Goal: Task Accomplishment & Management: Complete application form

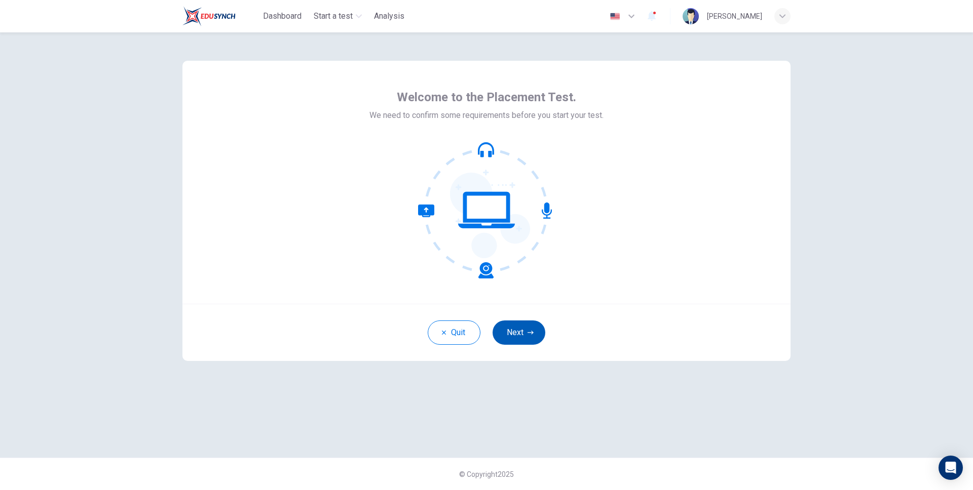
click at [524, 336] on button "Next" at bounding box center [518, 333] width 53 height 24
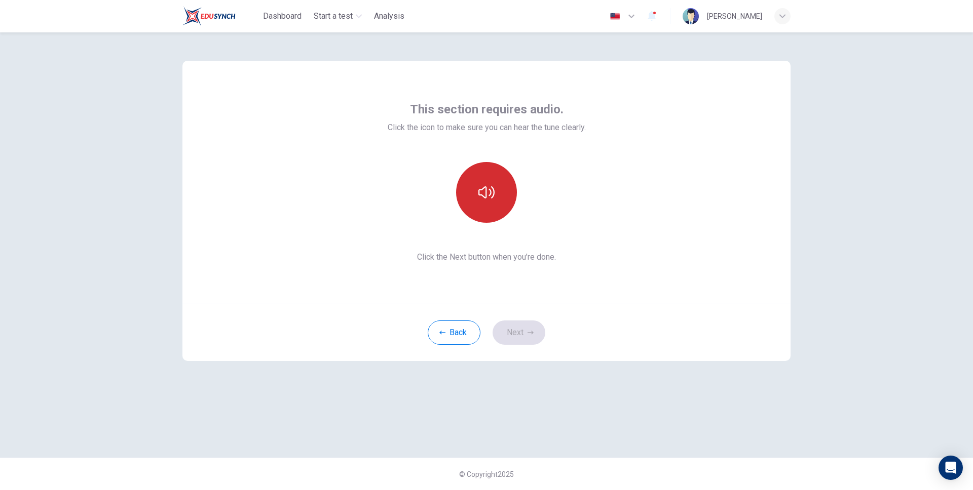
click at [499, 211] on button "button" at bounding box center [486, 192] width 61 height 61
click at [526, 346] on div "Back Next" at bounding box center [486, 332] width 608 height 57
click at [528, 337] on button "Next" at bounding box center [518, 333] width 53 height 24
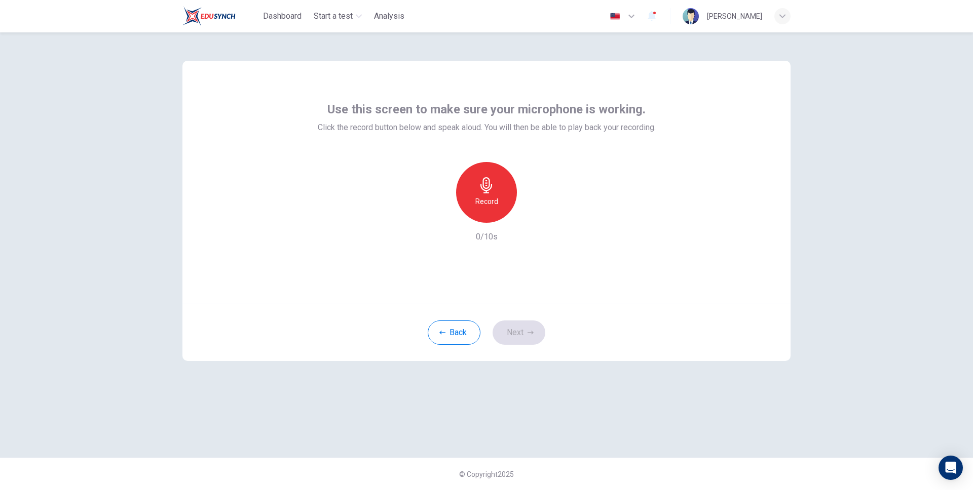
click at [487, 192] on icon "button" at bounding box center [486, 185] width 16 height 16
click at [408, 68] on div "Use this screen to make sure your microphone is working. Click the record butto…" at bounding box center [486, 182] width 608 height 243
click at [624, 304] on div "Back Next" at bounding box center [486, 332] width 608 height 57
click at [522, 335] on button "Next" at bounding box center [518, 333] width 53 height 24
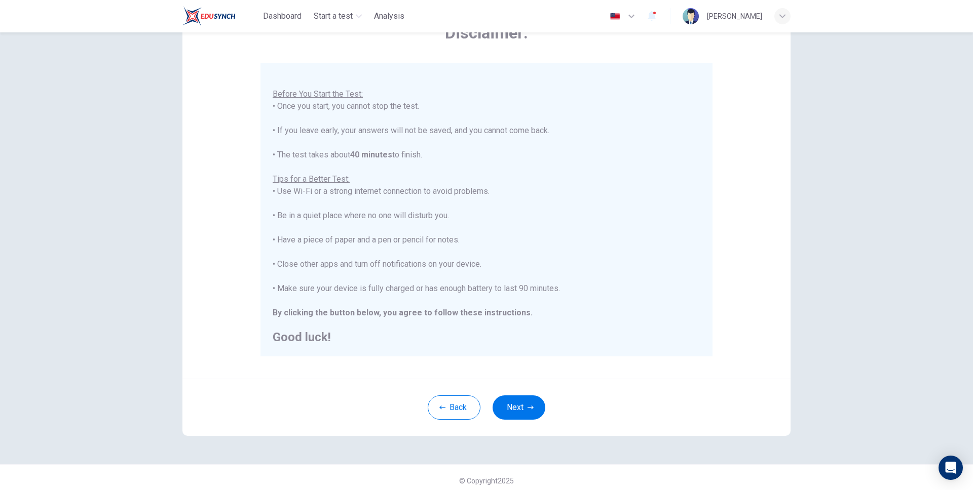
scroll to position [65, 0]
click at [637, 19] on icon "button" at bounding box center [631, 16] width 12 height 12
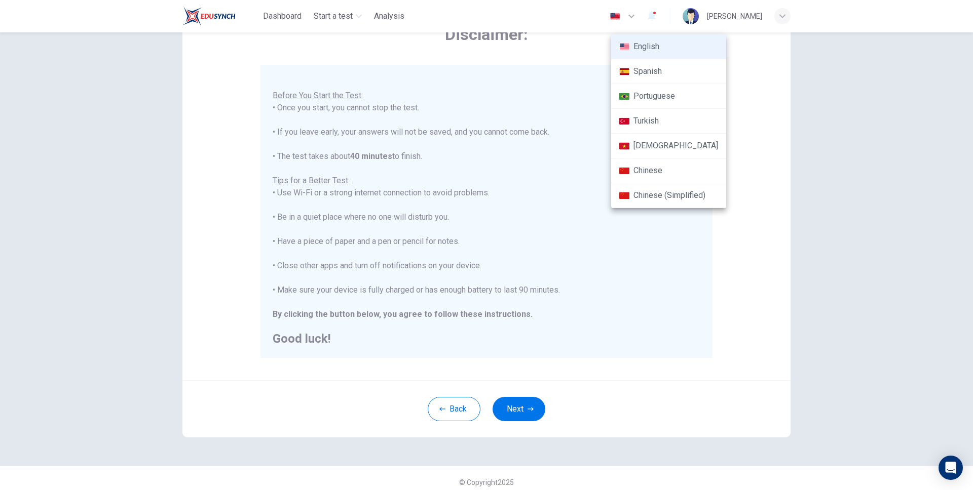
click at [648, 63] on li "Spanish" at bounding box center [668, 71] width 115 height 25
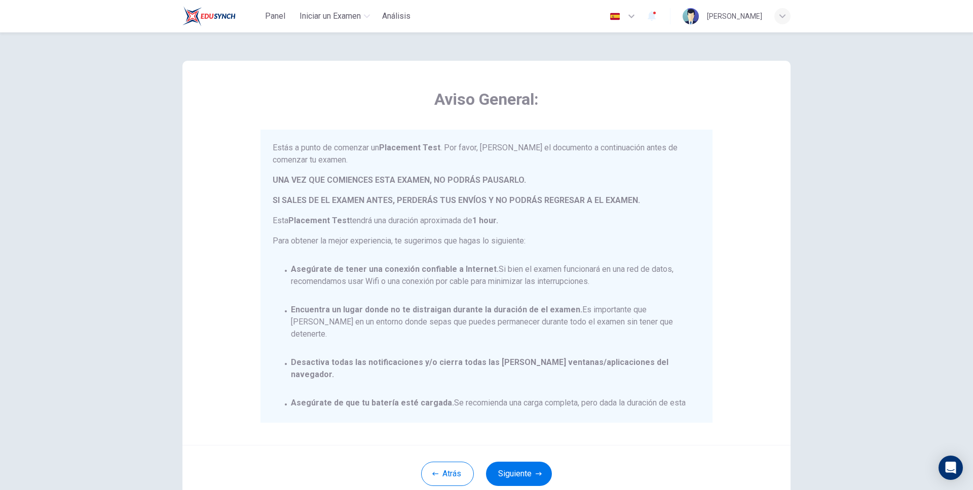
click at [654, 91] on span "Aviso General:" at bounding box center [486, 99] width 452 height 20
click at [637, 15] on icon "button" at bounding box center [631, 16] width 12 height 12
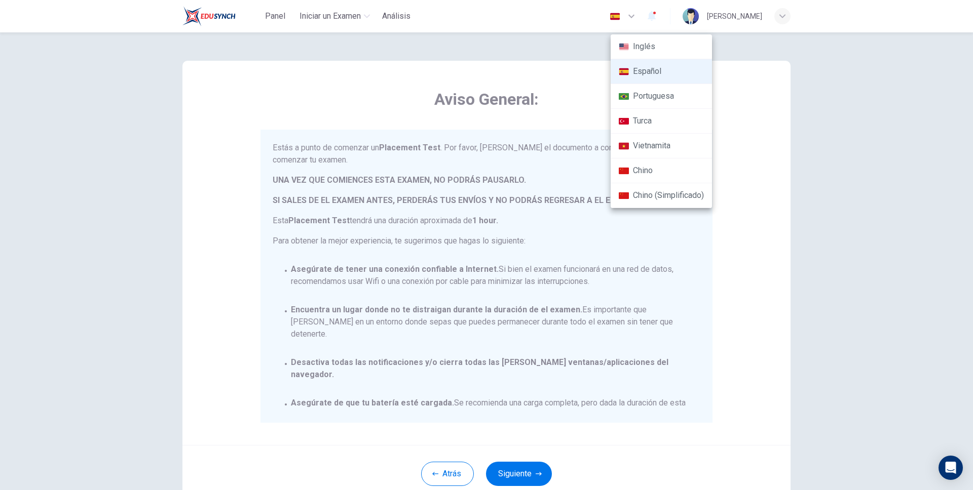
click at [646, 43] on li "Inglés" at bounding box center [660, 46] width 101 height 25
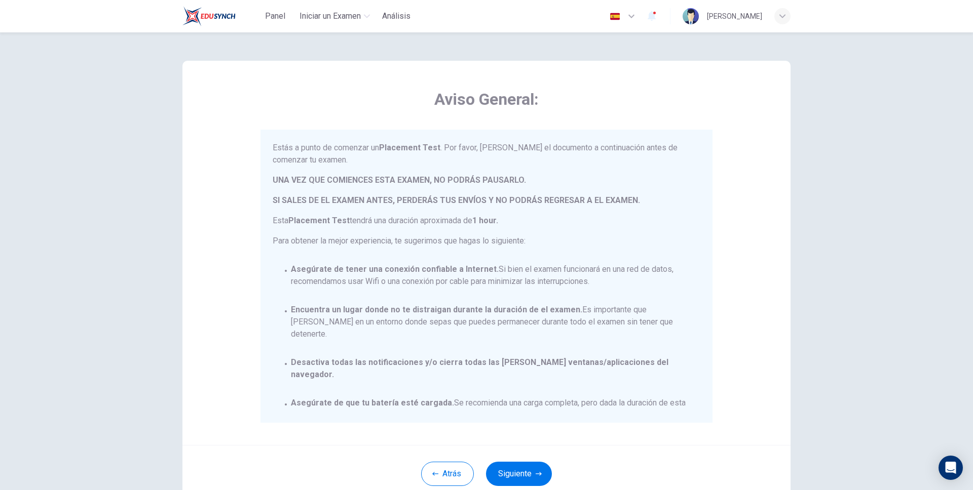
type input "en"
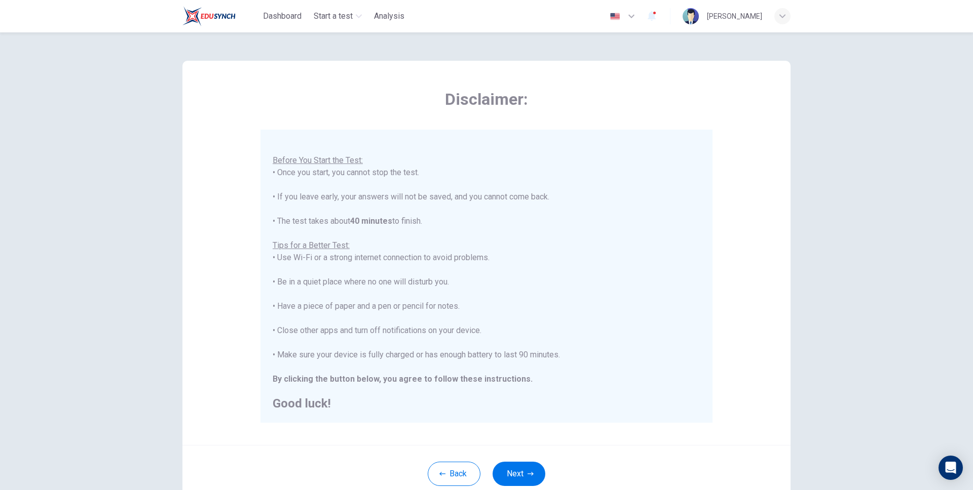
scroll to position [73, 0]
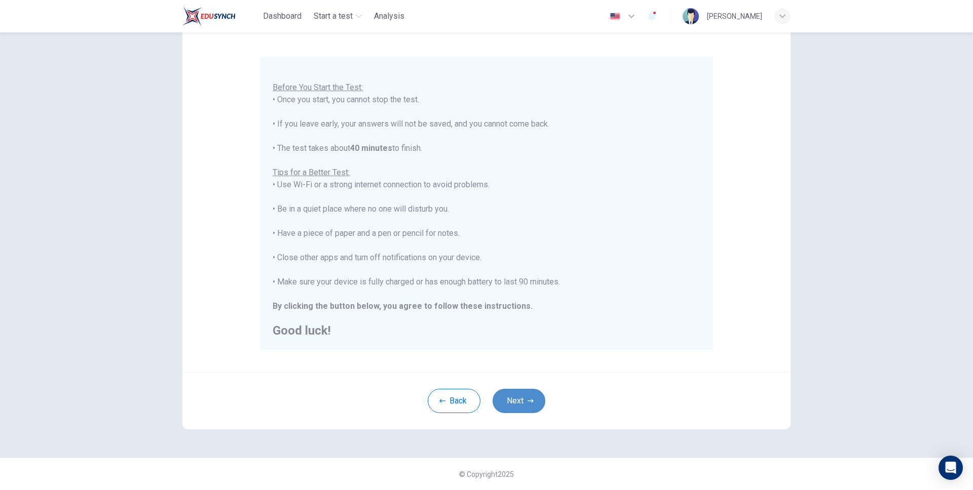
click at [535, 408] on button "Next" at bounding box center [518, 401] width 53 height 24
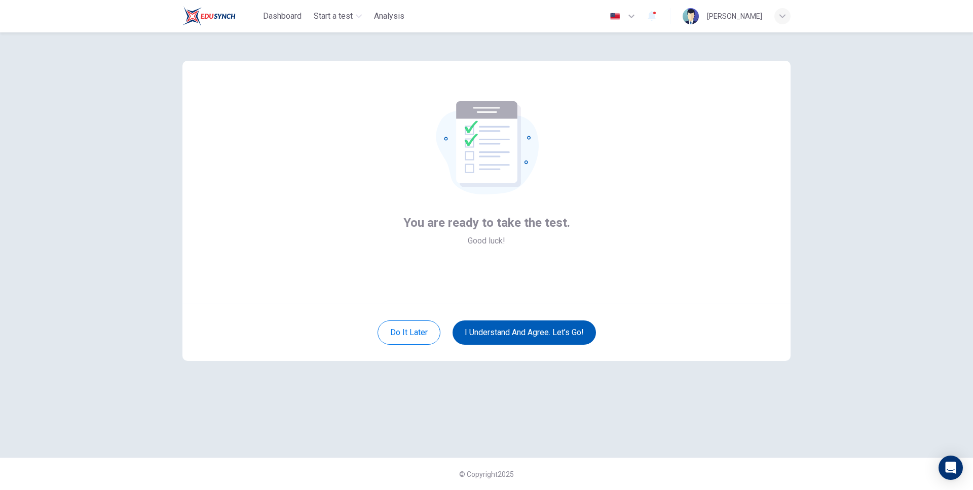
click at [532, 337] on button "I understand and agree. Let’s go!" at bounding box center [523, 333] width 143 height 24
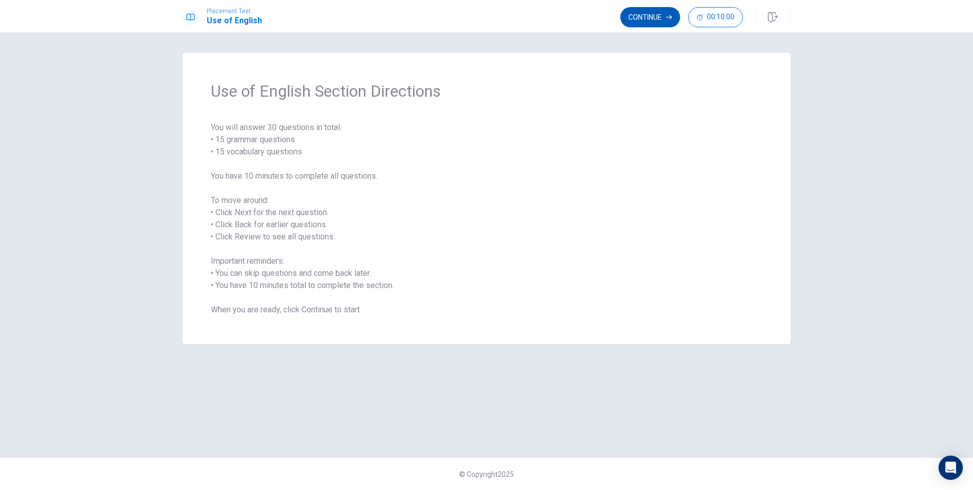
click at [663, 24] on button "Continue" at bounding box center [650, 17] width 60 height 20
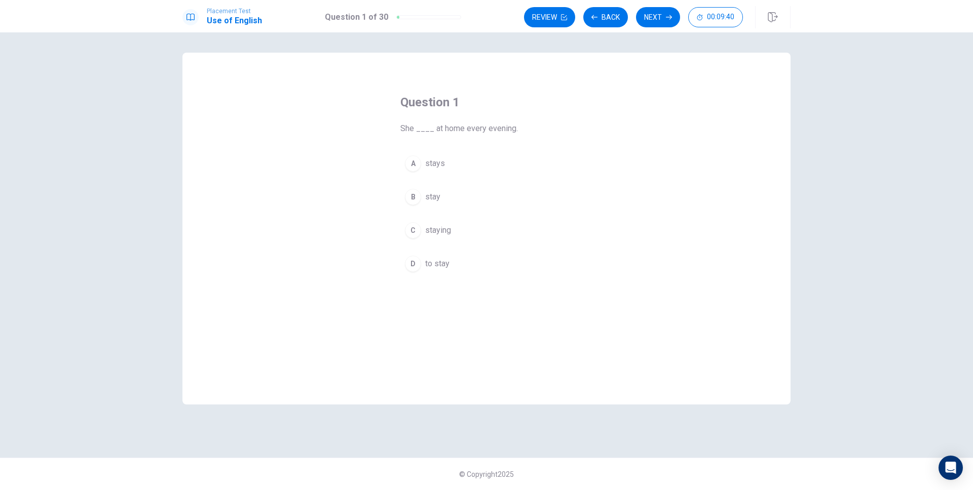
click at [499, 199] on button "B stay" at bounding box center [486, 196] width 172 height 25
click at [661, 26] on button "Next" at bounding box center [658, 17] width 44 height 20
click at [497, 173] on button "A Be" at bounding box center [486, 163] width 172 height 25
click at [667, 26] on button "Next" at bounding box center [658, 17] width 44 height 20
click at [453, 203] on button "B am" at bounding box center [486, 196] width 172 height 25
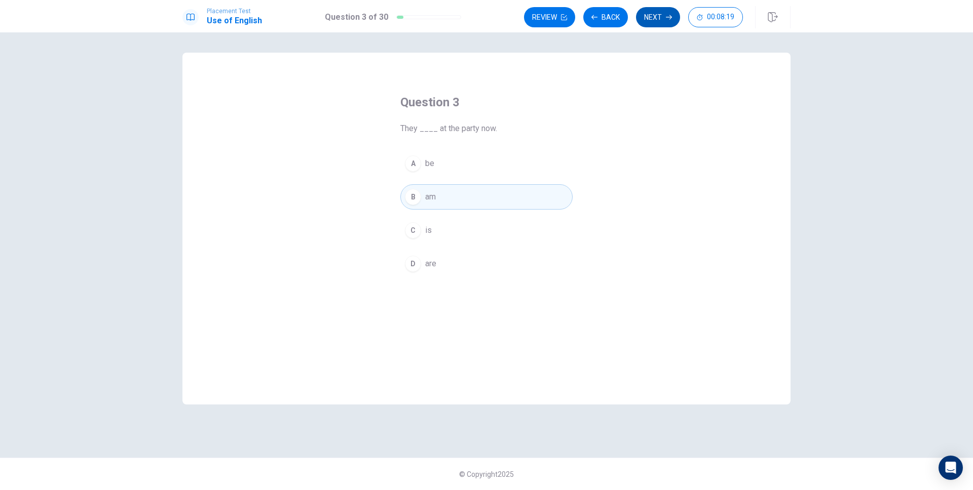
click at [651, 26] on button "Next" at bounding box center [658, 17] width 44 height 20
click at [479, 168] on button "A are" at bounding box center [486, 163] width 172 height 25
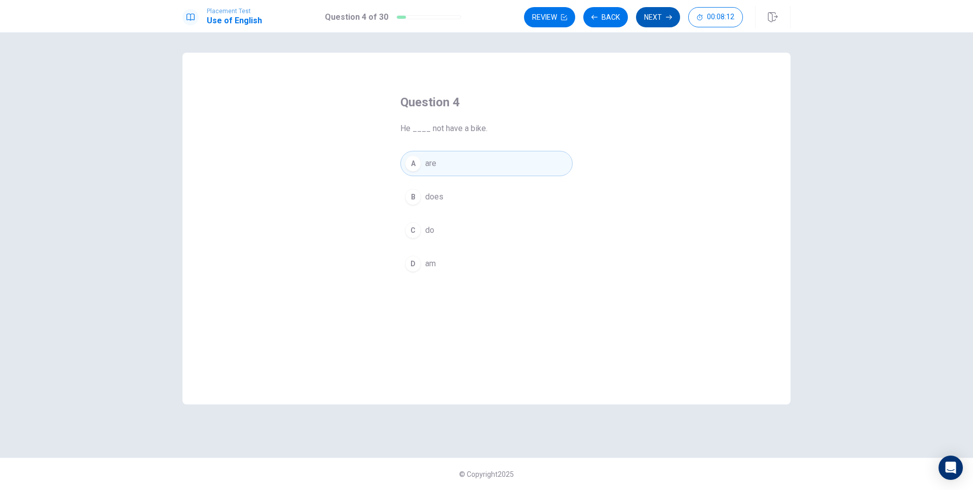
click at [659, 19] on button "Next" at bounding box center [658, 17] width 44 height 20
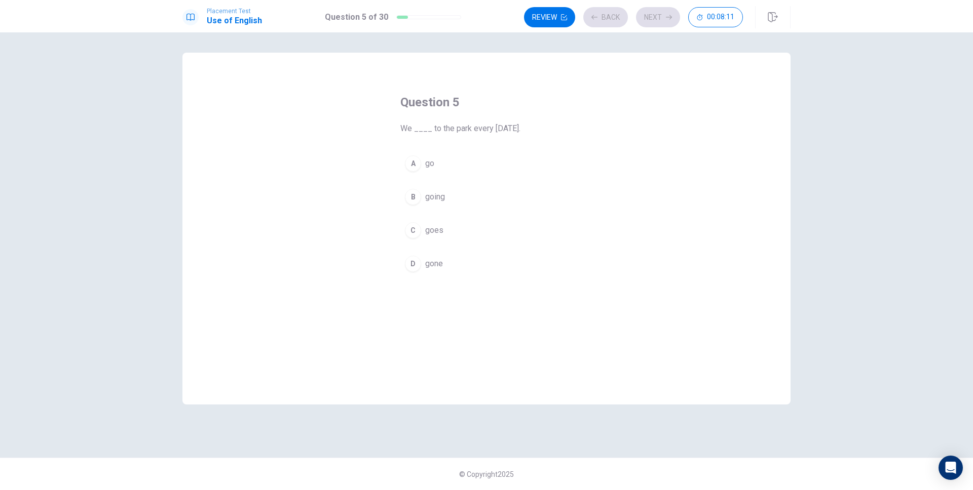
click at [490, 159] on button "A go" at bounding box center [486, 163] width 172 height 25
click at [668, 23] on button "Next" at bounding box center [658, 17] width 44 height 20
click at [286, 82] on div "Question 6 The opposite of "handsome" is ___. A new B ugly C safe D old" at bounding box center [486, 229] width 608 height 352
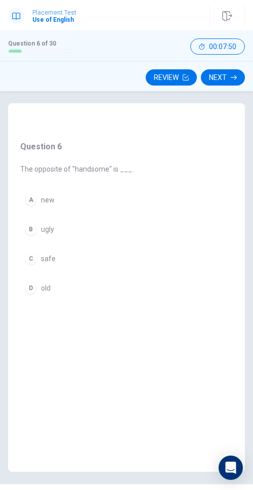
click at [114, 112] on div "Question 6 The opposite of "handsome" is ___. A new B ugly C safe D old" at bounding box center [77, 272] width 138 height 338
click at [103, 188] on div "Question 6 The opposite of "handsome" is ___. A new B ugly C safe D old" at bounding box center [77, 220] width 138 height 182
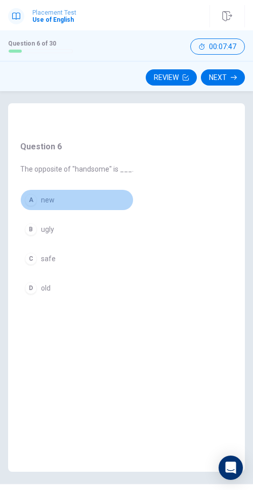
click at [100, 197] on button "A new" at bounding box center [76, 199] width 113 height 21
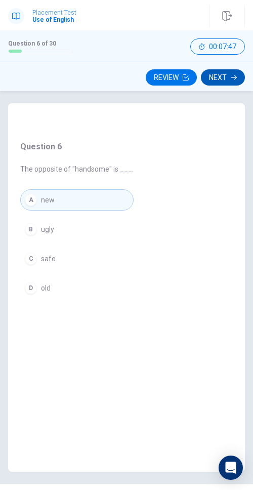
click at [231, 78] on icon "button" at bounding box center [234, 77] width 6 height 6
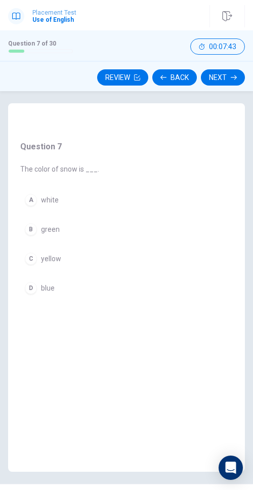
click at [162, 152] on div "Question 7 The color of snow is ___. A white B green C yellow D blue" at bounding box center [126, 272] width 237 height 338
click at [110, 196] on div "Question 7 The color of snow is ___. A white B green C yellow D blue" at bounding box center [126, 272] width 237 height 338
click at [102, 201] on div "Question 7 The color of snow is ___. A white B green C yellow D blue" at bounding box center [59, 220] width 103 height 182
click at [108, 216] on div "Question 7 The color of snow is ___. A white B green C yellow D blue" at bounding box center [126, 272] width 237 height 338
click at [105, 232] on div "Question 7 The color of snow is ___. A white B green C yellow D blue" at bounding box center [59, 220] width 103 height 182
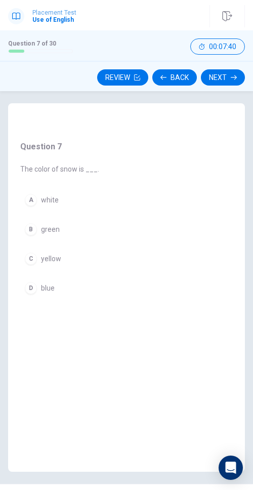
click at [76, 272] on div "A white B green C yellow D blue" at bounding box center [59, 243] width 79 height 109
click at [26, 247] on div "A white B green C yellow D blue" at bounding box center [59, 243] width 79 height 109
click at [30, 253] on div "C" at bounding box center [31, 259] width 12 height 12
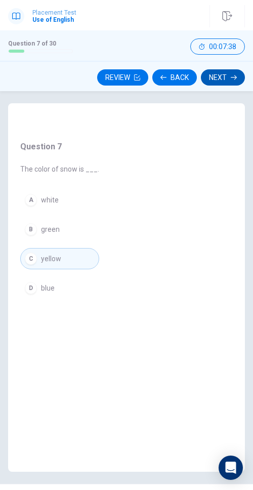
click at [221, 82] on button "Next" at bounding box center [223, 77] width 44 height 16
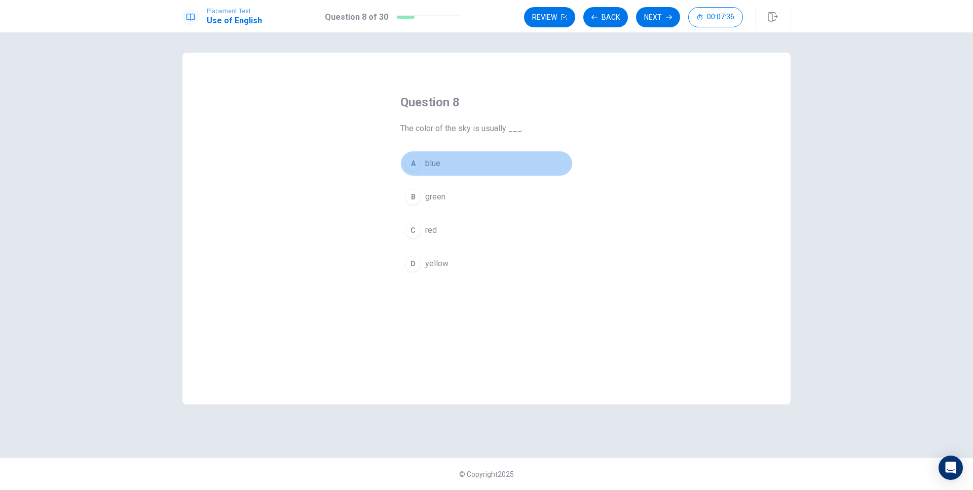
click at [438, 164] on span "blue" at bounding box center [432, 164] width 15 height 12
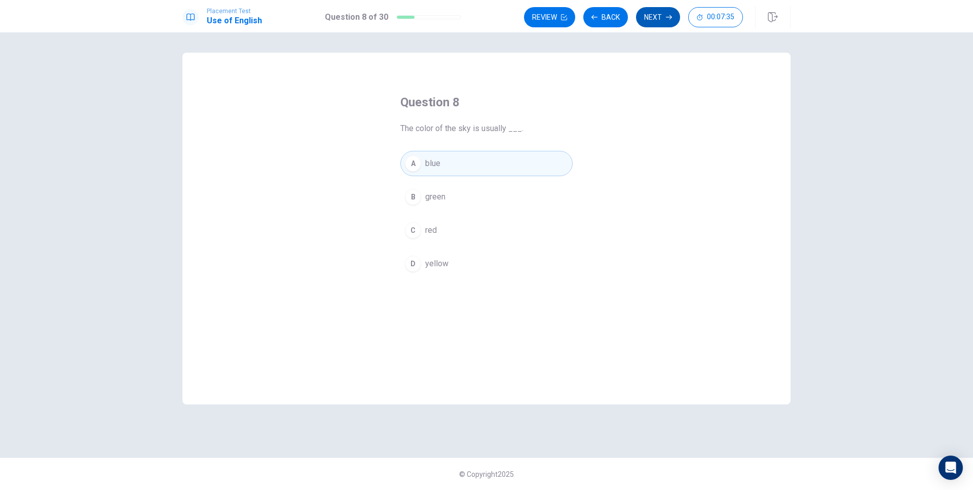
click at [668, 22] on button "Next" at bounding box center [658, 17] width 44 height 20
click at [499, 184] on button "B sad" at bounding box center [486, 196] width 172 height 25
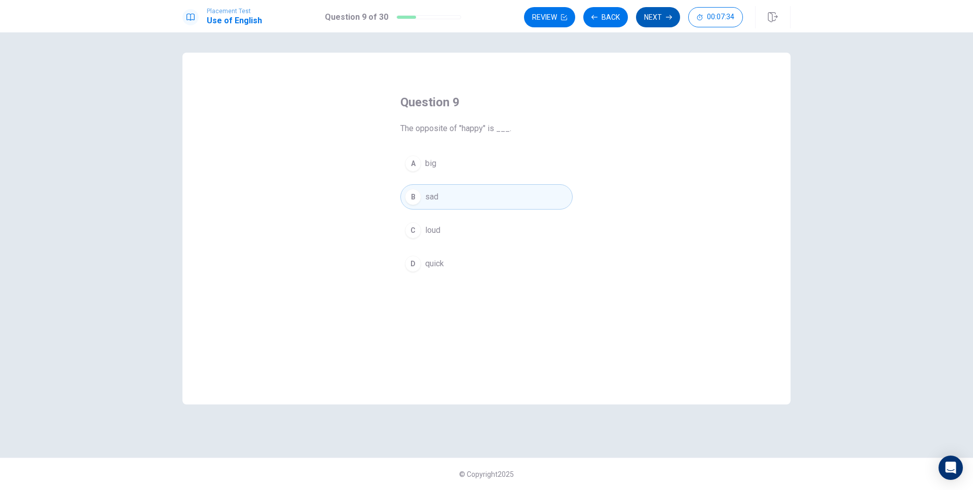
click at [656, 20] on button "Next" at bounding box center [658, 17] width 44 height 20
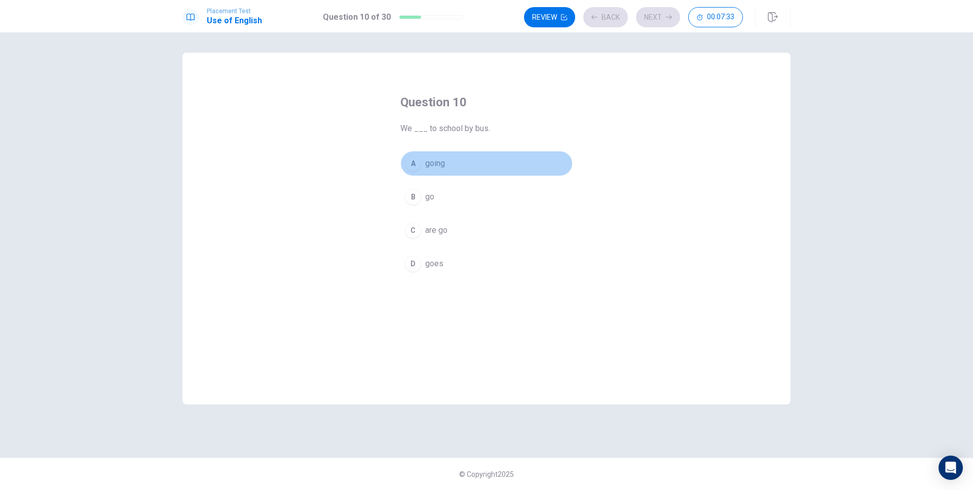
click at [499, 163] on button "A going" at bounding box center [486, 163] width 172 height 25
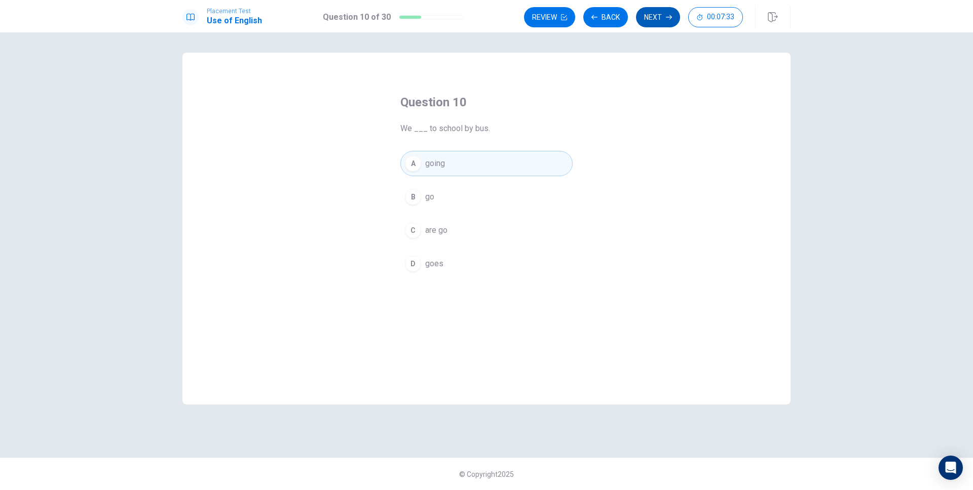
click at [667, 23] on button "Next" at bounding box center [658, 17] width 44 height 20
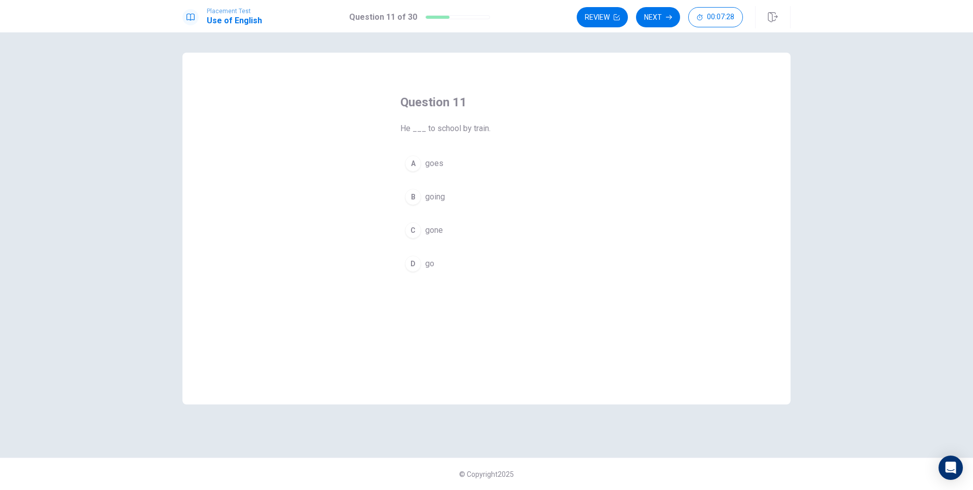
click at [530, 208] on button "B going" at bounding box center [486, 196] width 172 height 25
click at [662, 14] on button "Next" at bounding box center [658, 17] width 44 height 20
click at [444, 151] on button "A writing" at bounding box center [486, 163] width 172 height 25
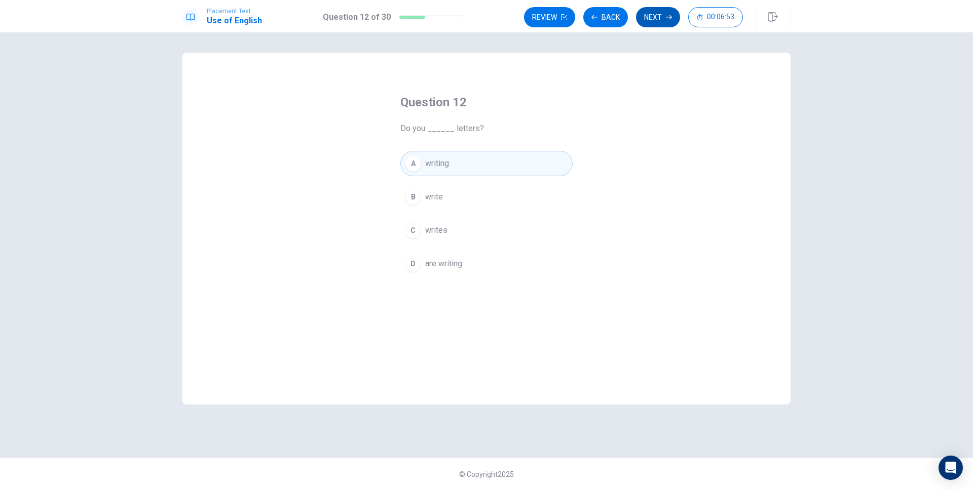
click at [660, 20] on button "Next" at bounding box center [658, 17] width 44 height 20
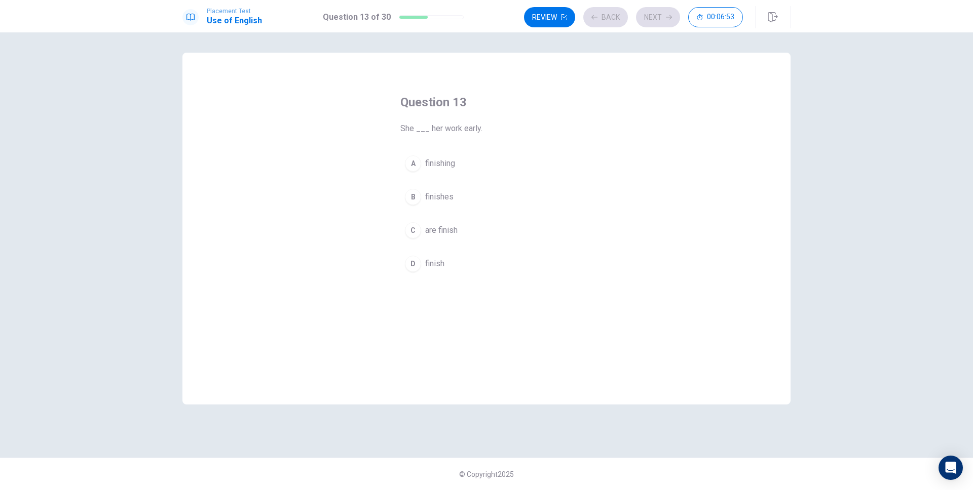
click at [472, 196] on button "B finishes" at bounding box center [486, 196] width 172 height 25
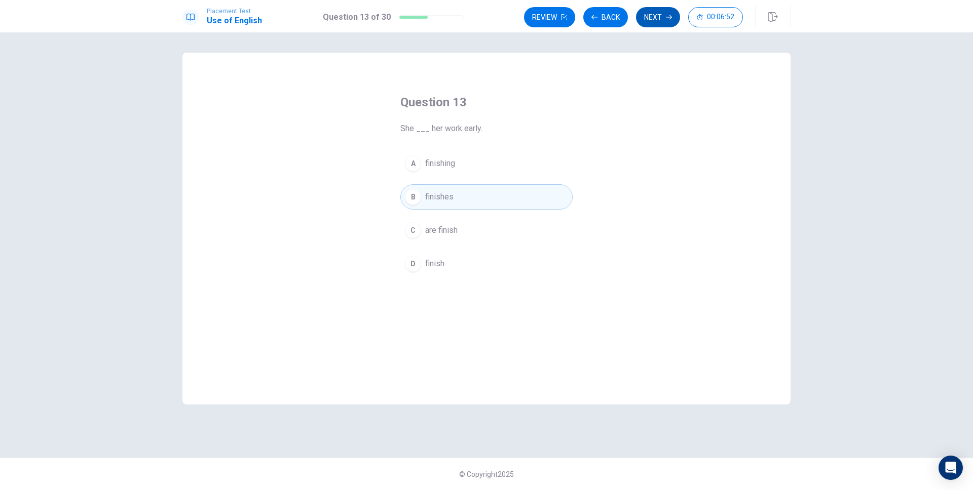
click at [659, 18] on button "Next" at bounding box center [658, 17] width 44 height 20
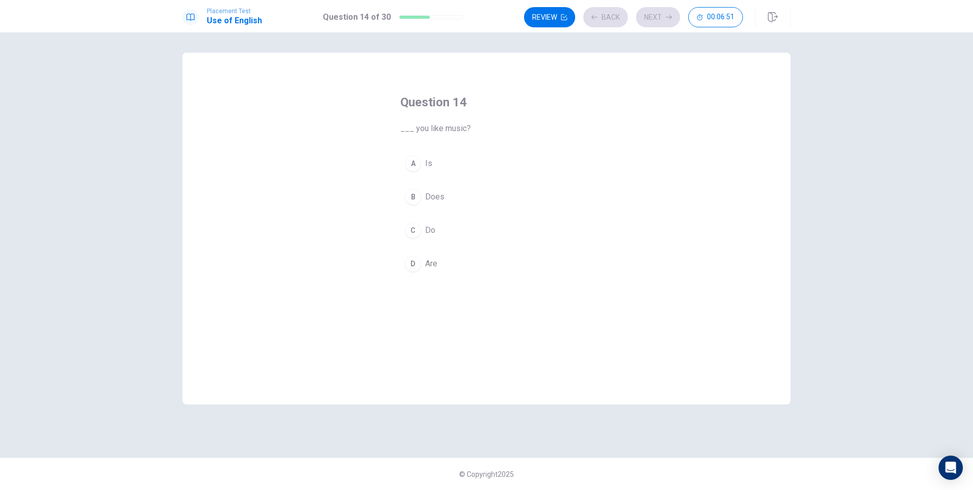
click at [421, 221] on button "C Do" at bounding box center [486, 230] width 172 height 25
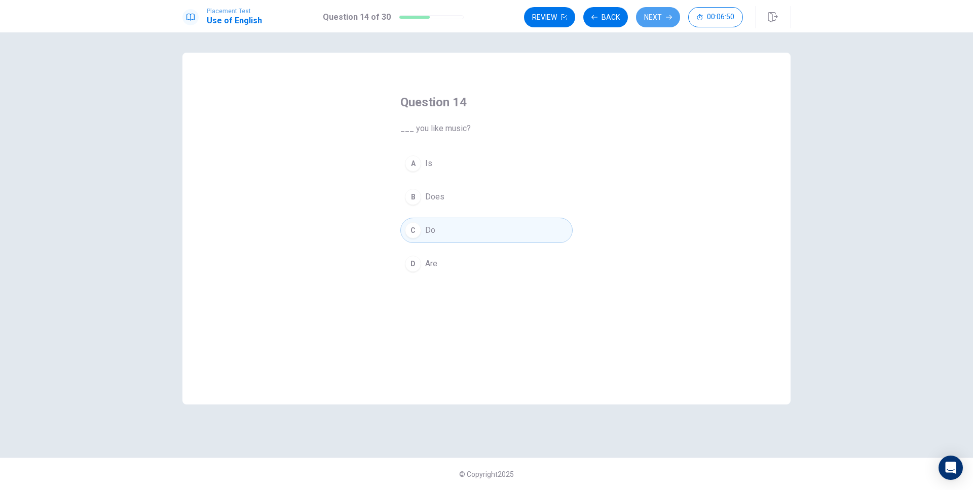
click at [662, 19] on button "Next" at bounding box center [658, 17] width 44 height 20
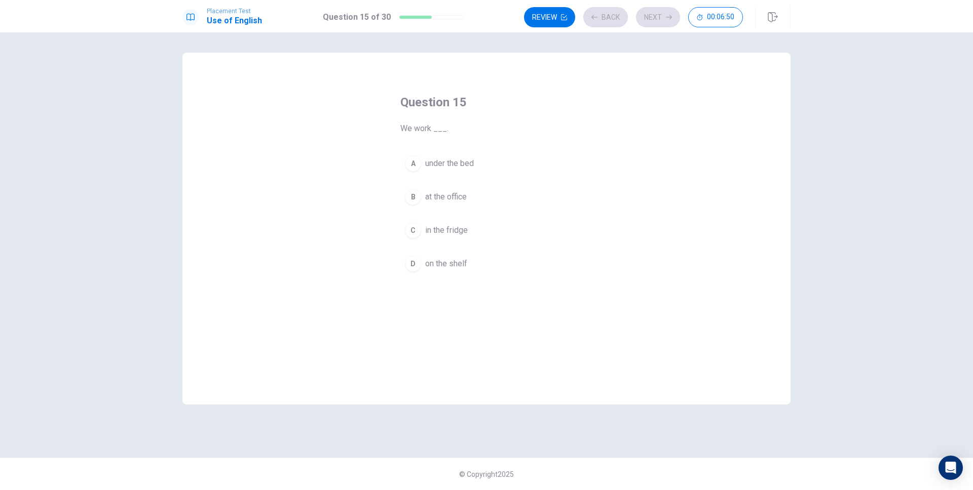
click at [473, 157] on button "A under the bed" at bounding box center [486, 163] width 172 height 25
click at [674, 25] on button "Next" at bounding box center [658, 17] width 44 height 20
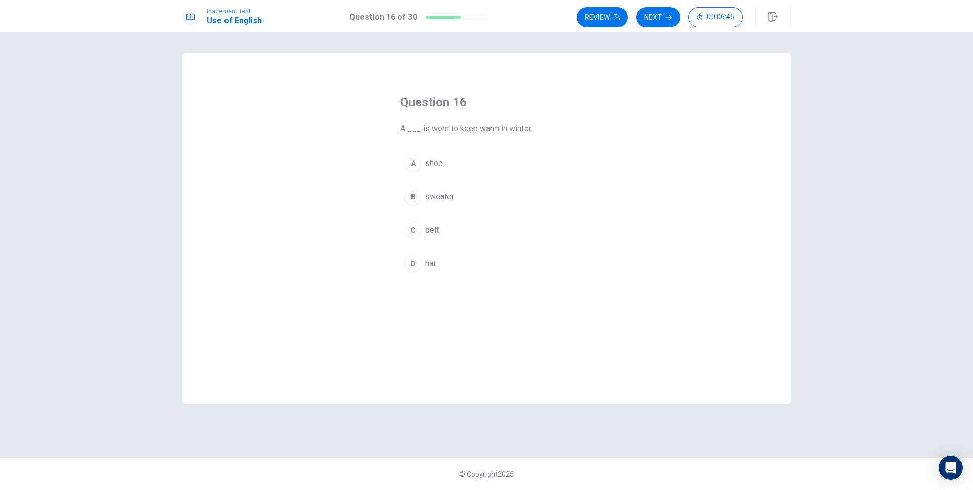
click at [481, 207] on button "B sweater" at bounding box center [486, 196] width 172 height 25
click at [663, 15] on button "Next" at bounding box center [658, 17] width 44 height 20
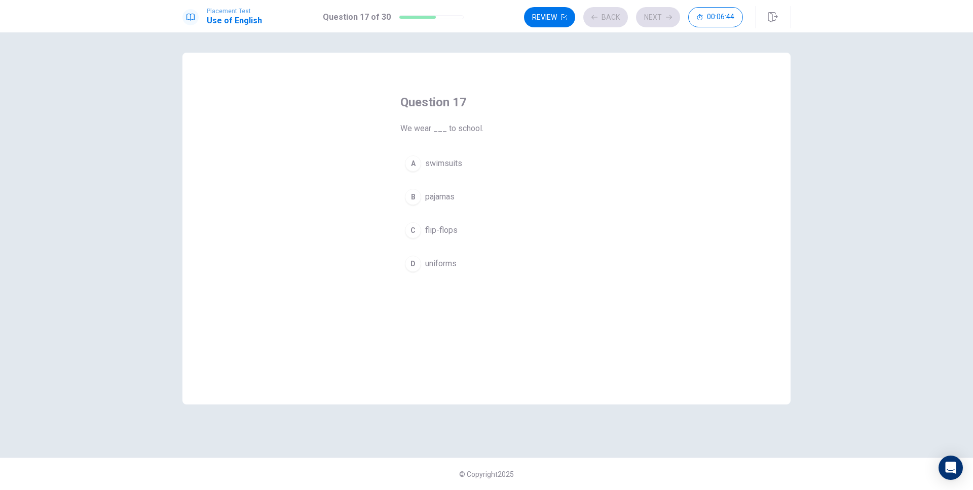
click at [455, 209] on button "B pajamas" at bounding box center [486, 196] width 172 height 25
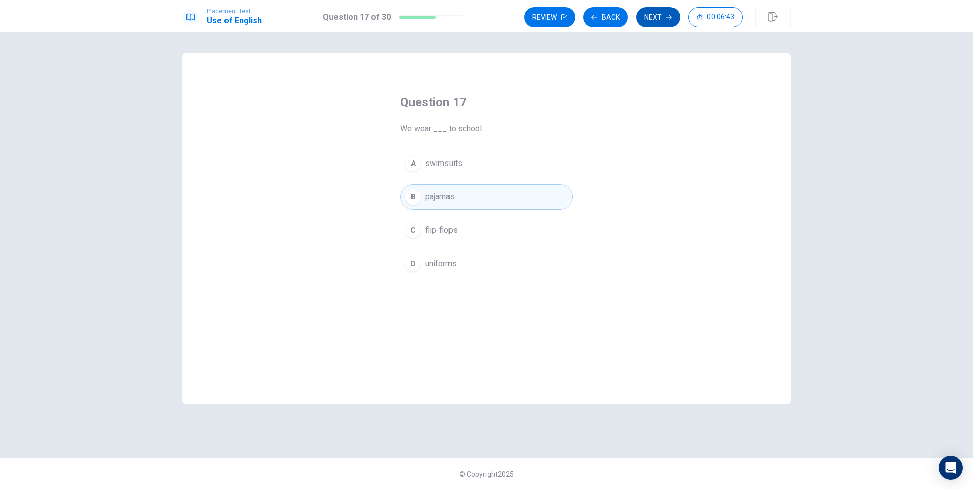
click at [661, 19] on button "Next" at bounding box center [658, 17] width 44 height 20
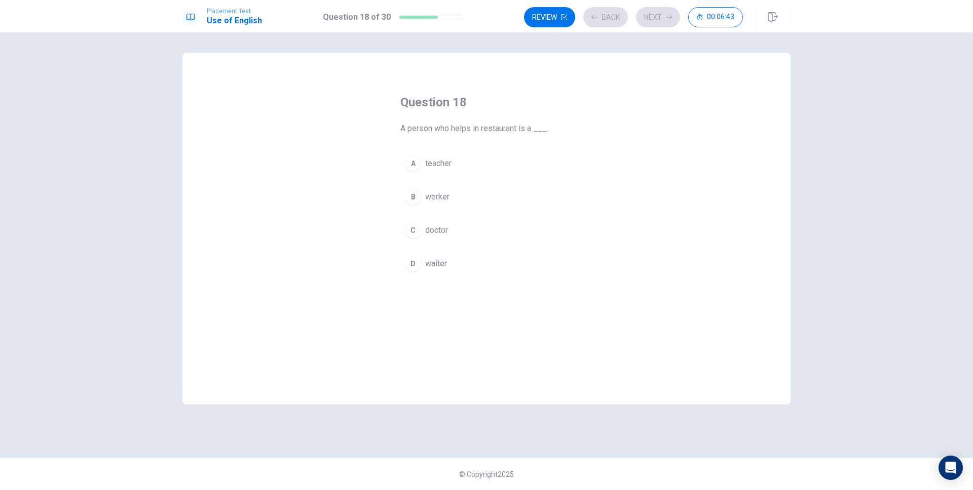
click at [439, 166] on span "teacher" at bounding box center [438, 164] width 26 height 12
click at [669, 22] on button "Next" at bounding box center [658, 17] width 44 height 20
click at [456, 196] on button "B bed" at bounding box center [486, 196] width 172 height 25
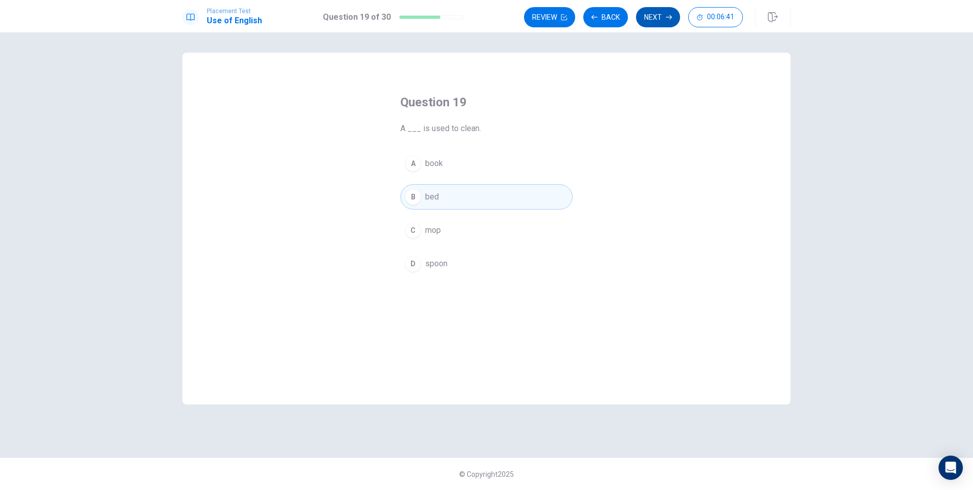
click at [660, 14] on button "Next" at bounding box center [658, 17] width 44 height 20
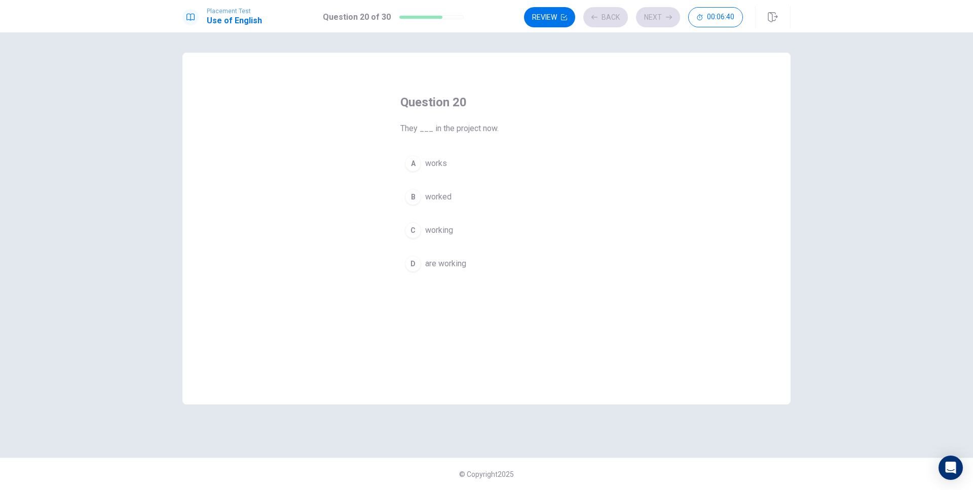
click at [468, 137] on div "Question 20 They ___ in the project now. A works B worked C working D are worki…" at bounding box center [486, 185] width 213 height 215
click at [452, 162] on button "A works" at bounding box center [486, 163] width 172 height 25
click at [673, 17] on button "Next" at bounding box center [658, 17] width 44 height 20
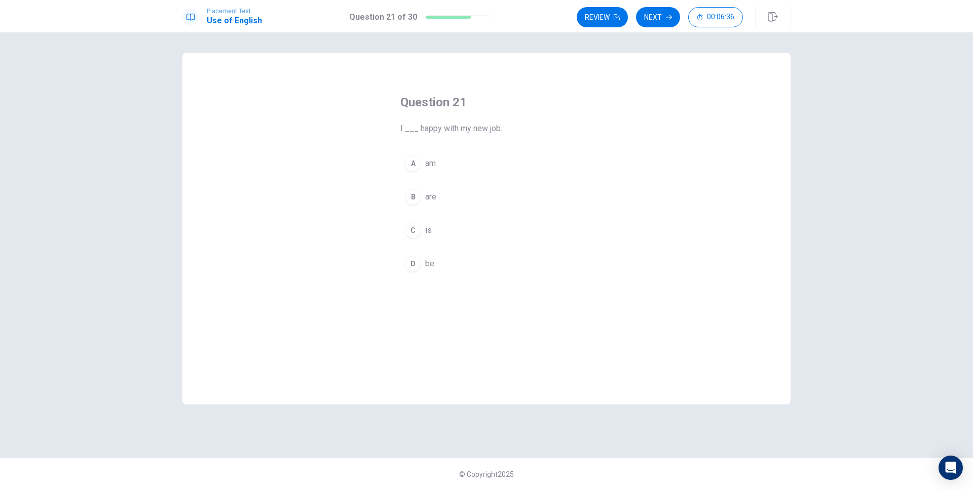
click at [476, 172] on button "A am" at bounding box center [486, 163] width 172 height 25
click at [660, 28] on div "Placement Test Use of English Question 21 of 30 Review Next 00:06:36" at bounding box center [486, 16] width 973 height 32
click at [660, 21] on button "Next" at bounding box center [658, 17] width 44 height 20
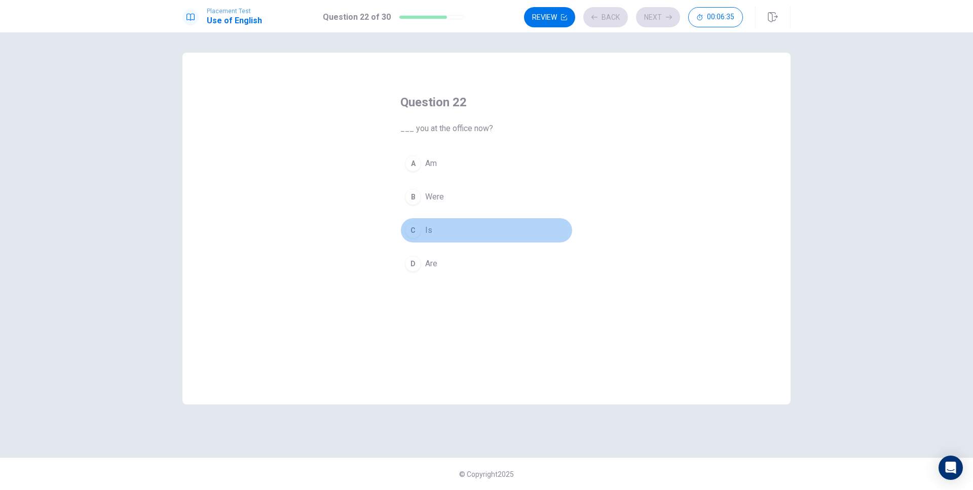
click at [462, 222] on button "C Is" at bounding box center [486, 230] width 172 height 25
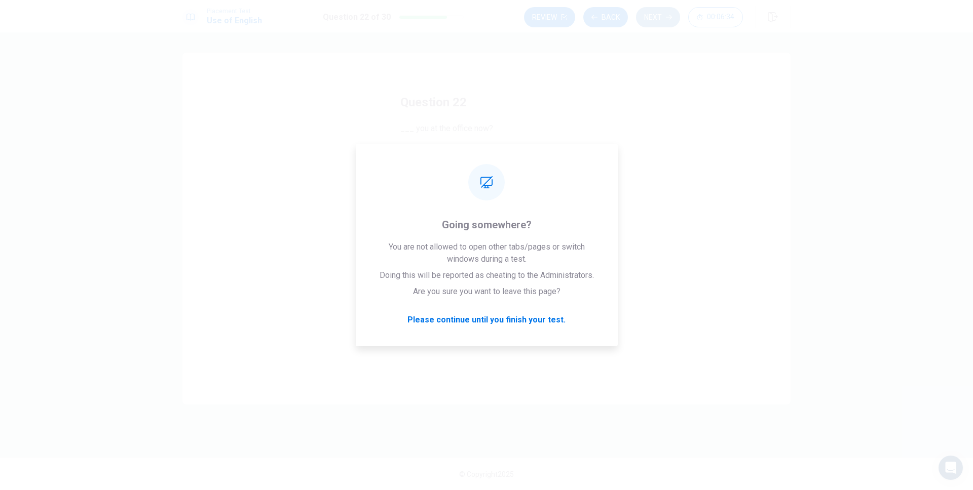
click at [659, 14] on button "Next" at bounding box center [658, 17] width 44 height 20
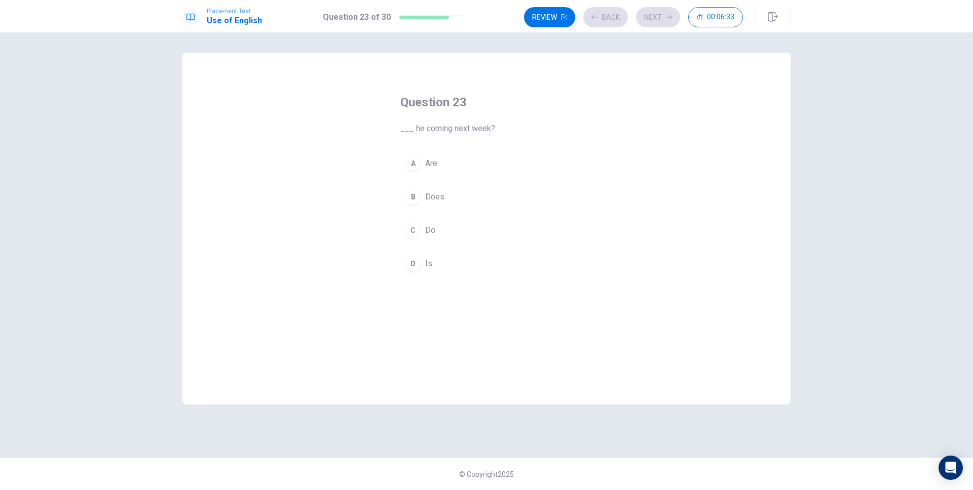
click at [418, 183] on div "A Are B Does C Do D Is" at bounding box center [486, 214] width 172 height 126
click at [422, 171] on button "A Are" at bounding box center [486, 163] width 172 height 25
click at [648, 20] on button "Next" at bounding box center [658, 17] width 44 height 20
click at [472, 180] on div "A is work B working C works D work" at bounding box center [486, 214] width 172 height 126
click at [474, 170] on button "A is work" at bounding box center [486, 163] width 172 height 25
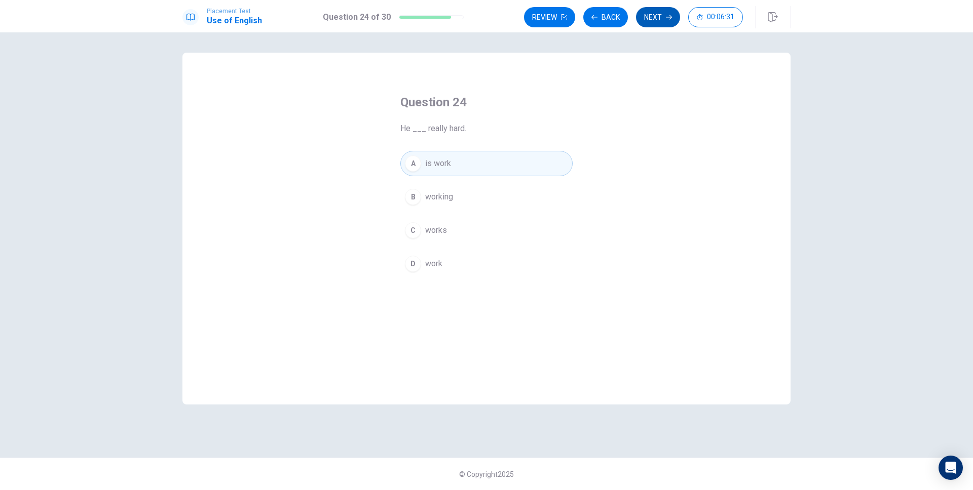
click at [667, 20] on button "Next" at bounding box center [658, 17] width 44 height 20
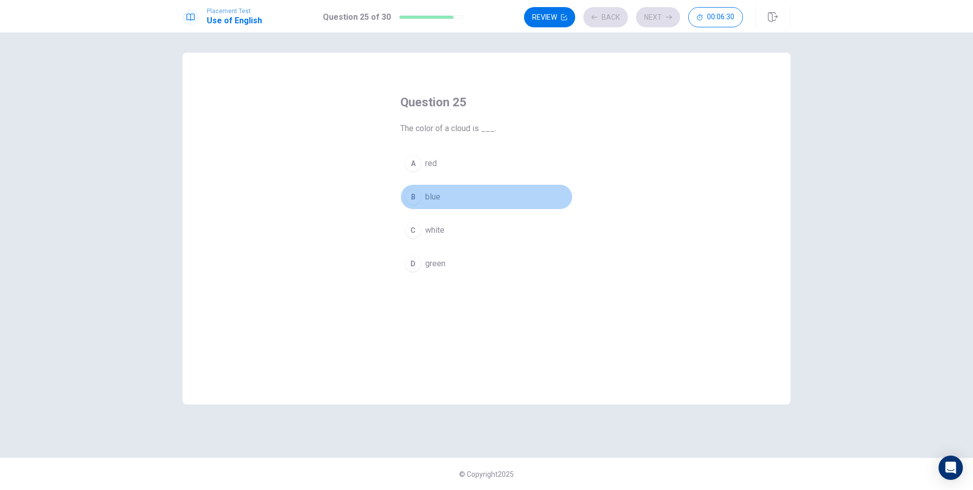
click at [477, 188] on button "B blue" at bounding box center [486, 196] width 172 height 25
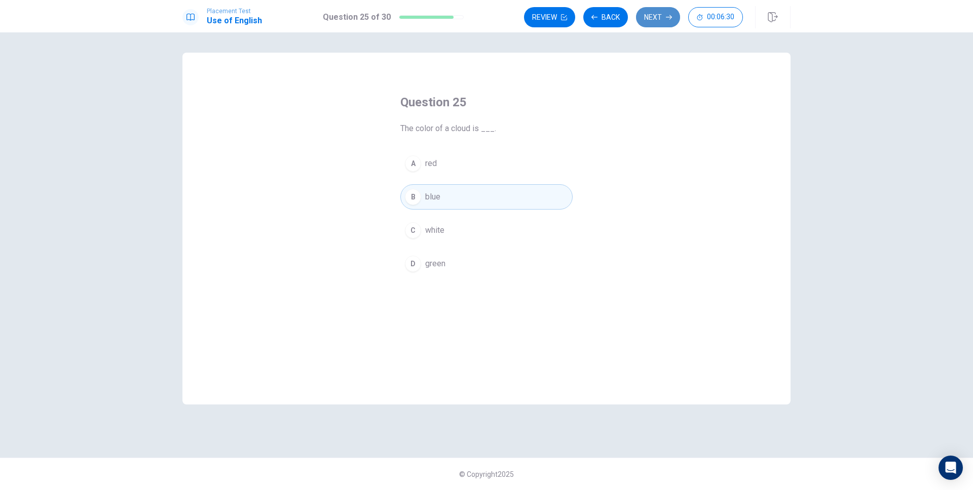
click at [654, 13] on button "Next" at bounding box center [658, 17] width 44 height 20
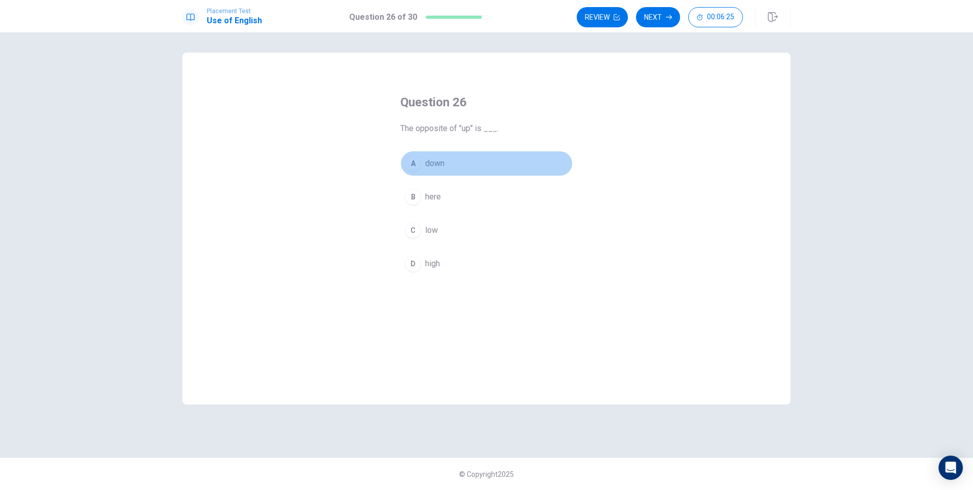
click at [459, 171] on button "A down" at bounding box center [486, 163] width 172 height 25
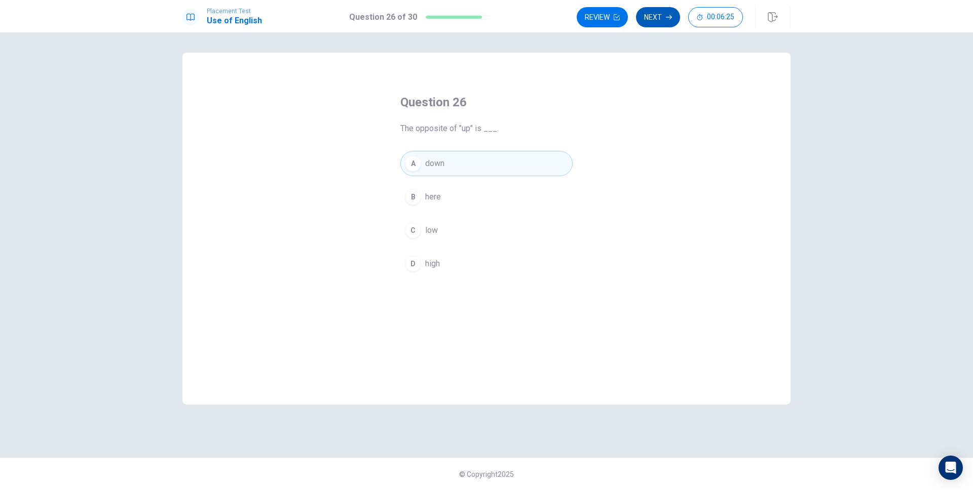
click at [661, 25] on button "Next" at bounding box center [658, 17] width 44 height 20
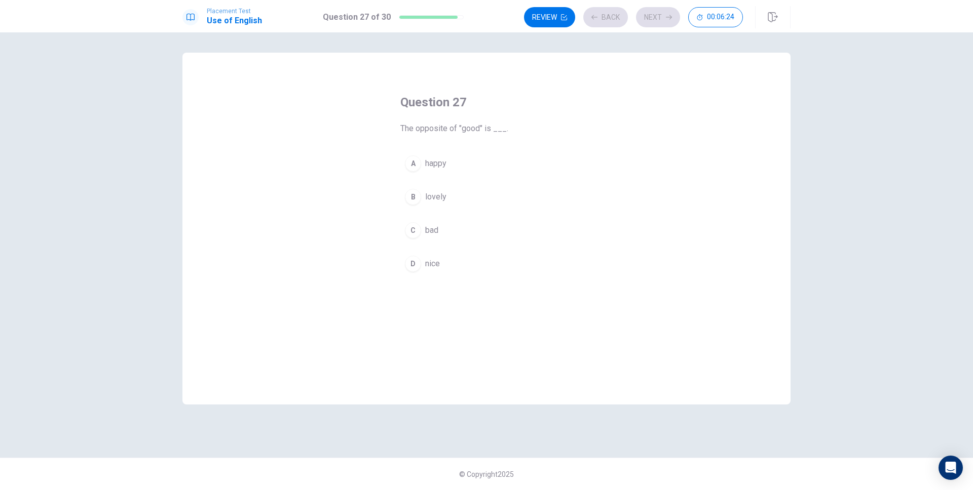
click at [472, 191] on button "B lovely" at bounding box center [486, 196] width 172 height 25
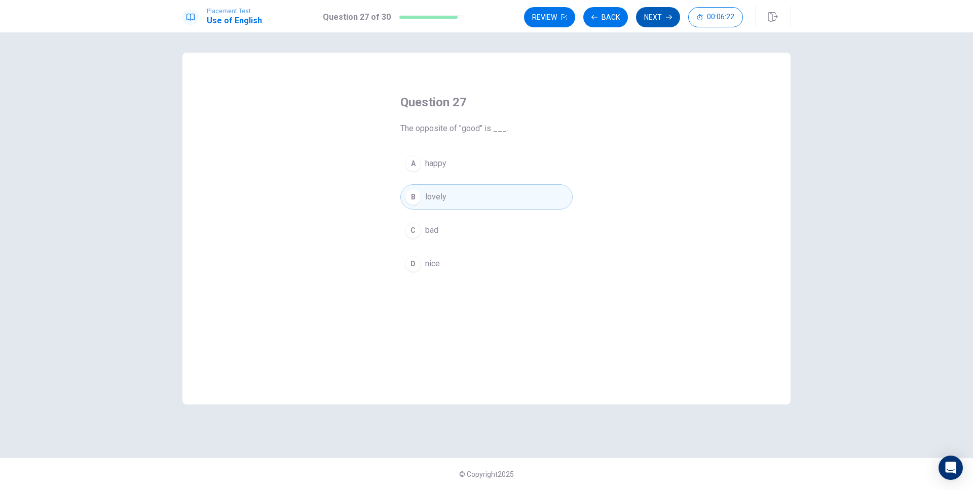
click at [666, 23] on button "Next" at bounding box center [658, 17] width 44 height 20
click at [464, 167] on button "A dull" at bounding box center [486, 163] width 172 height 25
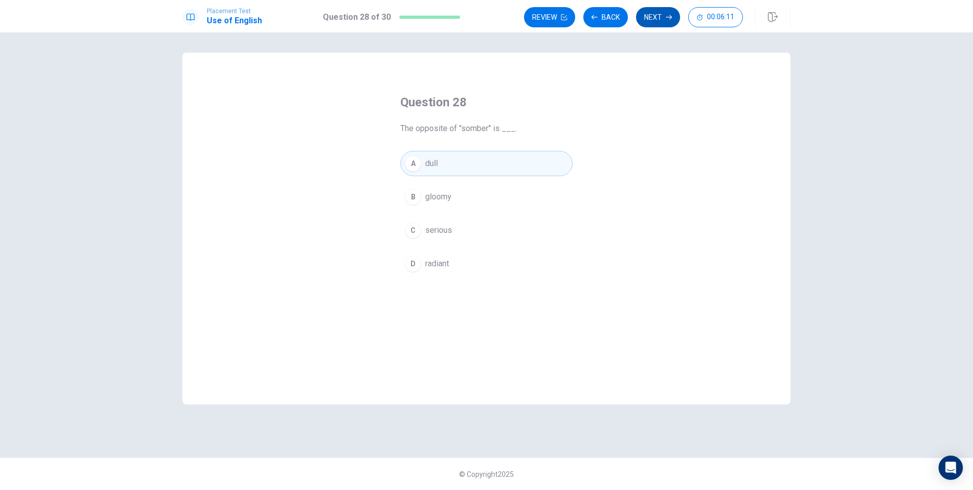
click at [659, 21] on button "Next" at bounding box center [658, 17] width 44 height 20
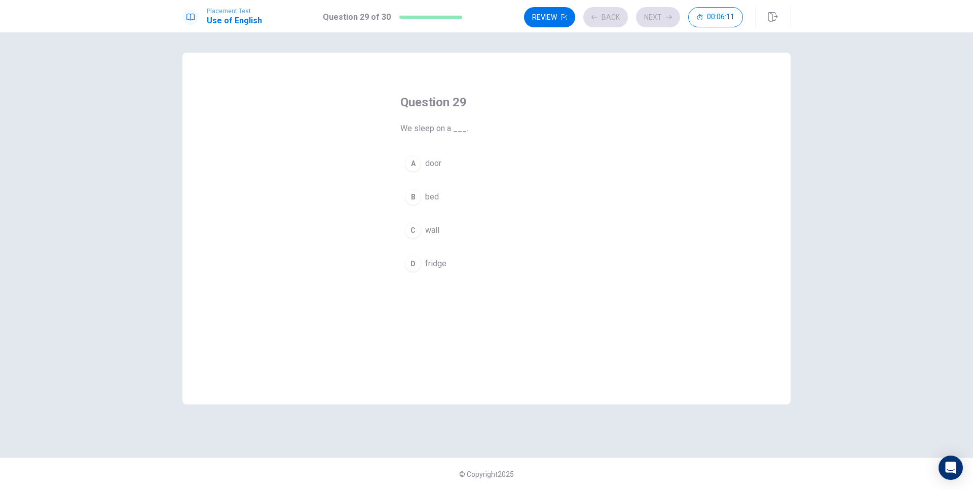
click at [497, 176] on div "A door B bed C wall D fridge" at bounding box center [486, 214] width 172 height 126
click at [494, 152] on button "A door" at bounding box center [486, 163] width 172 height 25
click at [653, 22] on button "Next" at bounding box center [658, 17] width 44 height 20
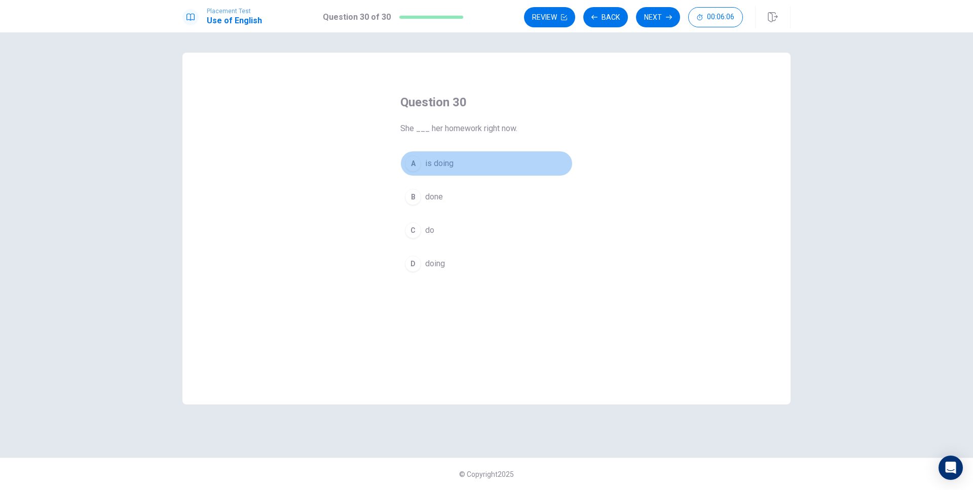
click at [504, 174] on button "A is doing" at bounding box center [486, 163] width 172 height 25
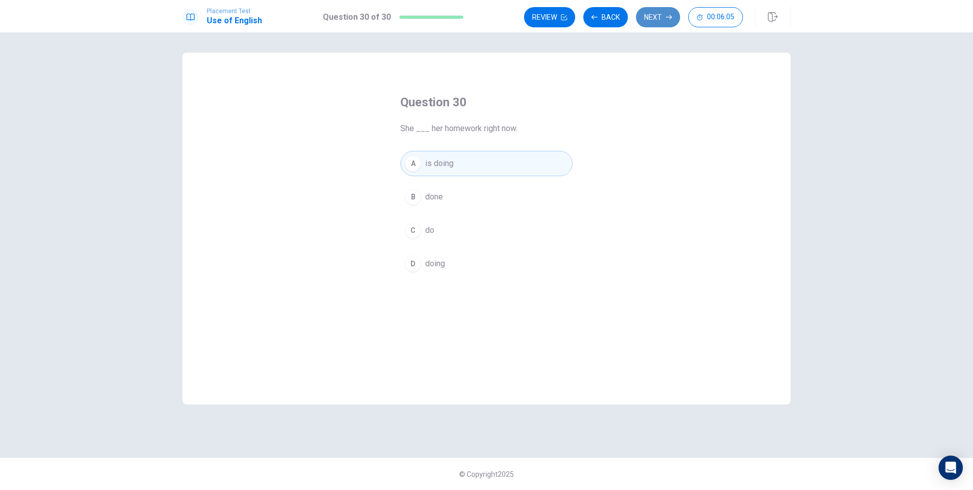
click at [651, 23] on button "Next" at bounding box center [658, 17] width 44 height 20
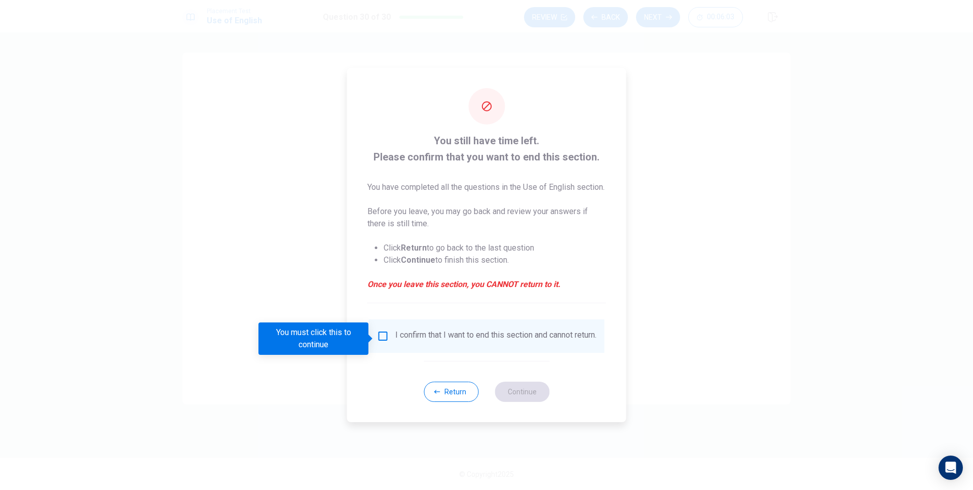
click at [387, 338] on input "You must click this to continue" at bounding box center [383, 336] width 12 height 12
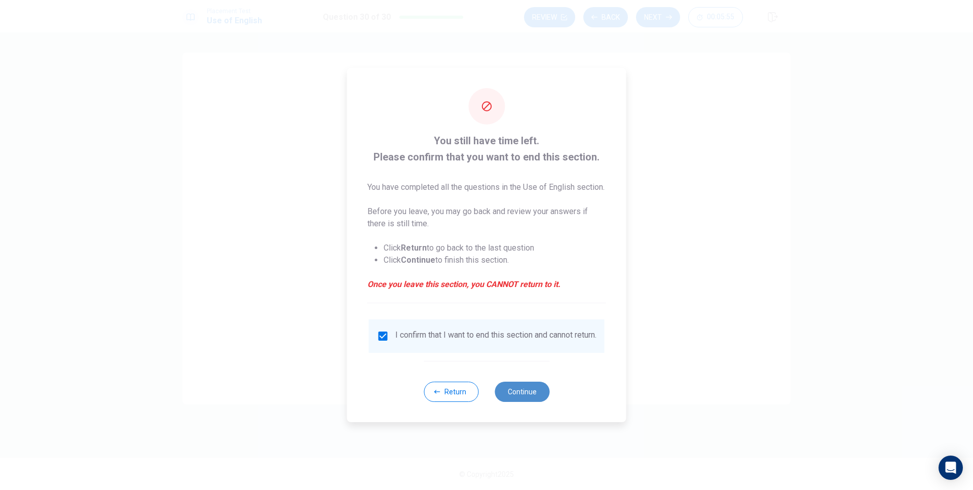
click at [522, 401] on button "Continue" at bounding box center [521, 392] width 55 height 20
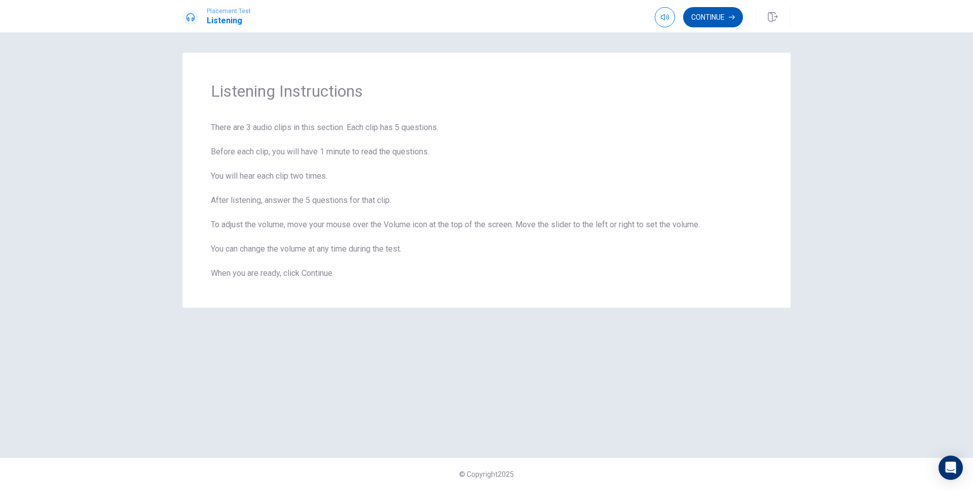
click at [710, 24] on button "Continue" at bounding box center [713, 17] width 60 height 20
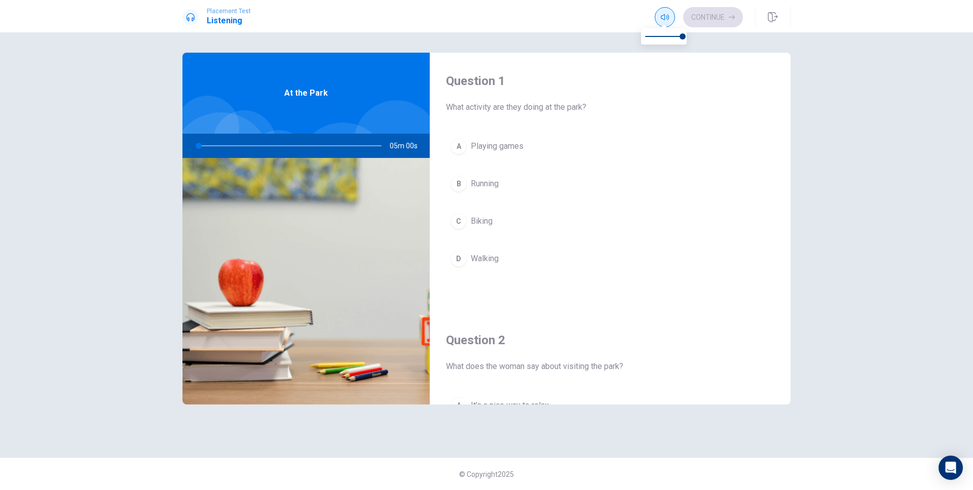
click at [656, 24] on button "button" at bounding box center [664, 17] width 20 height 20
type input "0"
type input "0.3"
click at [655, 36] on span at bounding box center [663, 36] width 37 height 1
click at [521, 162] on div "A Playing games B Running C Biking D Walking" at bounding box center [610, 213] width 328 height 158
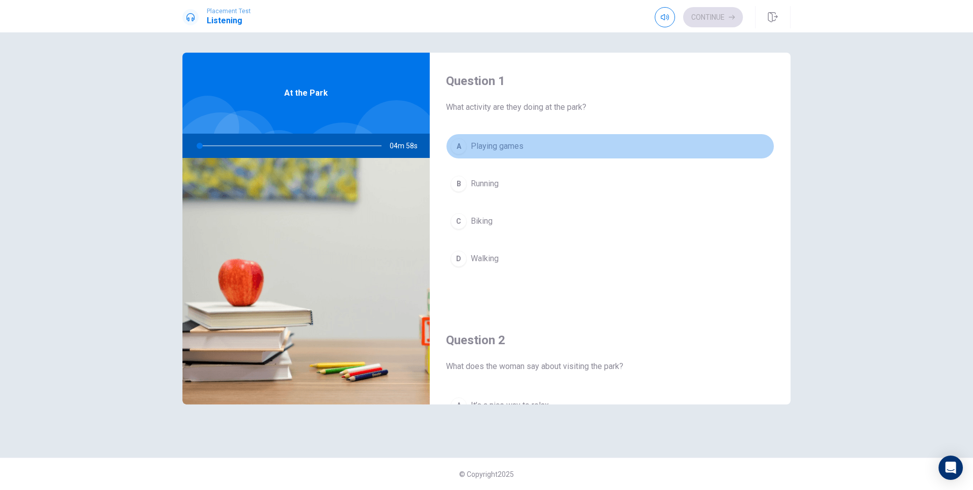
click at [522, 153] on button "A Playing games" at bounding box center [610, 146] width 328 height 25
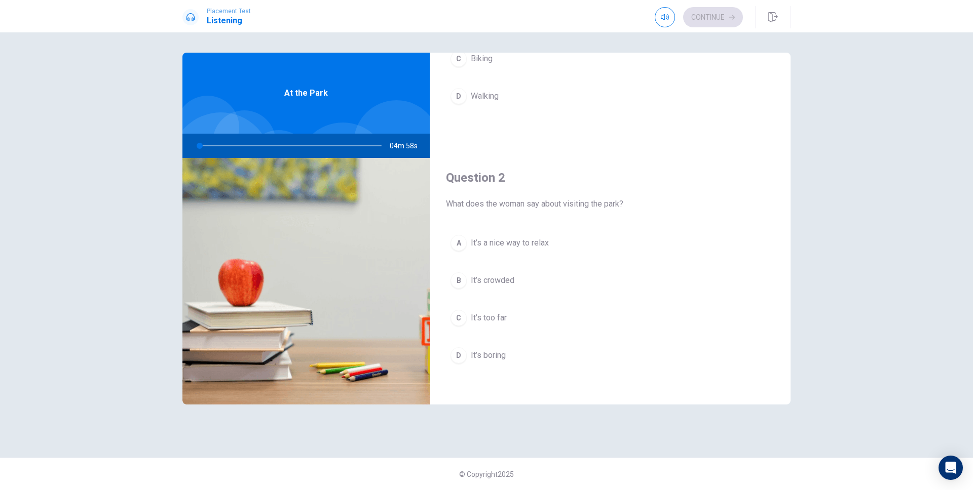
click at [521, 235] on button "A It’s a nice way to relax" at bounding box center [610, 242] width 328 height 25
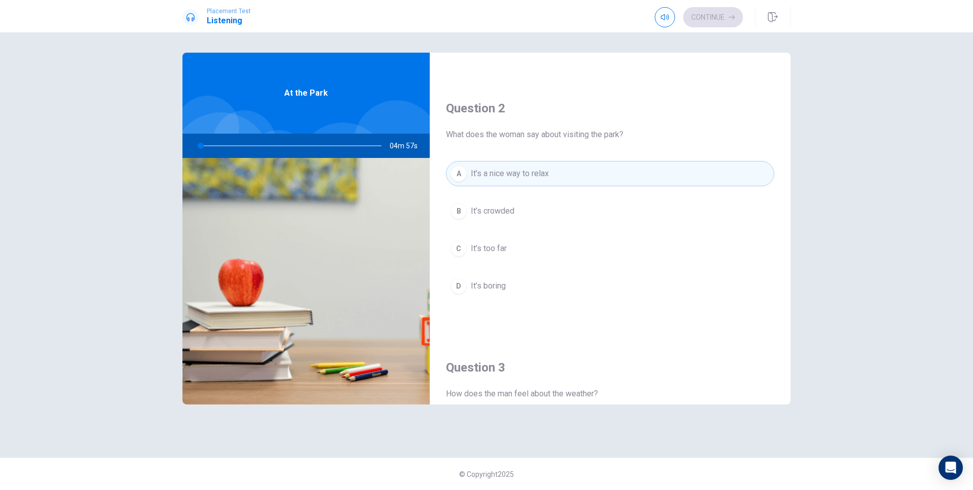
scroll to position [355, 0]
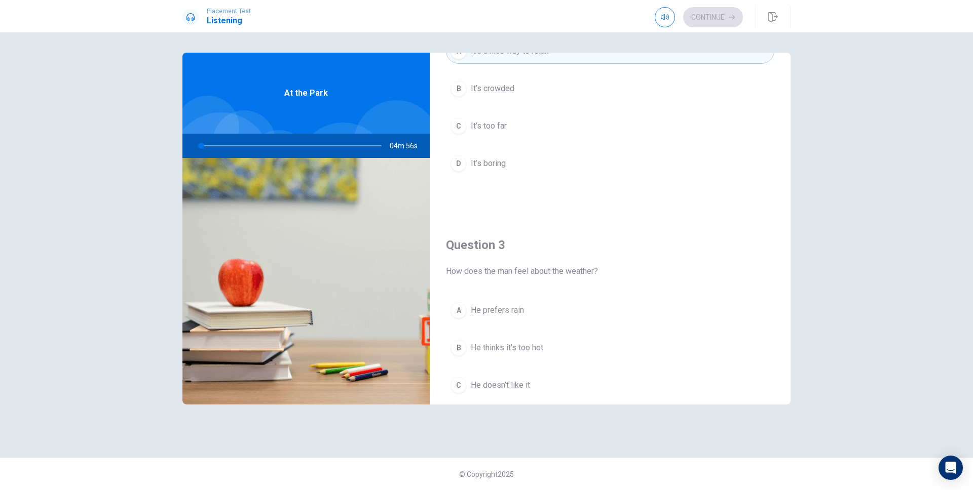
click at [518, 294] on div "Question 3 How does the man feel about the weather? A He prefers rain B He thin…" at bounding box center [610, 346] width 361 height 259
click at [517, 312] on span "He prefers rain" at bounding box center [497, 310] width 53 height 12
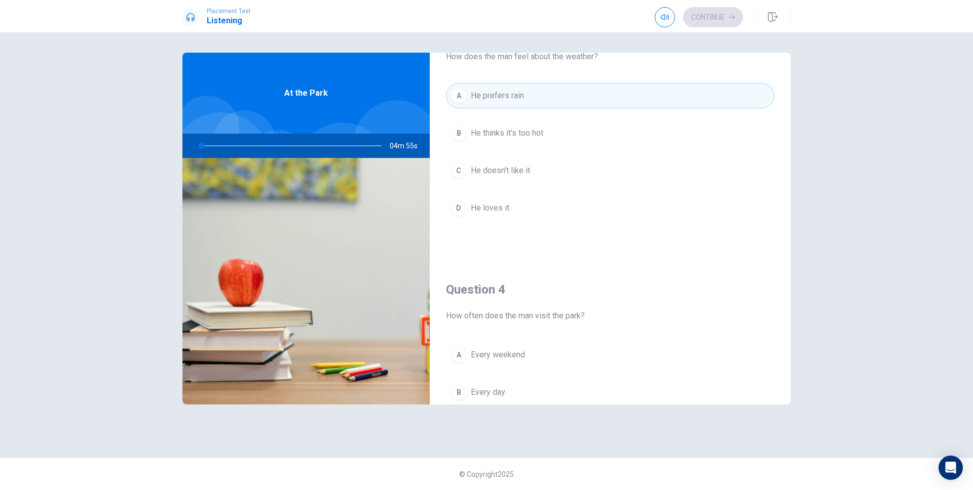
click at [515, 368] on div "A Every weekend B Every day C Every month D Once a year" at bounding box center [610, 421] width 328 height 158
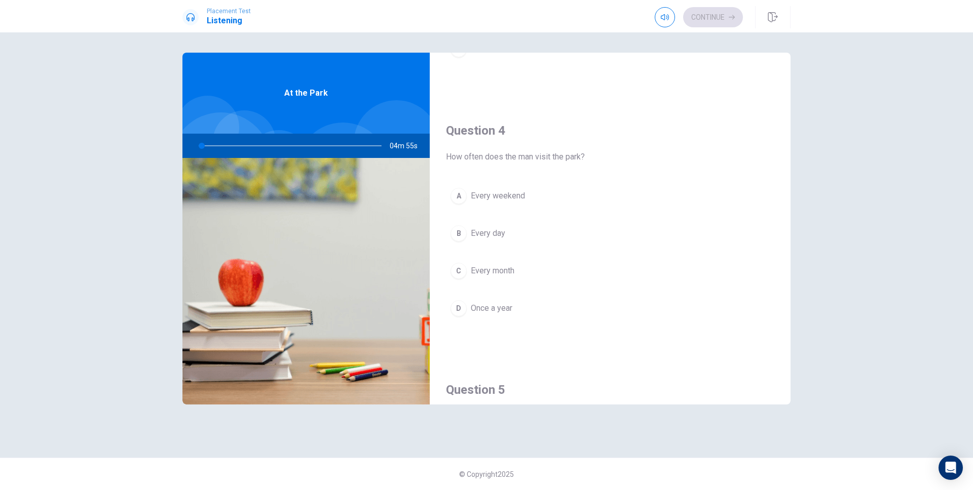
scroll to position [789, 0]
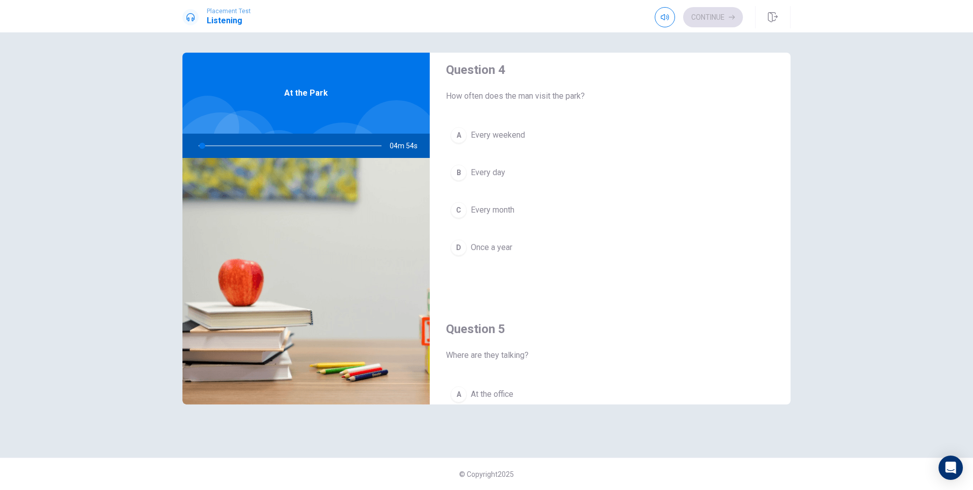
click at [530, 189] on div "A Every weekend B Every day C Every month D Once a year" at bounding box center [610, 202] width 328 height 158
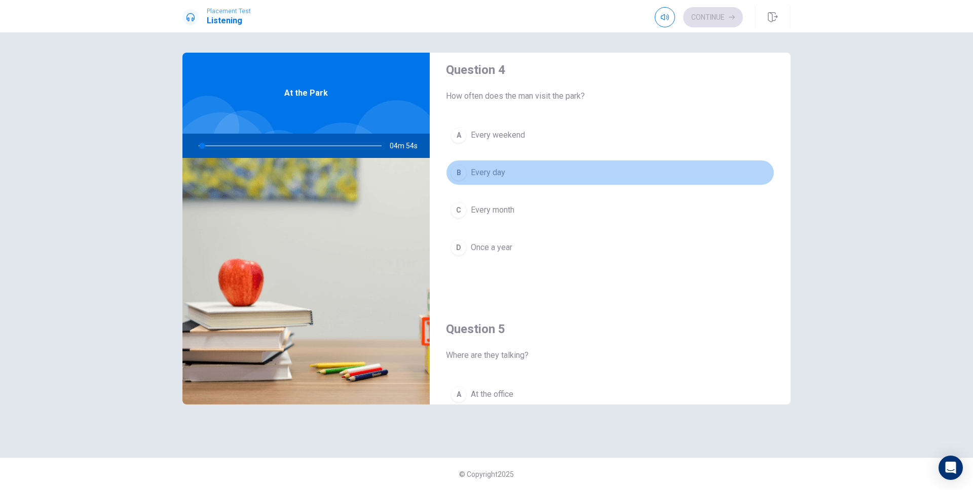
click at [531, 182] on button "B Every day" at bounding box center [610, 172] width 328 height 25
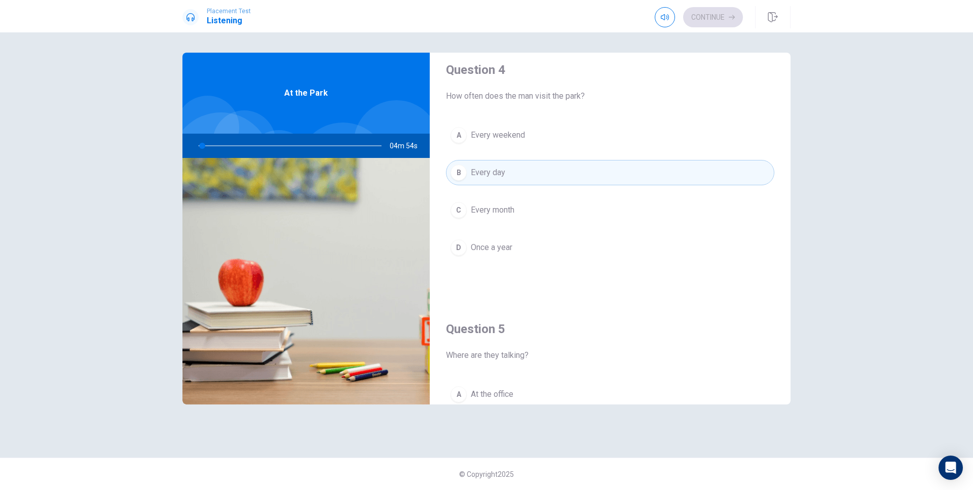
scroll to position [939, 0]
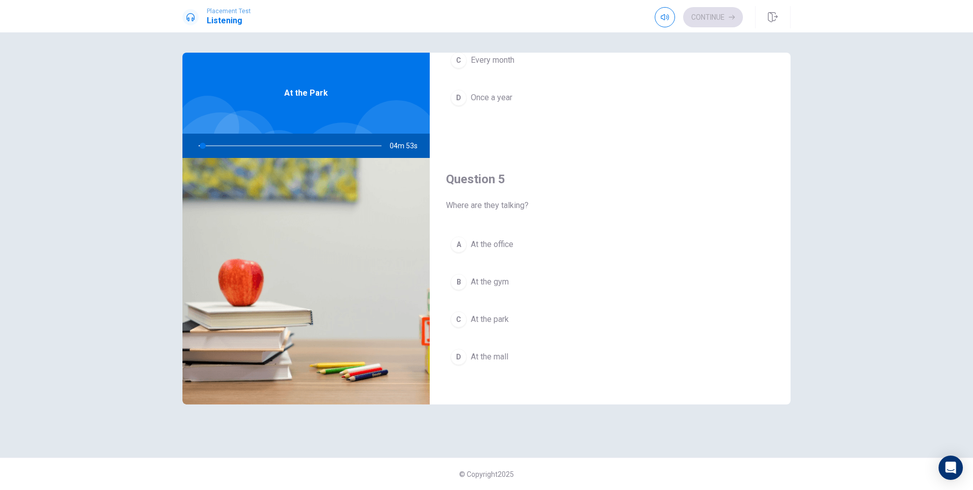
click at [533, 264] on div "A At the office B At the gym C At the park D At the mall" at bounding box center [610, 311] width 328 height 158
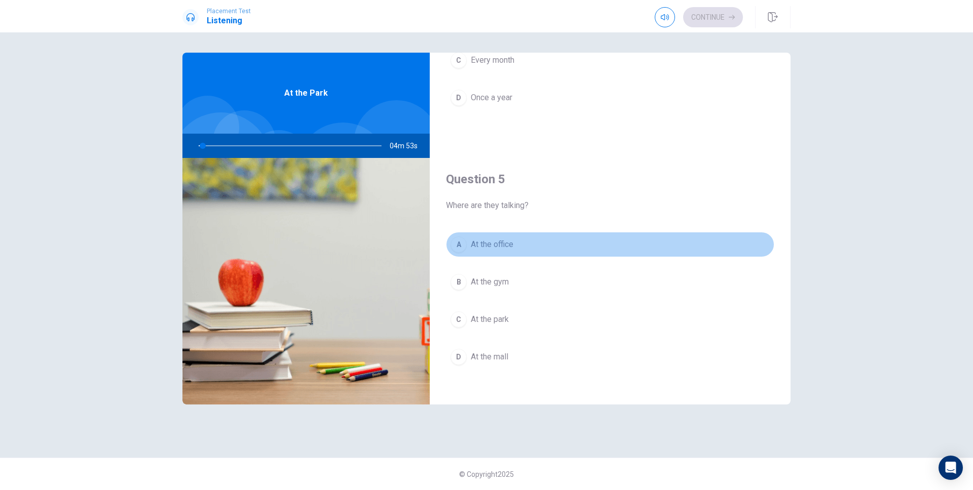
click at [535, 255] on button "A At the office" at bounding box center [610, 244] width 328 height 25
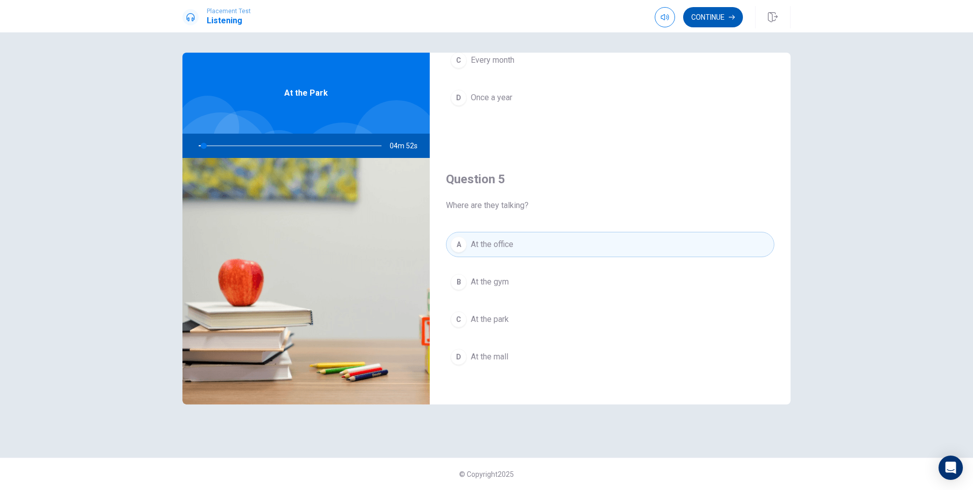
click at [732, 21] on button "Continue" at bounding box center [713, 17] width 60 height 20
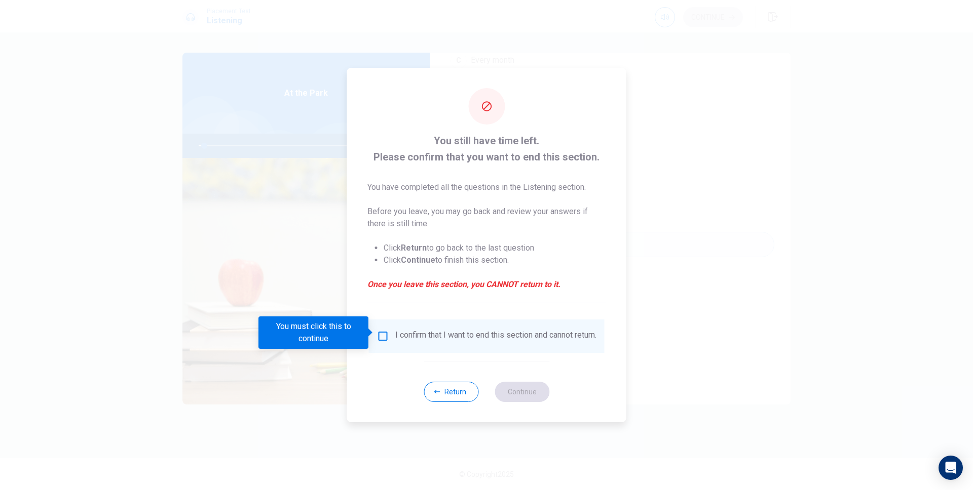
click at [390, 336] on div "I confirm that I want to end this section and cannot return." at bounding box center [486, 336] width 219 height 12
click at [383, 333] on input "You must click this to continue" at bounding box center [383, 336] width 12 height 12
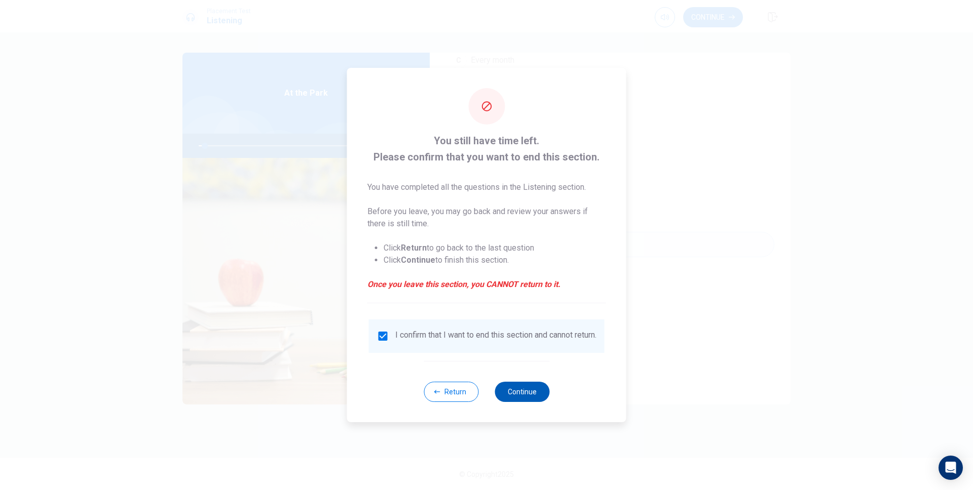
click at [533, 401] on button "Continue" at bounding box center [521, 392] width 55 height 20
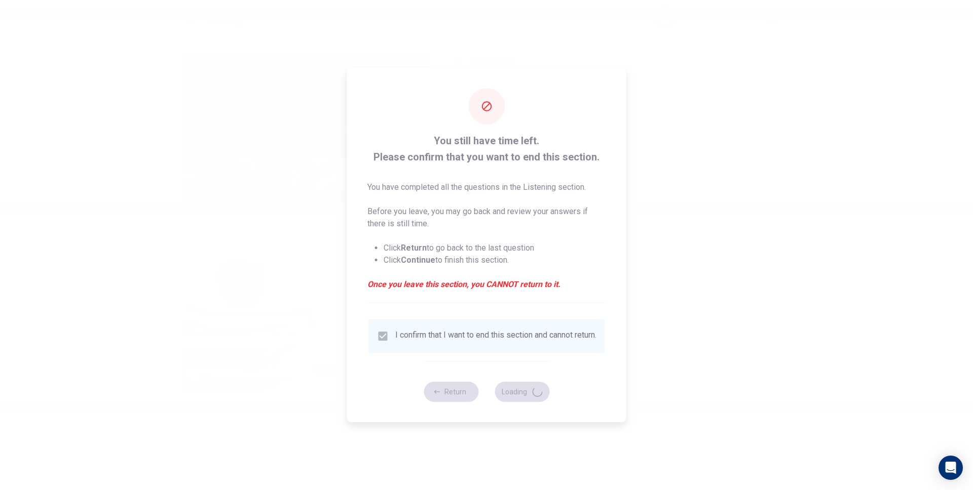
type input "4"
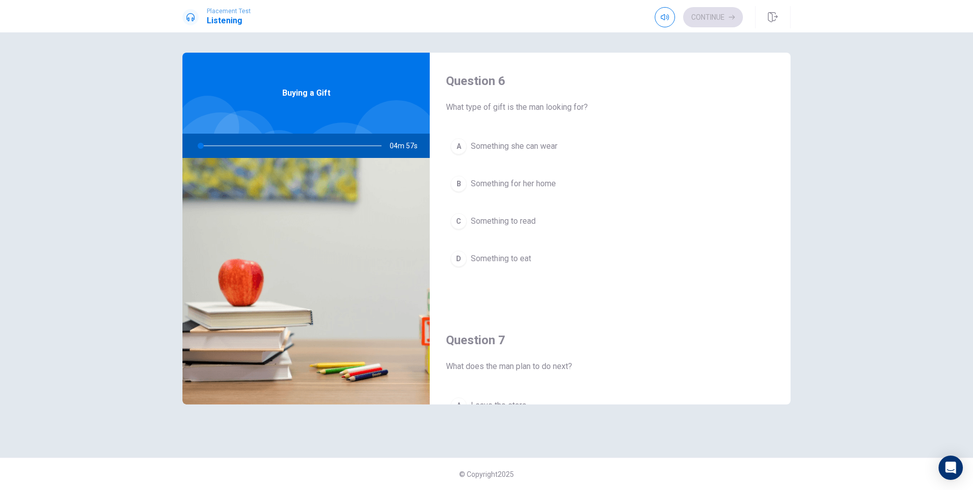
click at [573, 196] on button "B Something for her home" at bounding box center [610, 183] width 328 height 25
click at [664, 21] on button "button" at bounding box center [664, 17] width 20 height 20
type input "2"
type input "0.1"
click at [647, 37] on span at bounding box center [663, 36] width 37 height 14
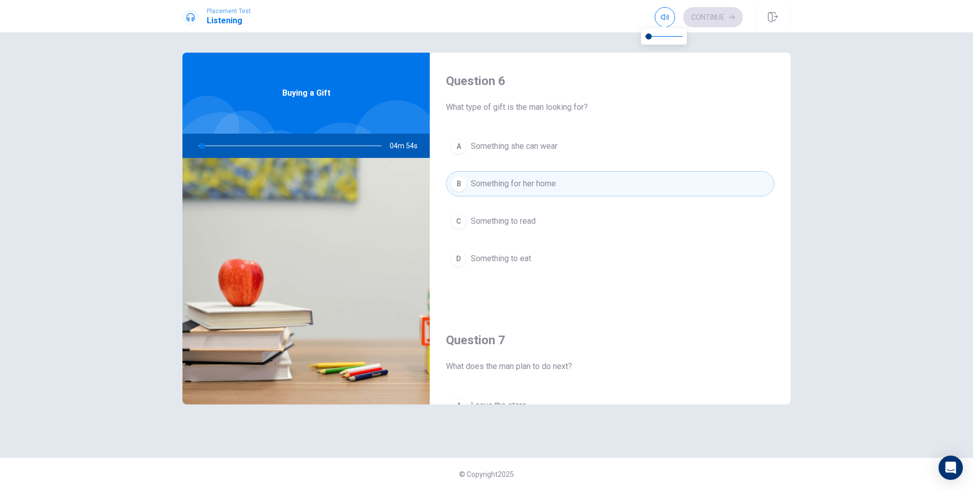
type input "2"
type input "0"
drag, startPoint x: 647, startPoint y: 37, endPoint x: 586, endPoint y: 44, distance: 61.6
click at [586, 44] on body "Placement Test Listening Continue Continue Question 6 What type of gift is the …" at bounding box center [486, 245] width 973 height 490
click at [531, 146] on span "Something she can wear" at bounding box center [514, 146] width 87 height 12
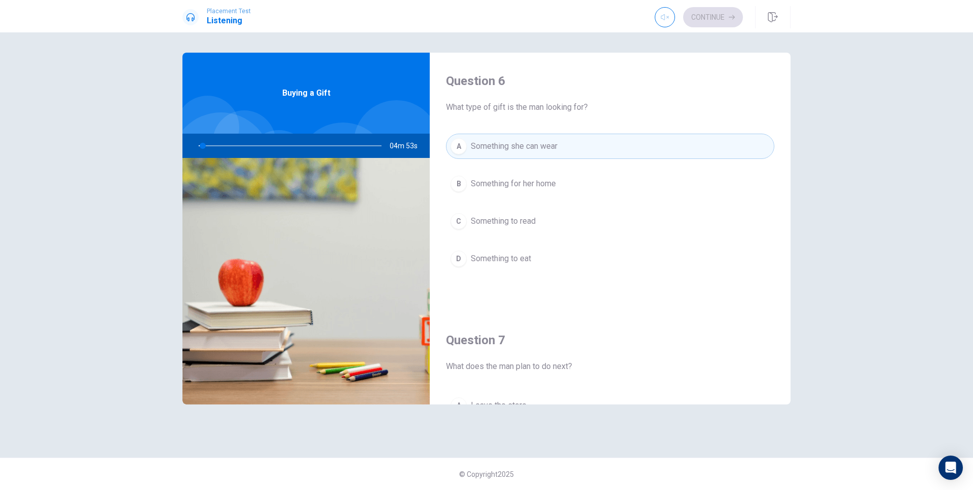
scroll to position [166, 0]
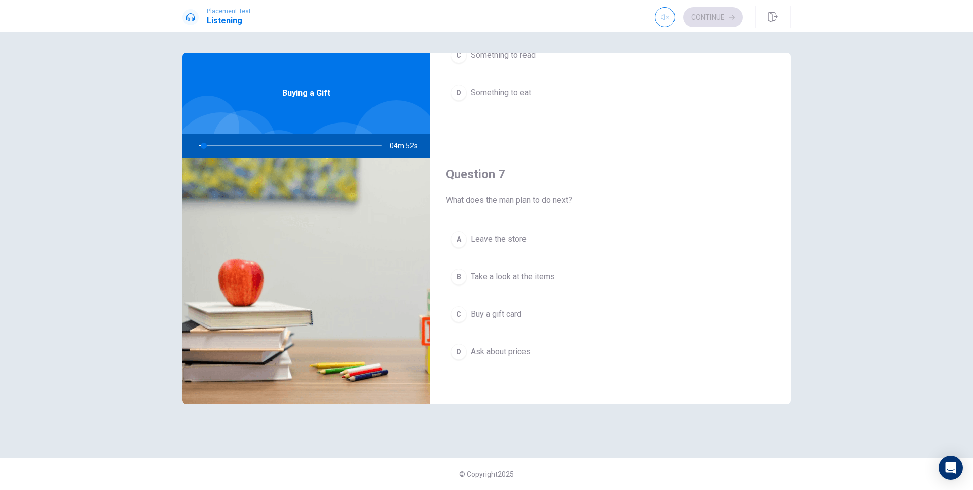
click at [530, 246] on button "A Leave the store" at bounding box center [610, 239] width 328 height 25
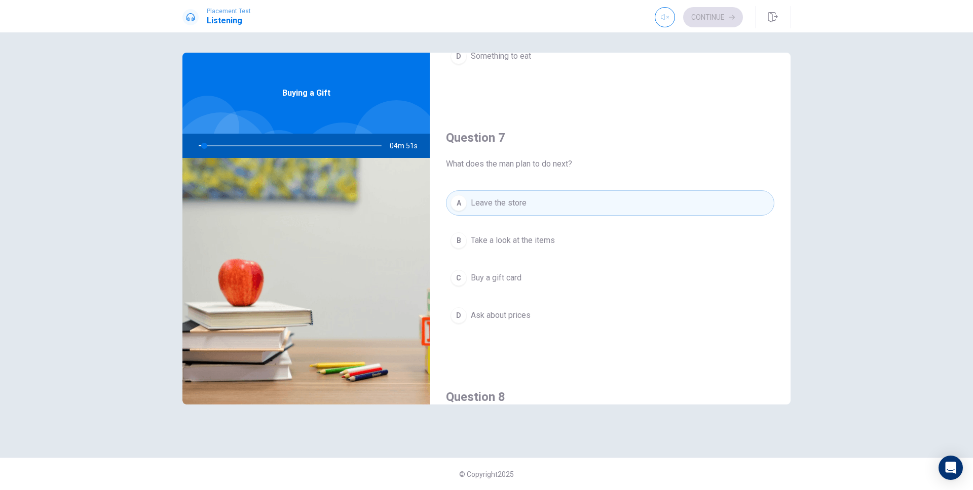
scroll to position [203, 0]
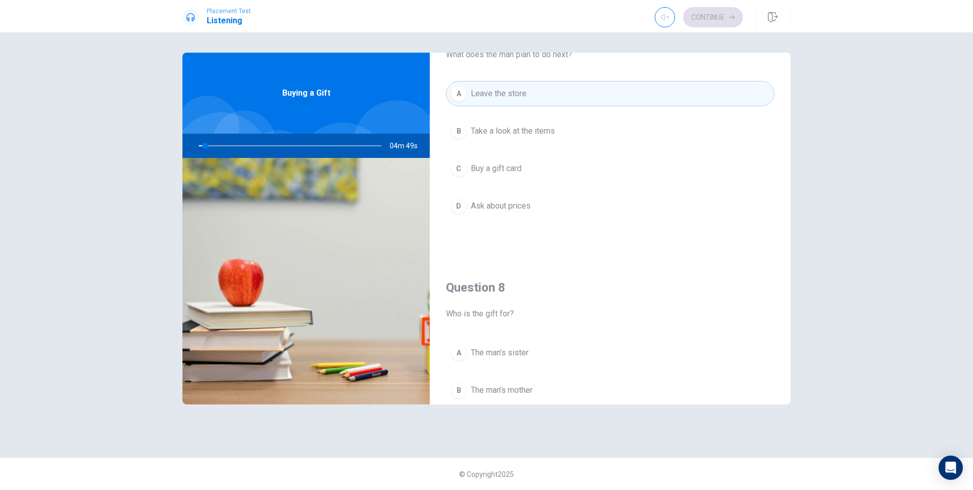
click at [506, 320] on div "Question 8 Who is the gift for? A The man’s sister B The man’s mother C The man…" at bounding box center [610, 388] width 361 height 259
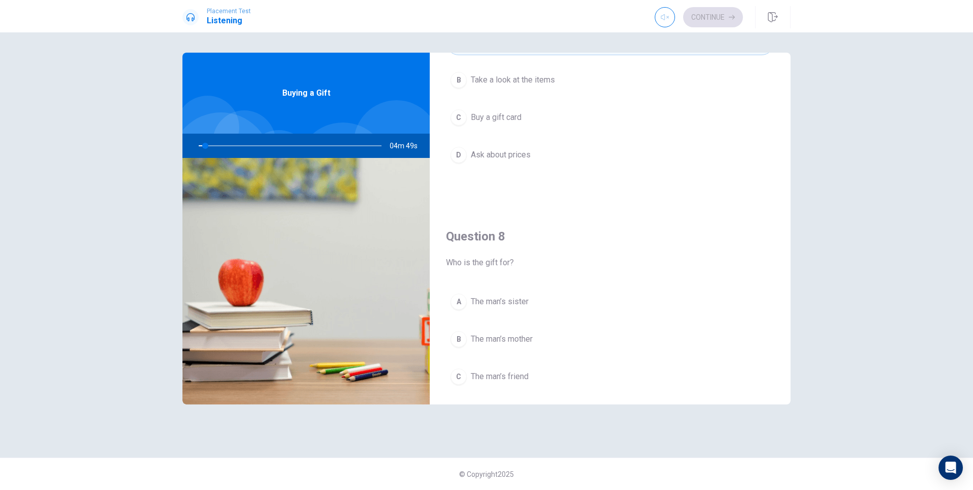
scroll to position [365, 0]
click at [520, 294] on span "The man’s sister" at bounding box center [500, 300] width 58 height 12
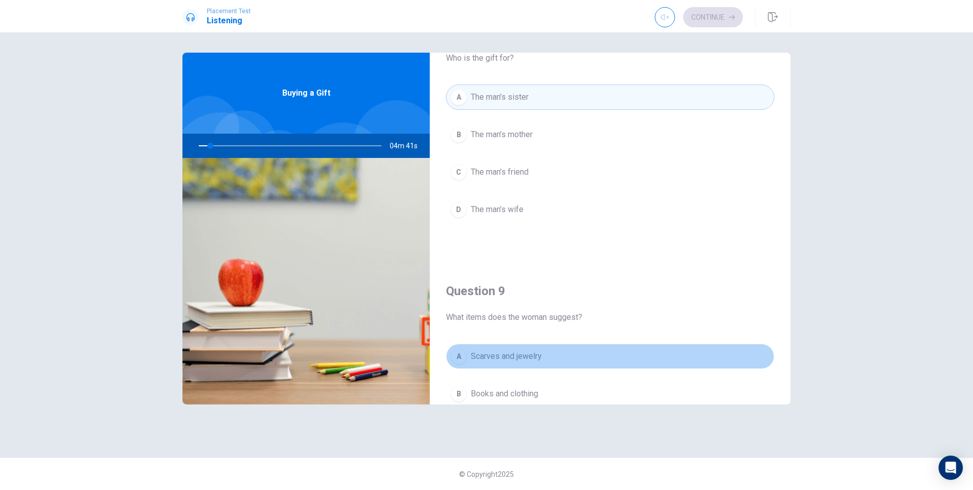
click at [505, 350] on button "A Scarves and jewelry" at bounding box center [610, 356] width 328 height 25
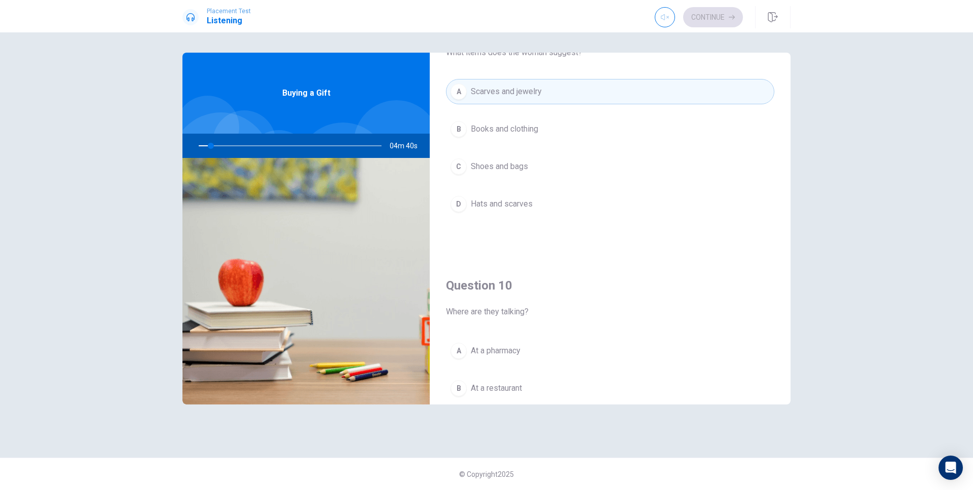
scroll to position [845, 0]
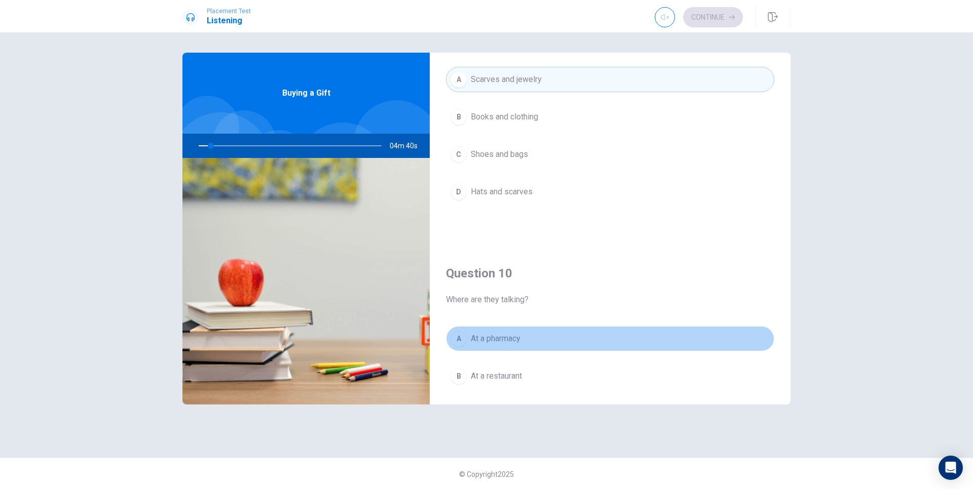
click at [523, 335] on button "A At a pharmacy" at bounding box center [610, 338] width 328 height 25
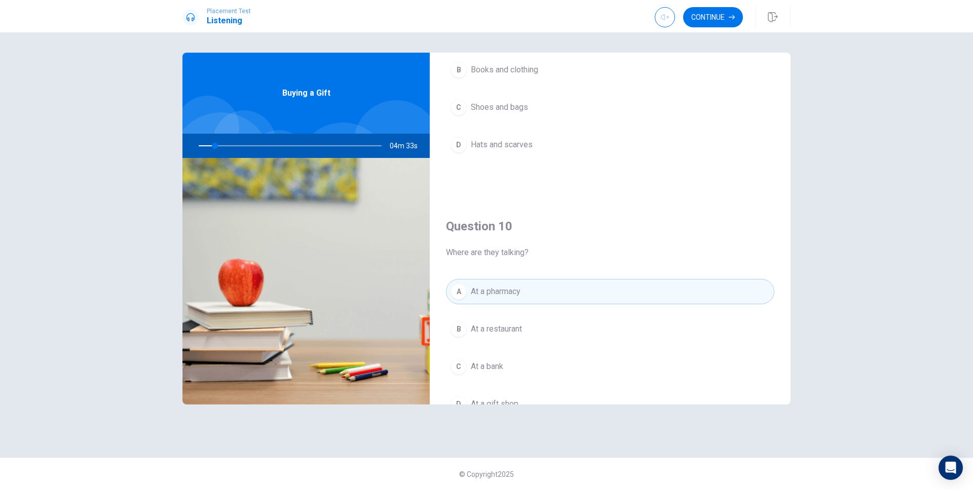
scroll to position [945, 0]
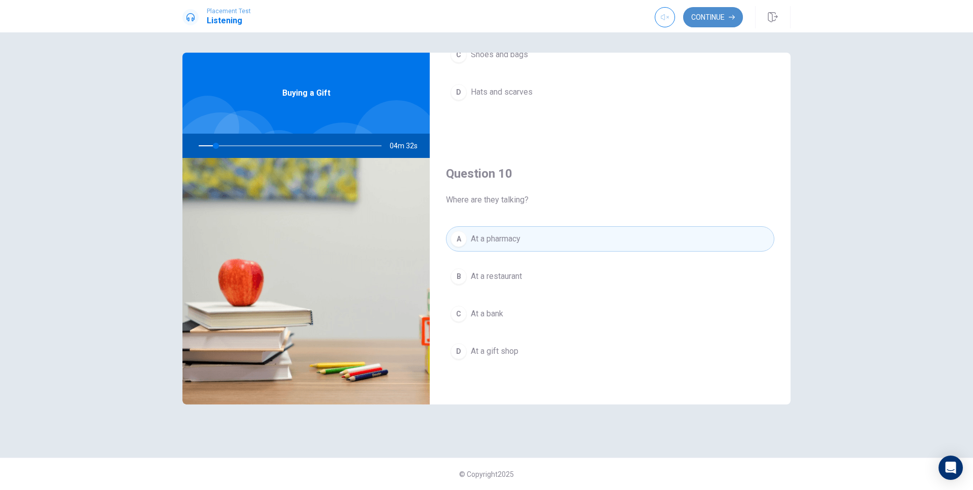
click at [717, 21] on button "Continue" at bounding box center [713, 17] width 60 height 20
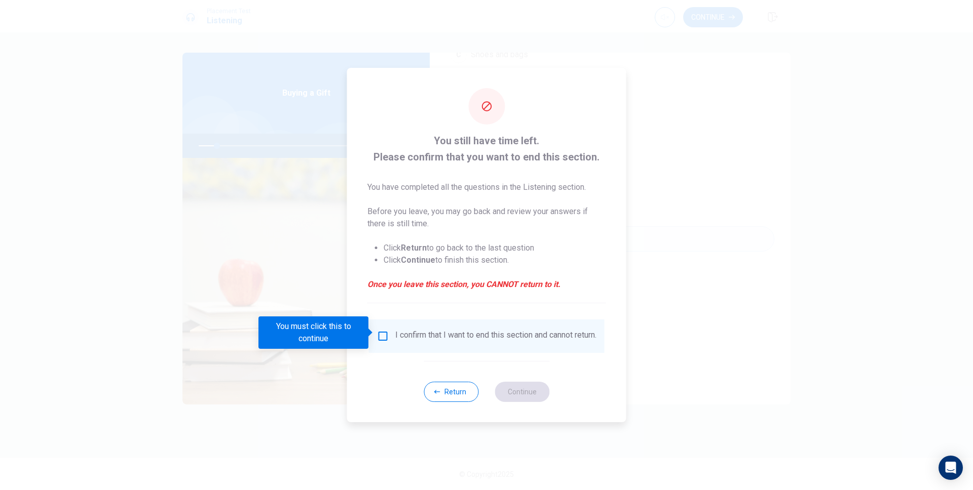
click at [382, 334] on input "You must click this to continue" at bounding box center [383, 336] width 12 height 12
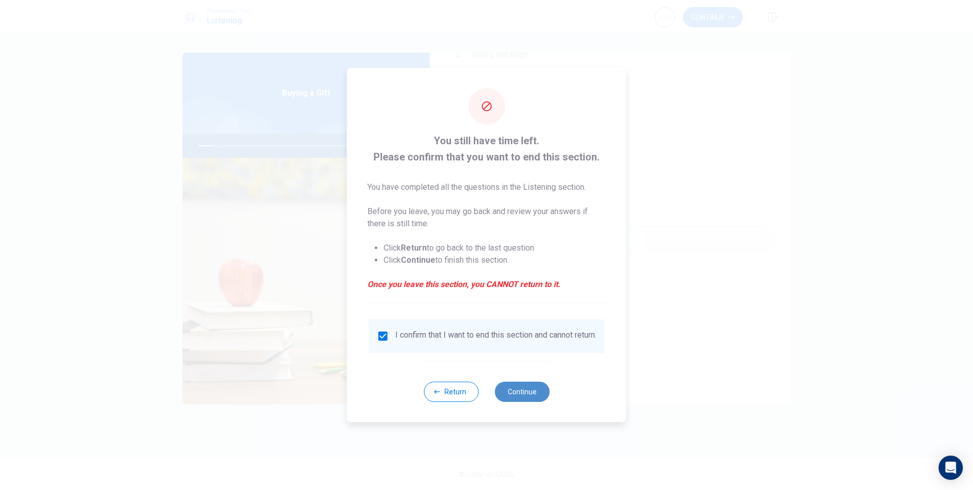
click at [537, 398] on button "Continue" at bounding box center [521, 392] width 55 height 20
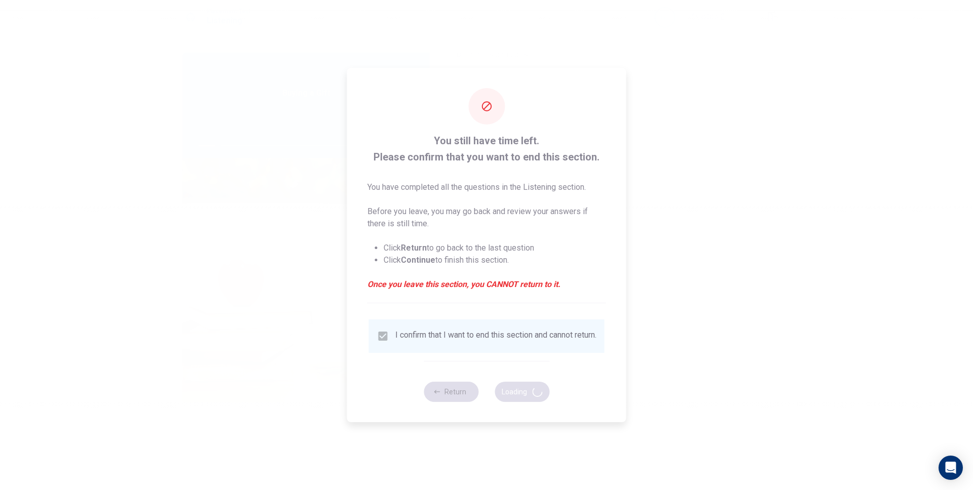
type input "11"
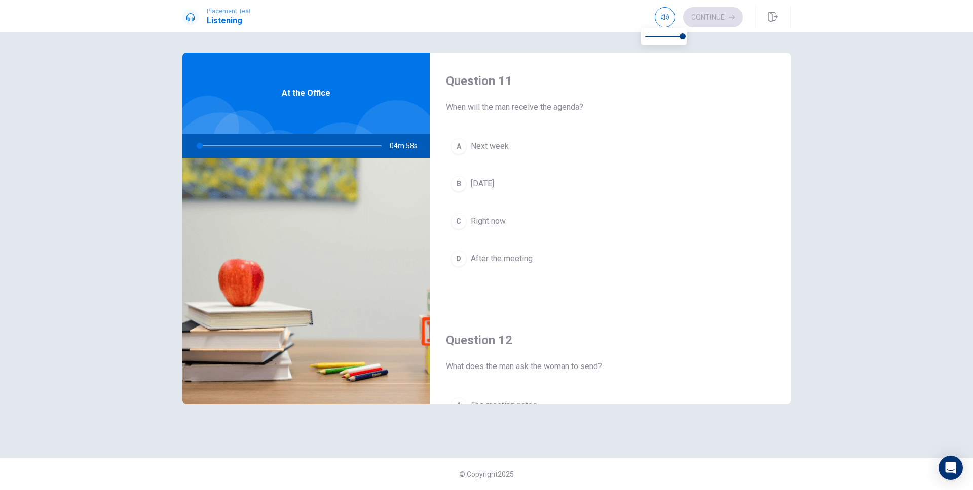
type input "1"
type input "0.1"
click at [650, 34] on span at bounding box center [663, 36] width 37 height 14
type input "1"
type input "0"
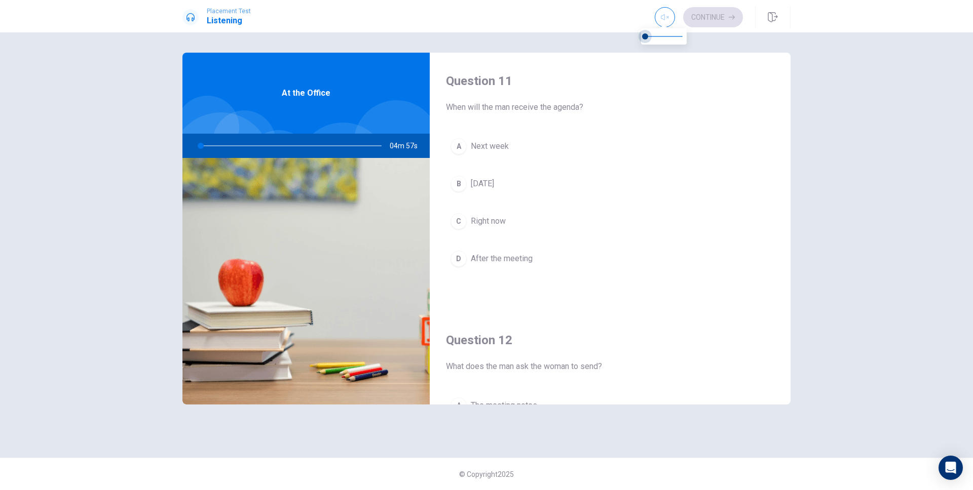
drag, startPoint x: 650, startPoint y: 34, endPoint x: 576, endPoint y: 61, distance: 79.3
click at [585, 47] on body "Placement Test Listening Continue Continue Question 11 When will the man receiv…" at bounding box center [486, 245] width 973 height 490
click at [524, 154] on button "A Next week" at bounding box center [610, 146] width 328 height 25
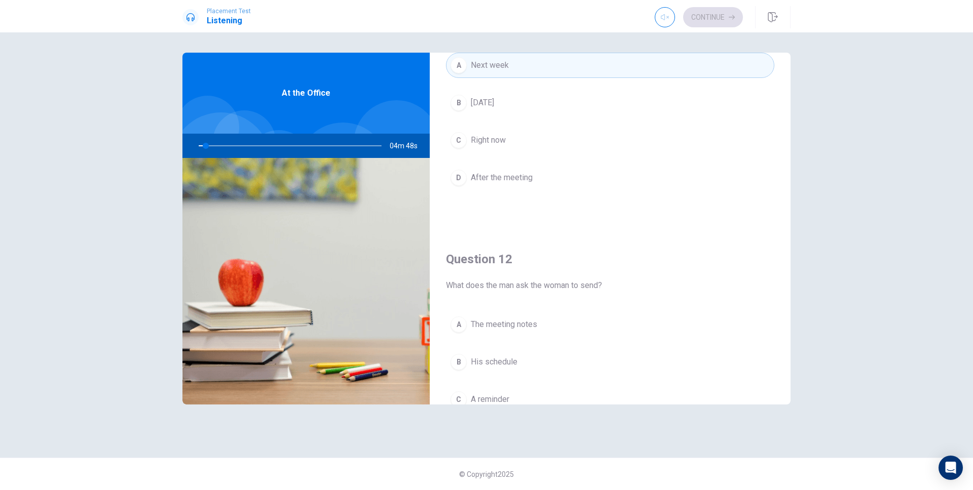
scroll to position [115, 0]
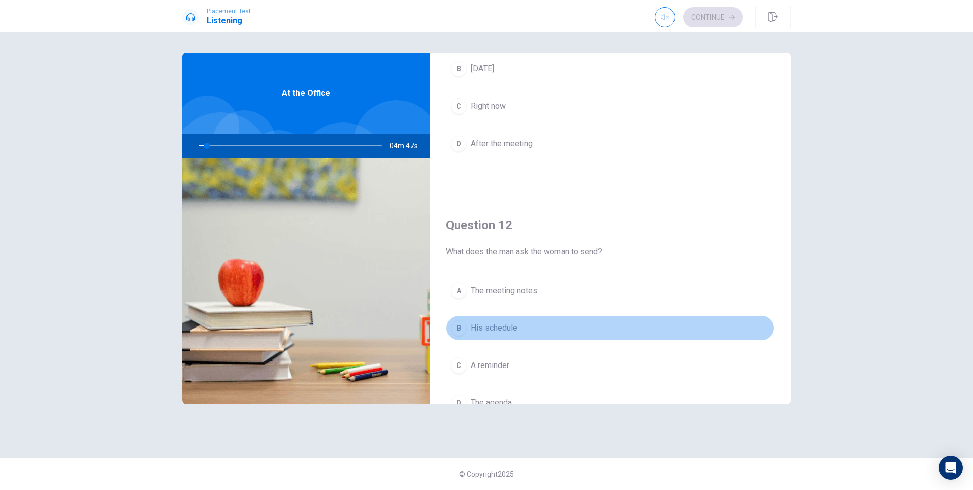
click at [511, 318] on button "B His schedule" at bounding box center [610, 328] width 328 height 25
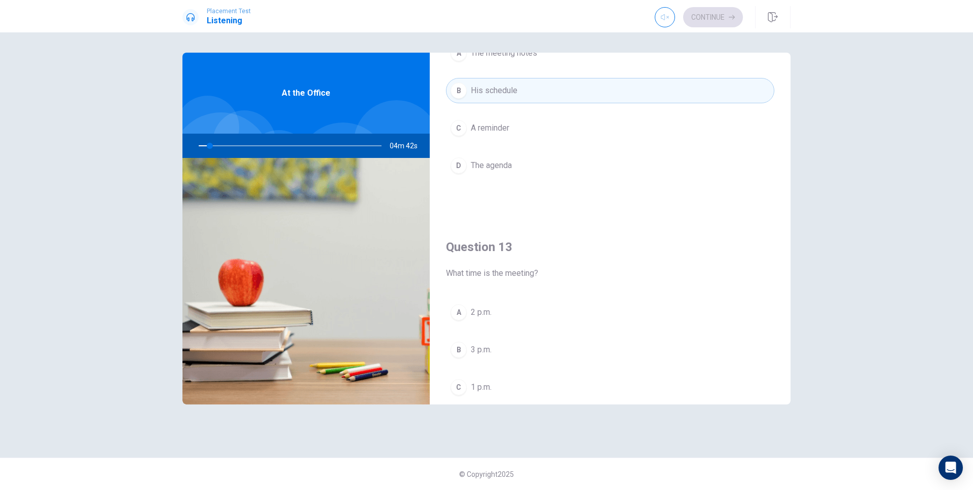
scroll to position [363, 0]
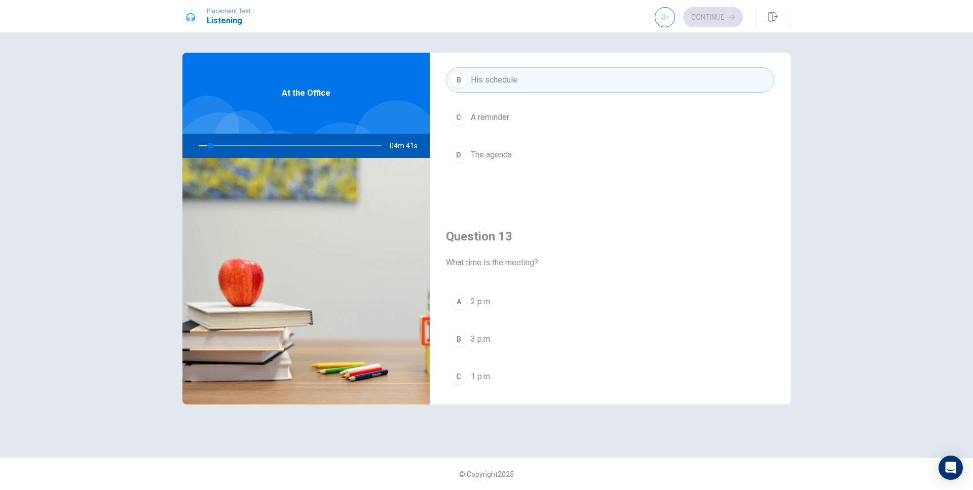
click at [523, 301] on button "A 2 p.m." at bounding box center [610, 301] width 328 height 25
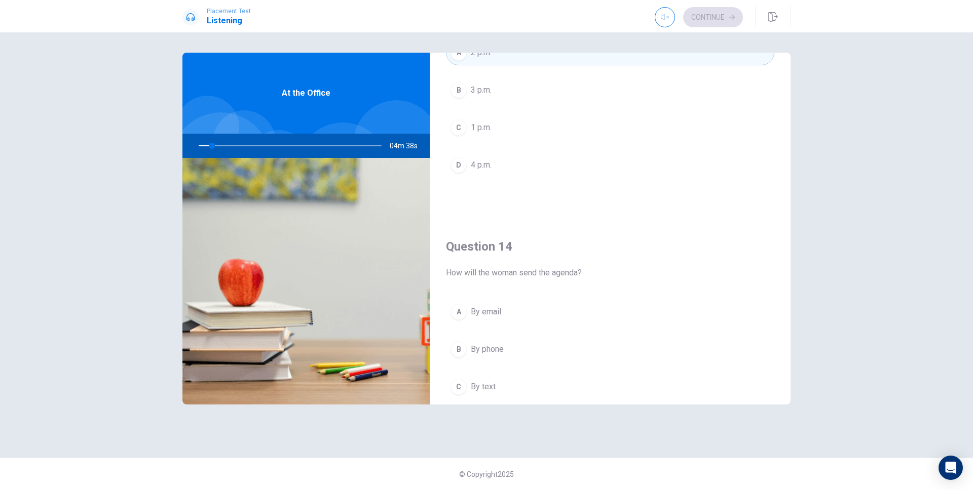
click at [511, 310] on button "A By email" at bounding box center [610, 311] width 328 height 25
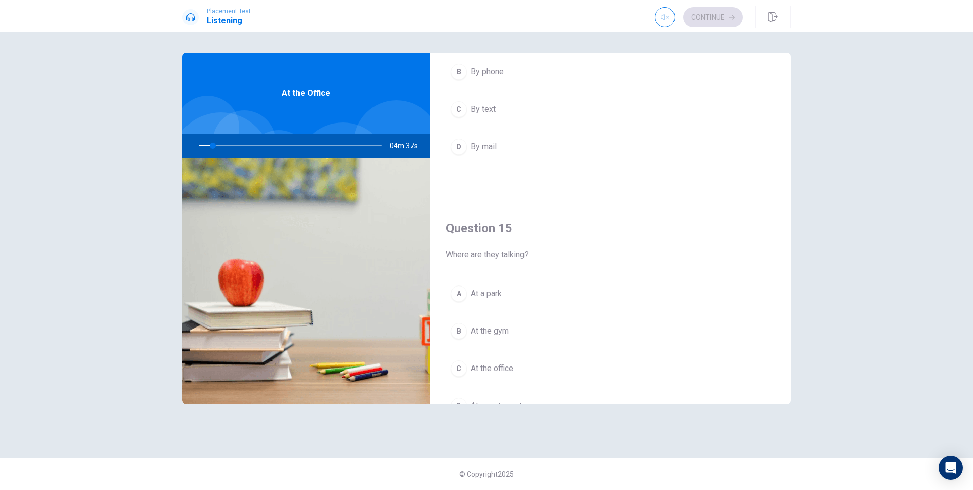
click at [511, 310] on div "A At a park B At the gym C At the office D At a restaurant" at bounding box center [610, 360] width 328 height 158
click at [512, 300] on button "A At a park" at bounding box center [610, 293] width 328 height 25
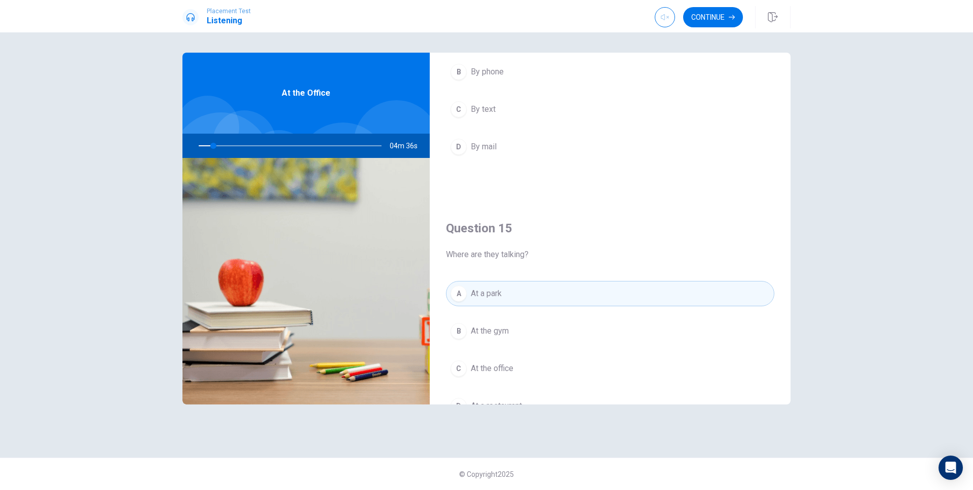
scroll to position [945, 0]
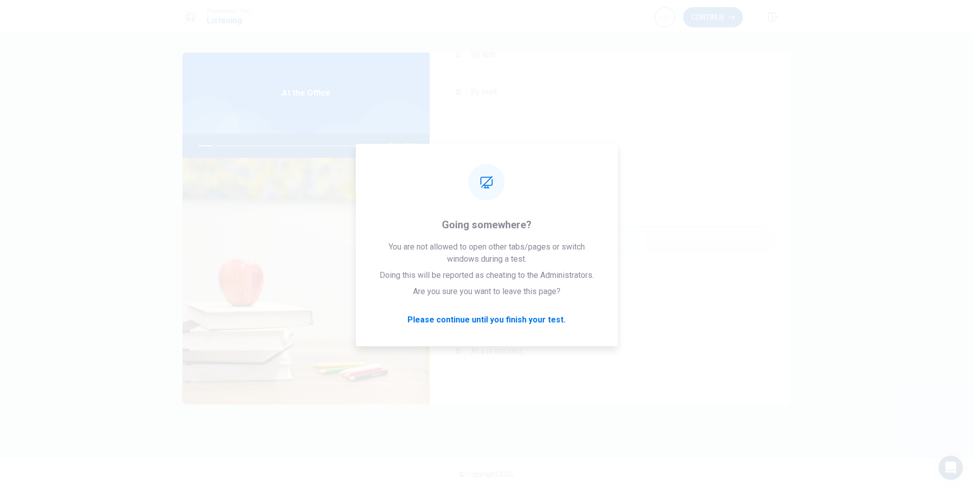
click at [698, 19] on button "Continue" at bounding box center [713, 17] width 60 height 20
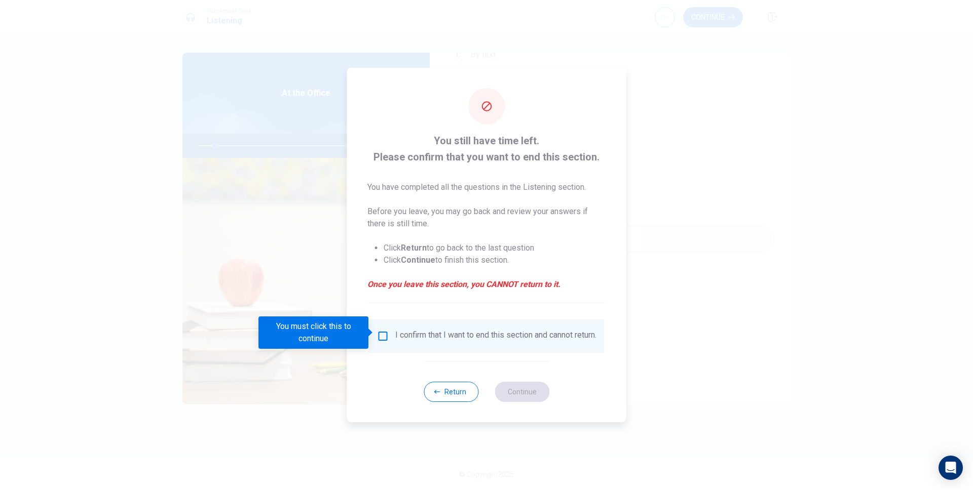
click at [388, 333] on div "I confirm that I want to end this section and cannot return." at bounding box center [486, 336] width 219 height 12
click at [383, 336] on input "You must click this to continue" at bounding box center [383, 336] width 12 height 12
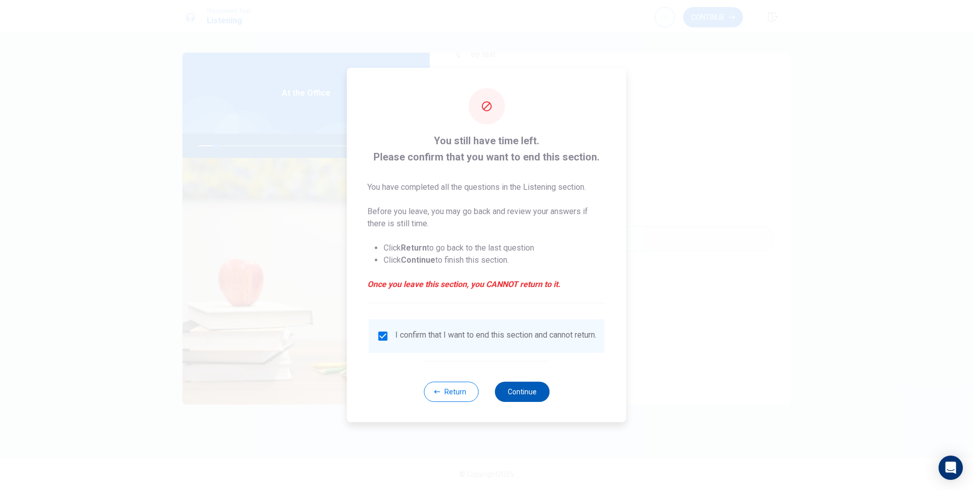
click at [520, 401] on button "Continue" at bounding box center [521, 392] width 55 height 20
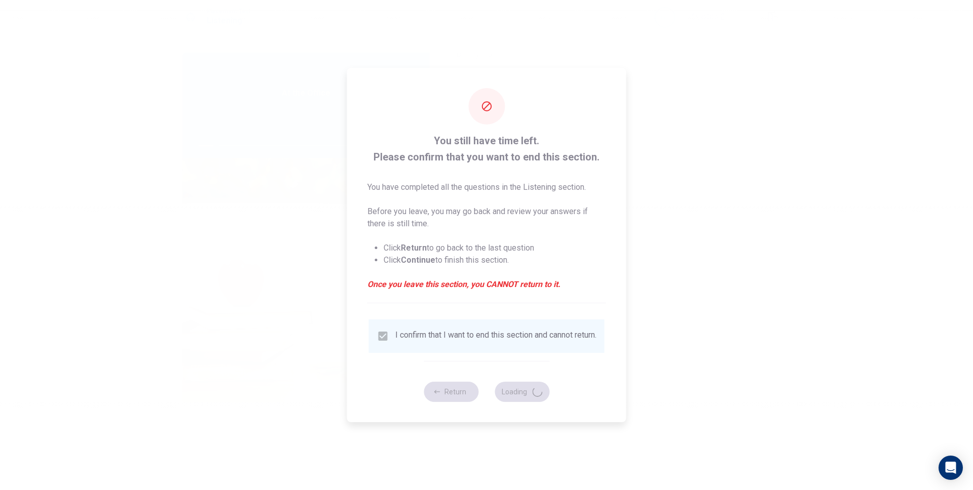
type input "10"
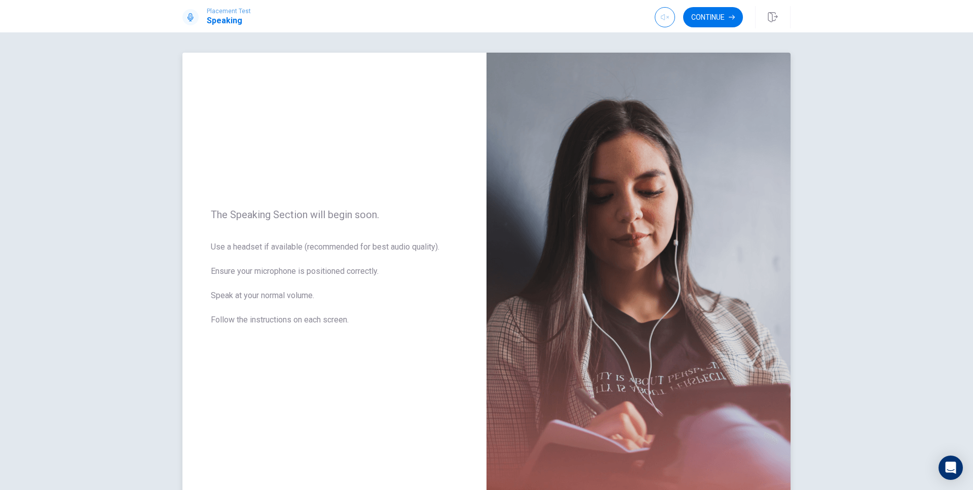
click at [433, 77] on div "The Speaking Section will begin soon. Use a headset if available (recommended f…" at bounding box center [334, 274] width 304 height 442
click at [470, 163] on div "The Speaking Section will begin soon. Use a headset if available (recommended f…" at bounding box center [334, 274] width 304 height 442
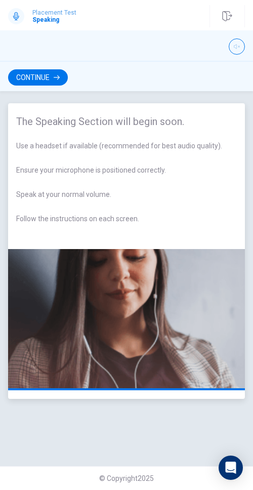
click at [185, 120] on span "The Speaking Section will begin soon." at bounding box center [126, 121] width 221 height 12
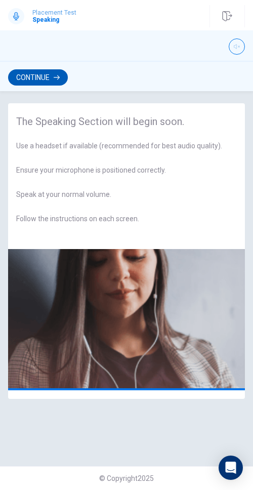
click at [62, 81] on button "Continue" at bounding box center [38, 77] width 60 height 16
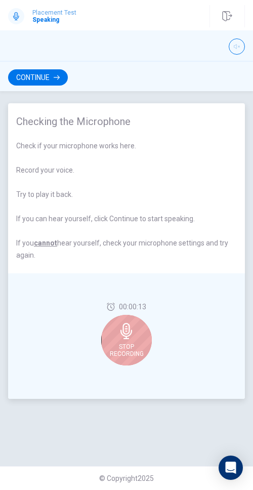
click at [126, 327] on icon at bounding box center [127, 331] width 12 height 16
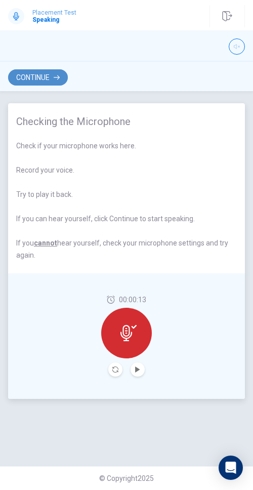
click at [56, 82] on button "Continue" at bounding box center [38, 77] width 60 height 16
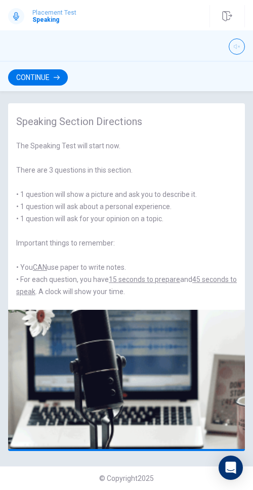
drag, startPoint x: 178, startPoint y: 220, endPoint x: 0, endPoint y: 196, distance: 179.9
click at [0, 196] on div "Speaking Section Directions The Speaking Test will start now. There are 3 quest…" at bounding box center [126, 278] width 253 height 351
click at [50, 75] on button "Continue" at bounding box center [38, 77] width 60 height 16
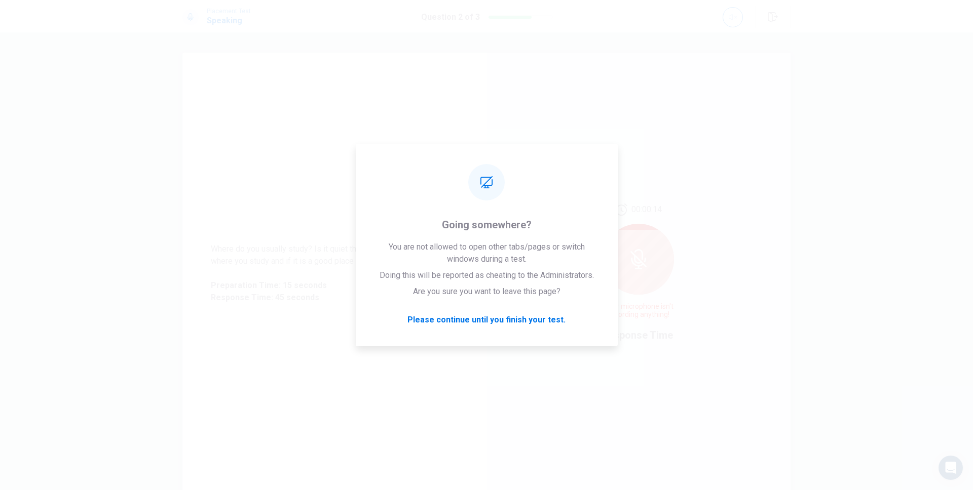
click at [567, 183] on div "00:00:14 Your microphone isn't recording anything! Response Time" at bounding box center [638, 274] width 304 height 442
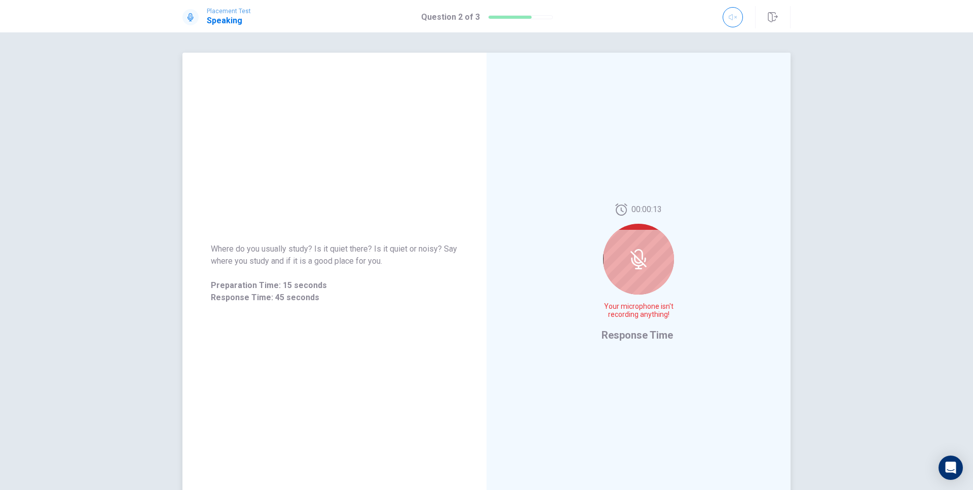
click at [683, 160] on div "00:00:13 Your microphone isn't recording anything! Response Time" at bounding box center [638, 274] width 304 height 442
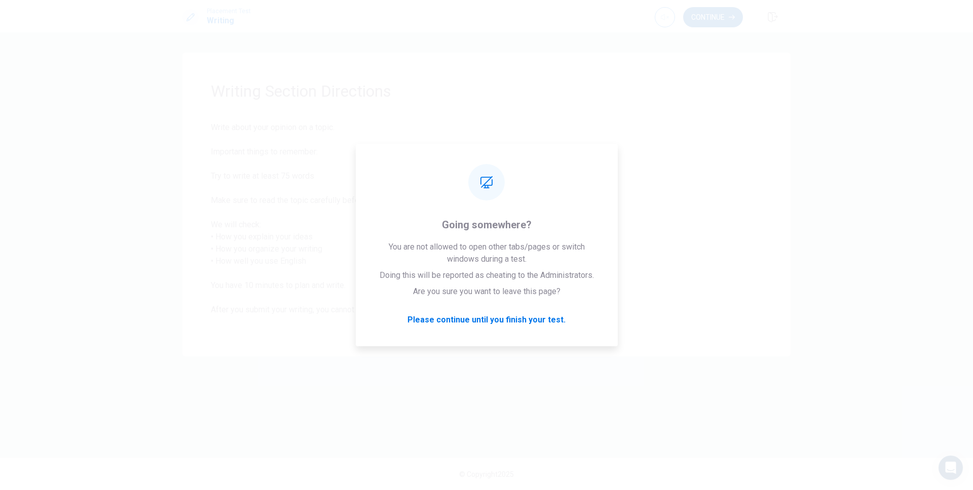
click at [721, 18] on button "Continue" at bounding box center [713, 17] width 60 height 20
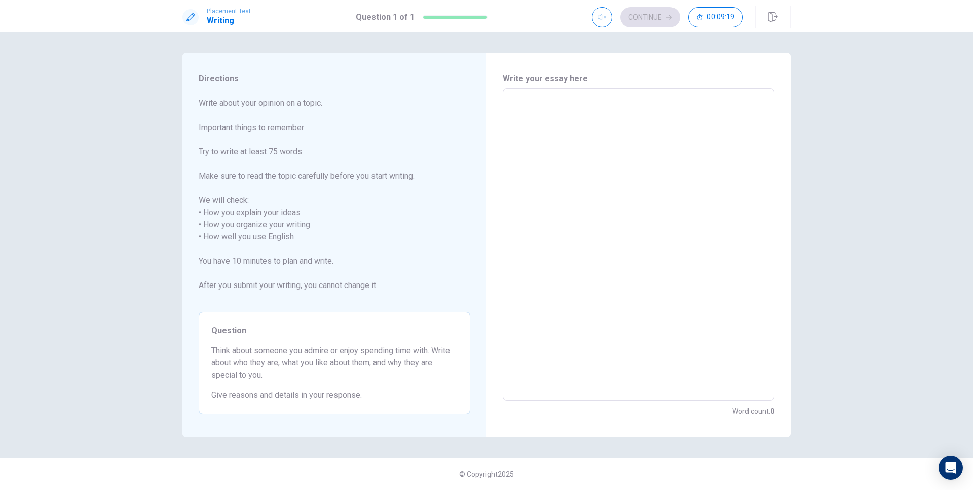
click at [445, 234] on span "Write about your opinion on a topic. Important things to remember: Try to write…" at bounding box center [335, 200] width 272 height 207
click at [652, 172] on textarea at bounding box center [638, 245] width 257 height 296
type textarea "s"
type textarea "x"
type textarea "sd"
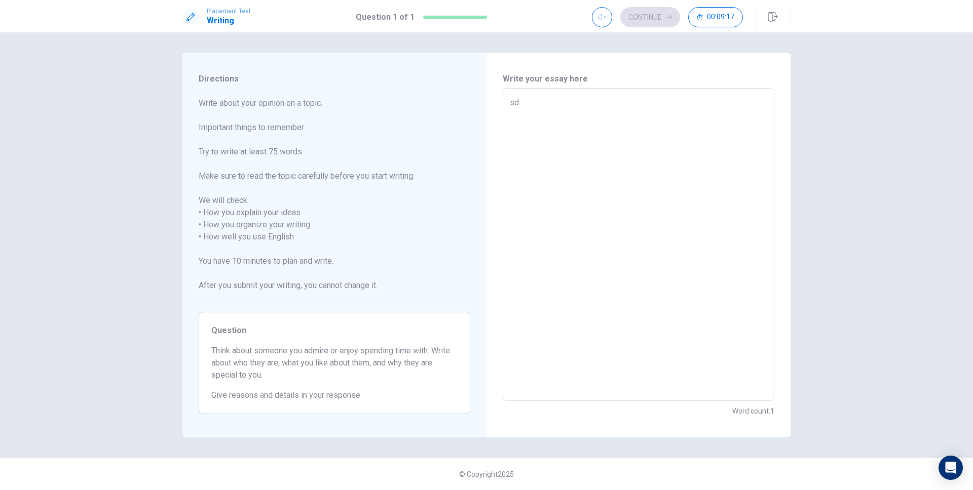
type textarea "x"
type textarea "sda"
type textarea "x"
type textarea "sdad"
type textarea "x"
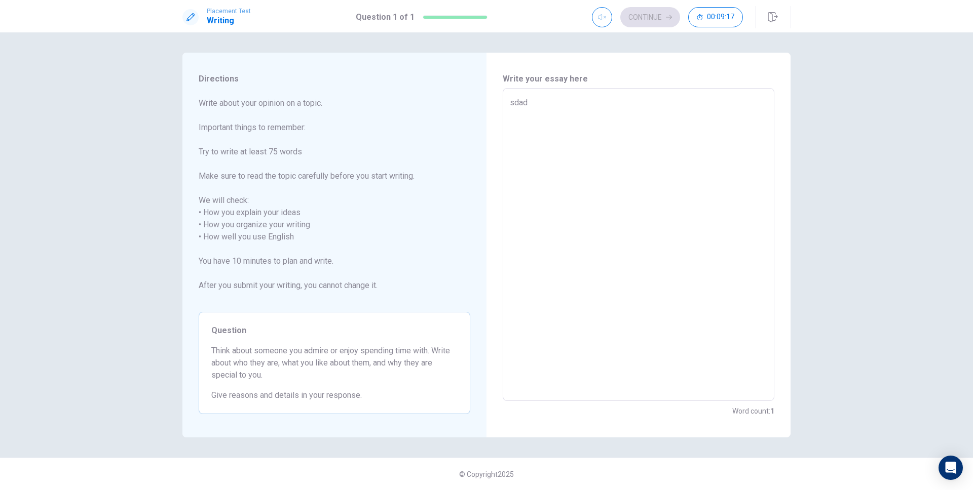
type textarea "sdada"
type textarea "x"
type textarea "sdadas"
type textarea "x"
type textarea "sdadasd"
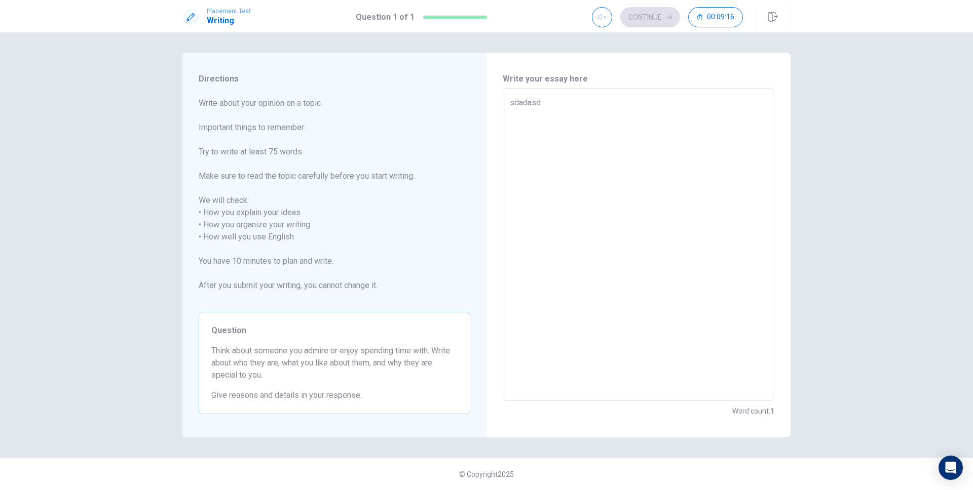
type textarea "x"
type textarea "sdadasda"
type textarea "x"
type textarea "sdadasda"
type textarea "x"
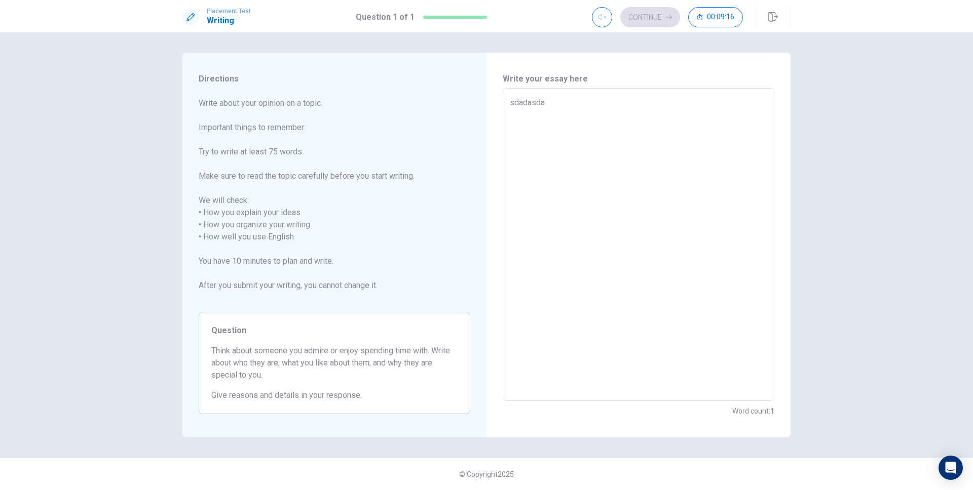
type textarea "sdadasda d"
type textarea "x"
type textarea "sdadasda d"
type textarea "x"
type textarea "sdadasda d a"
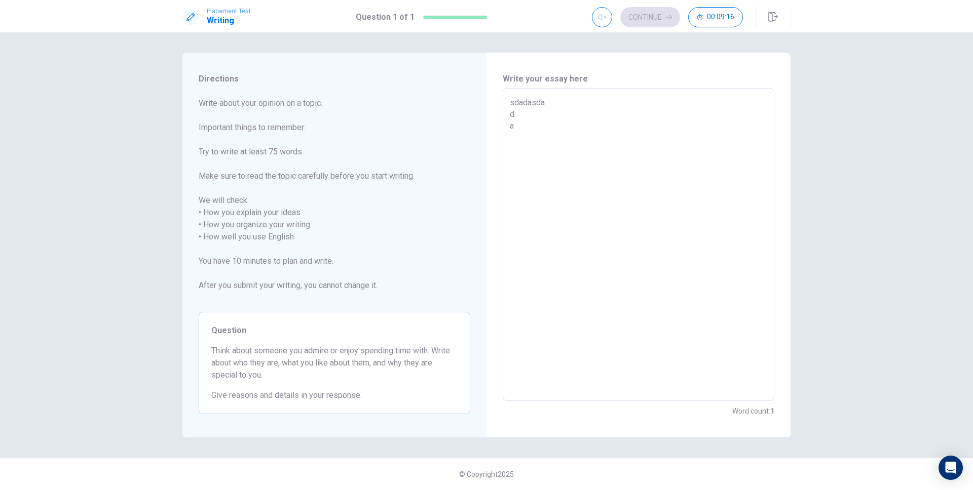
type textarea "x"
type textarea "sdadasda d a"
type textarea "x"
type textarea "sdadasda d a d"
type textarea "x"
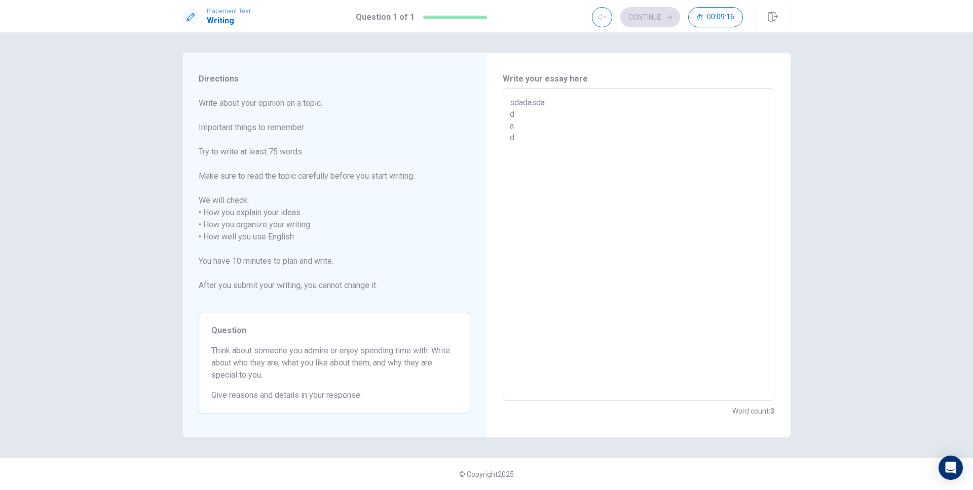
type textarea "sdadasda d a da"
type textarea "x"
type textarea "sdadasda d a das"
type textarea "x"
type textarea "sdadasda d a das"
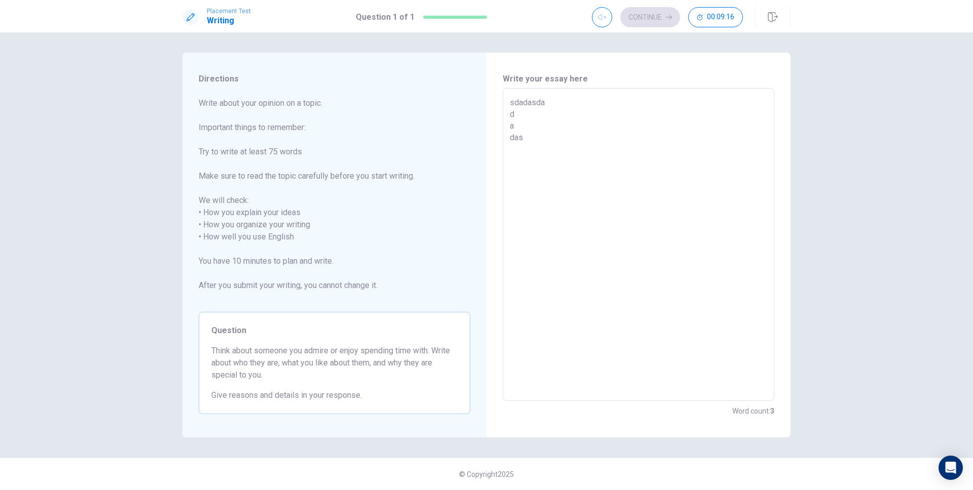
type textarea "x"
type textarea "sdadasda d a das d"
type textarea "x"
type textarea "sdadasda d a das d"
type textarea "x"
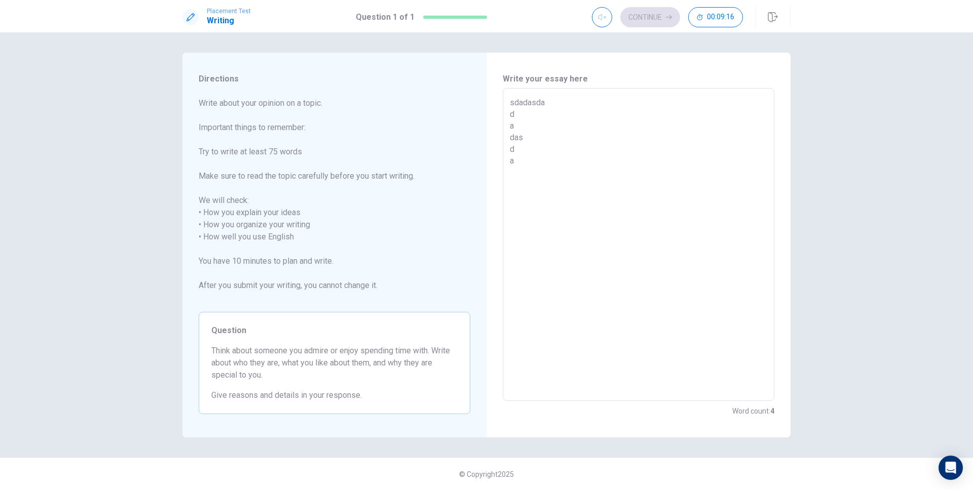
type textarea "sdadasda d a das d as"
type textarea "x"
type textarea "sdadasda d a das d as"
type textarea "x"
type textarea "sdadasda d a das d as d"
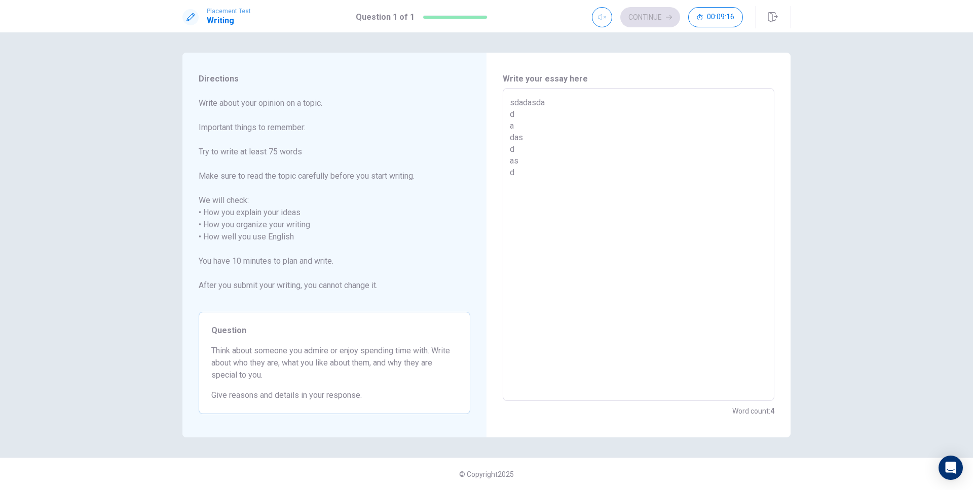
type textarea "x"
type textarea "sdadasda d a das d as da"
type textarea "x"
type textarea "sdadasda d a das d as das"
type textarea "x"
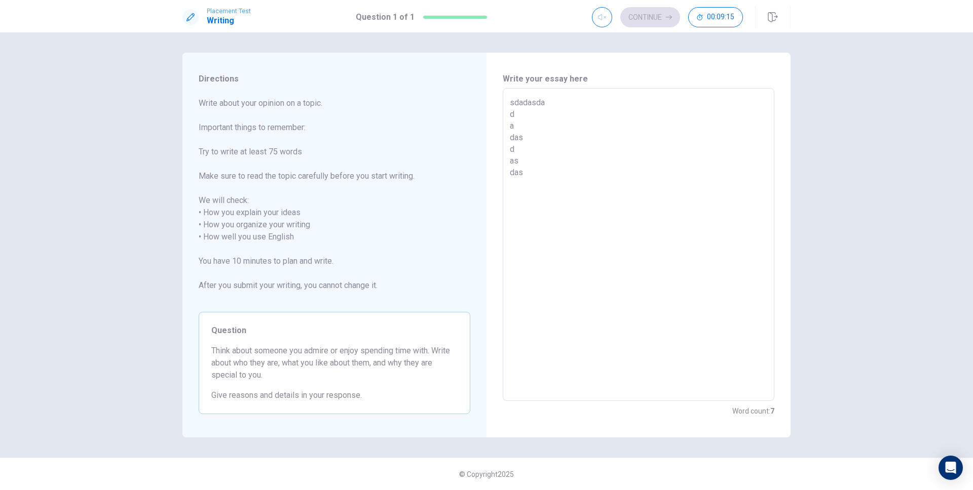
type textarea "sdadasda d a das d as das d"
type textarea "x"
type textarea "sdadasda d a das d as das ds a"
type textarea "x"
type textarea "sdadasda d a das d as das ds ad"
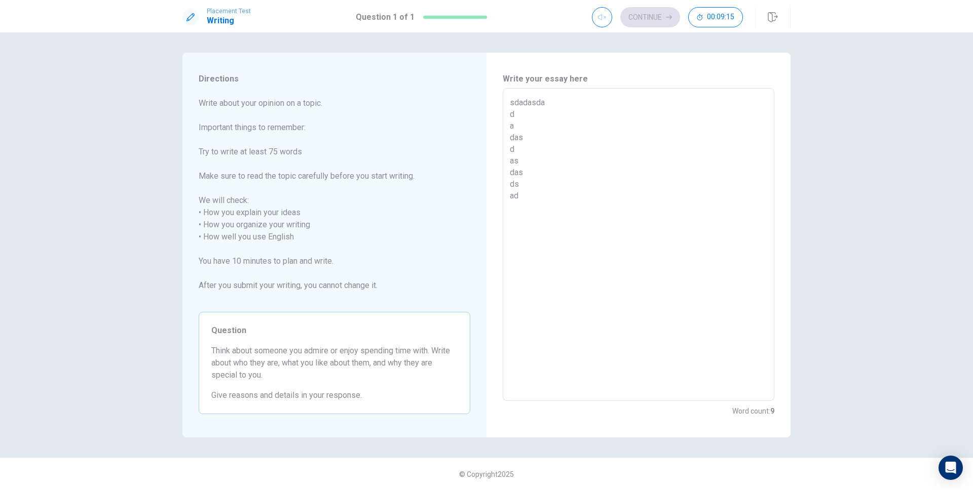
type textarea "x"
type textarea "sdadasda d a das d as das ds ad"
type textarea "x"
type textarea "sdadasda d a das d as das ds ad a"
type textarea "x"
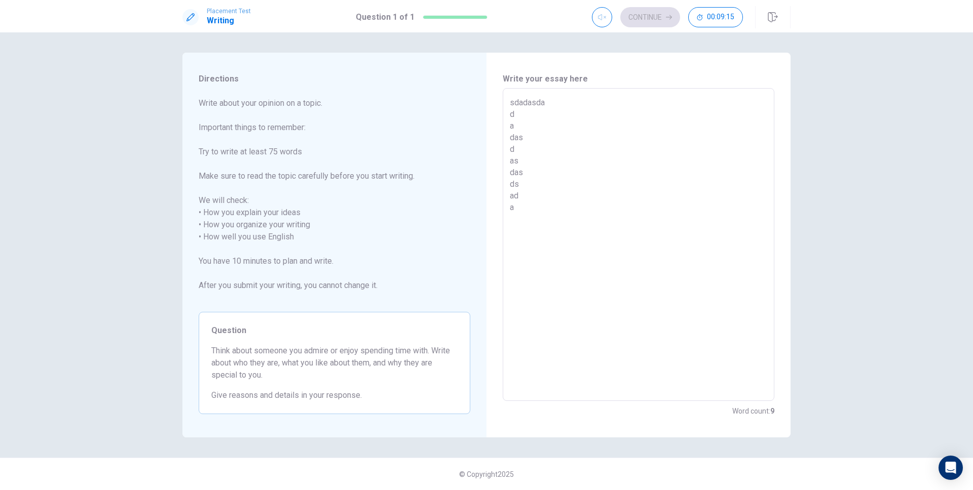
type textarea "sdadasda d a das d as das ds ad as"
type textarea "x"
type textarea "sdadasda d a das d as das ds ad as"
type textarea "x"
type textarea "sdadasda d a das d as das ds ad as d"
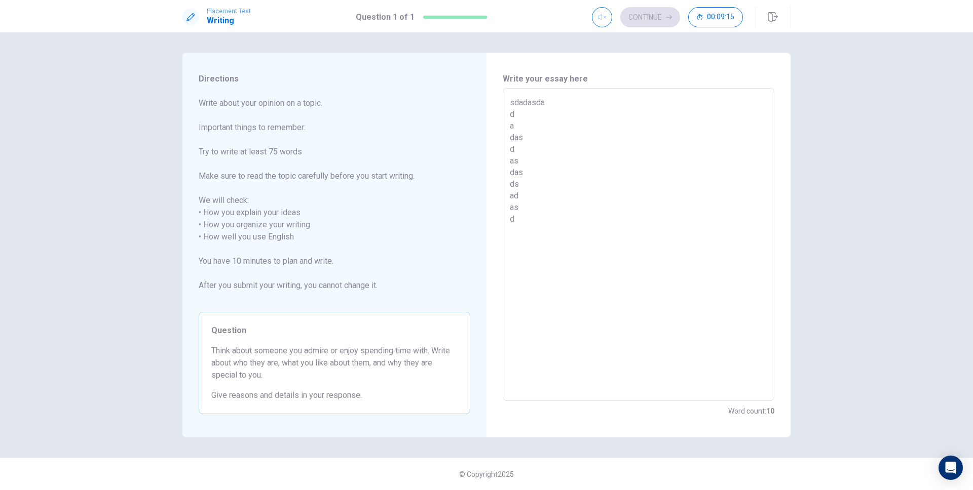
type textarea "x"
type textarea "sdadasda d a das d as das ds ad as ds"
type textarea "x"
type textarea "sdadasda d a das d as das ds ad as ds"
type textarea "x"
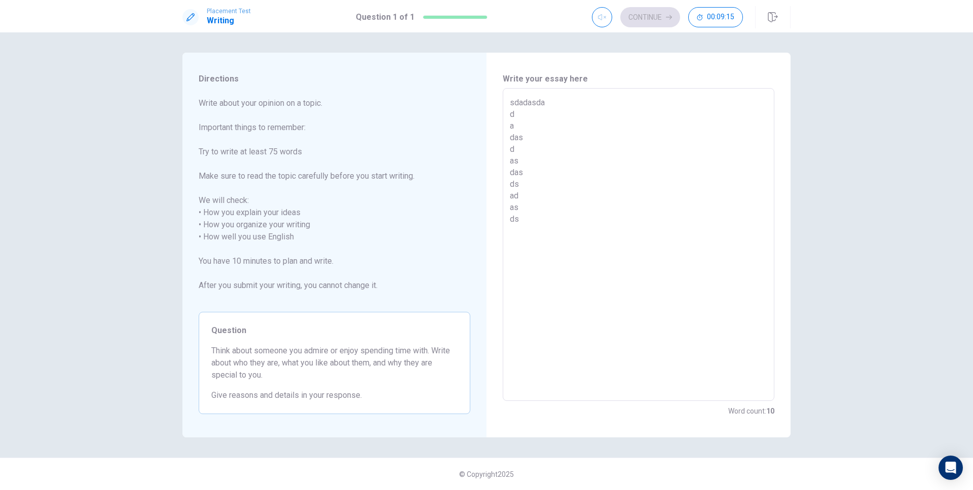
type textarea "sdadasda d a das d as das ds ad as ds d"
type textarea "x"
type textarea "sdadasda d a das d as das ds ad as ds da"
type textarea "x"
type textarea "sdadasda d a das d as das ds ad as [PERSON_NAME]"
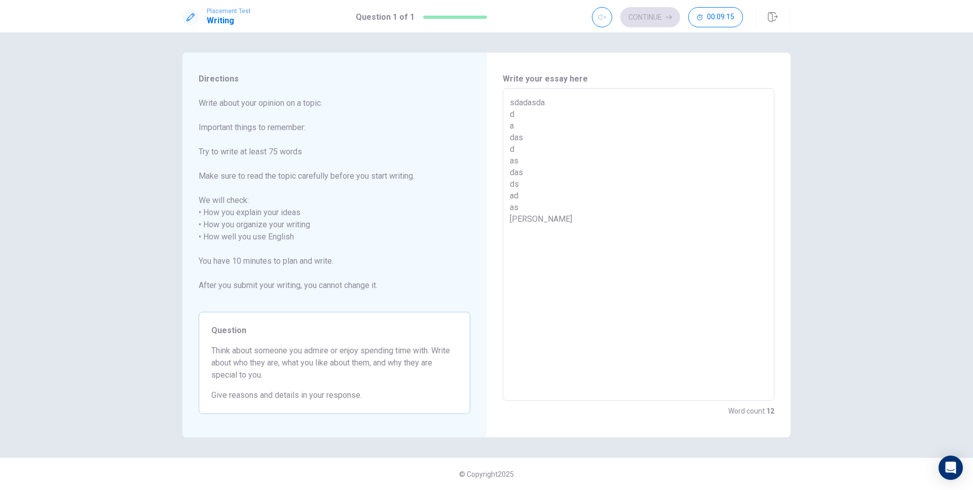
type textarea "x"
type textarea "sdadasda d a das d as das ds ad as [PERSON_NAME]"
type textarea "x"
type textarea "sdadasda d a das d as das ds ad as [PERSON_NAME] sa"
type textarea "x"
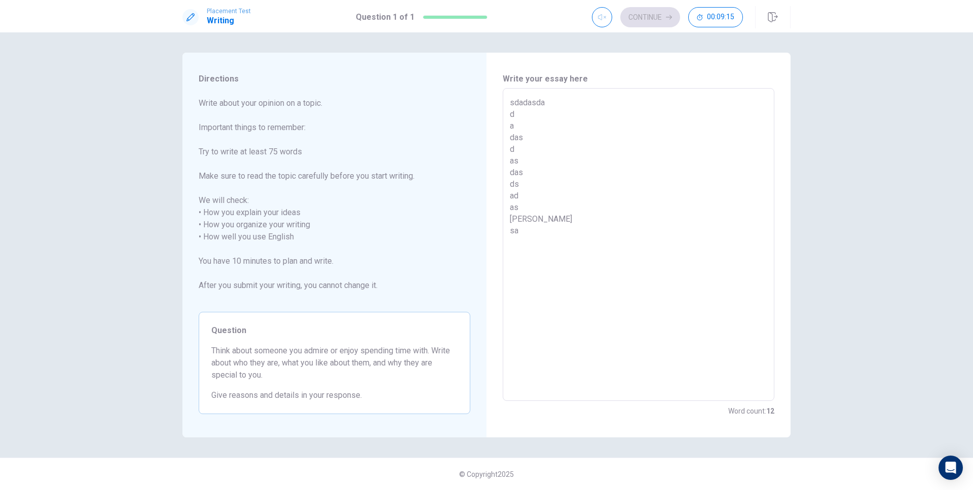
type textarea "sdadasda d a das d as das ds ad as [PERSON_NAME] sa"
type textarea "x"
type textarea "sdadasda d a das d as das ds ad as [PERSON_NAME] sa d"
type textarea "x"
type textarea "sdadasda d a das d as das ds ad as [PERSON_NAME] sa da"
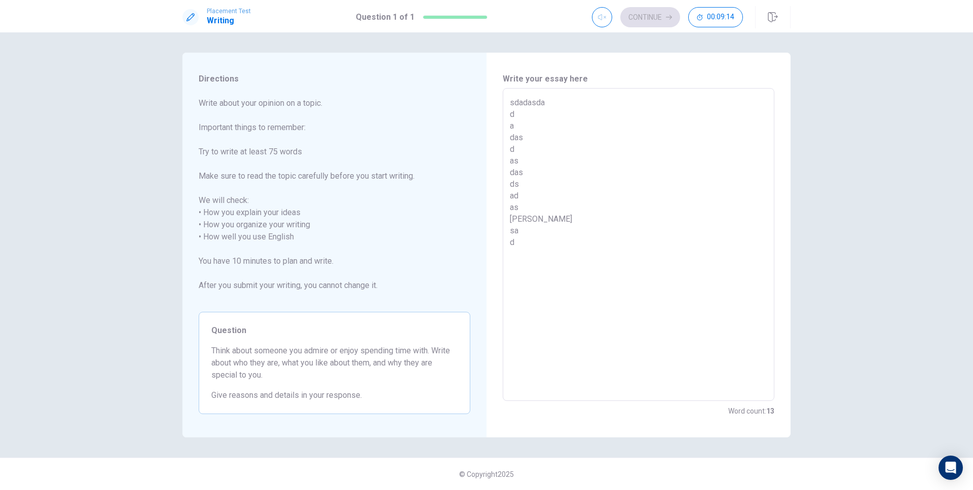
type textarea "x"
type textarea "sdadasda d a das d as das ds ad as [PERSON_NAME] sa da"
type textarea "x"
type textarea "sdadasda d a das d as das ds ad as [PERSON_NAME] sa [PERSON_NAME]"
type textarea "x"
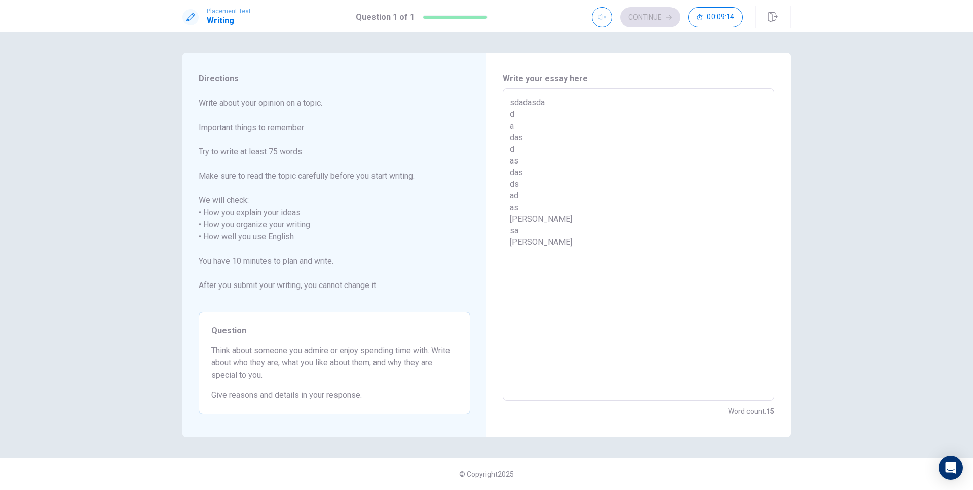
type textarea "sdadasda d a das d as das ds ad as [PERSON_NAME] sa [PERSON_NAME]"
type textarea "x"
type textarea "sdadasda d a das d as das ds ad as [PERSON_NAME] sa [PERSON_NAME] d"
type textarea "x"
type textarea "sdadasda d a das d as das ds ad as [PERSON_NAME] sa [PERSON_NAME] d"
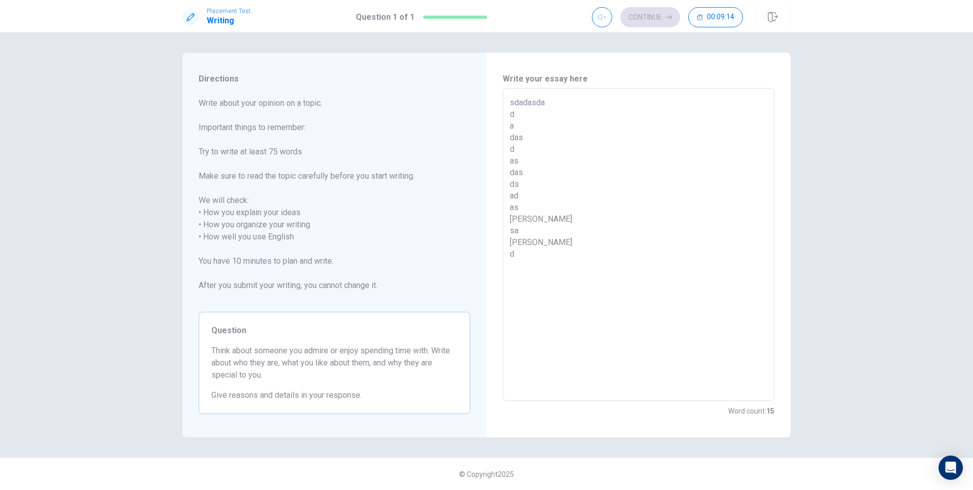
type textarea "x"
type textarea "sdadasda d a das d as das ds ad as [PERSON_NAME] sa [PERSON_NAME] d"
type textarea "x"
type textarea "sdadasda d a das d as das ds ad as [PERSON_NAME] sa [PERSON_NAME] d a"
type textarea "x"
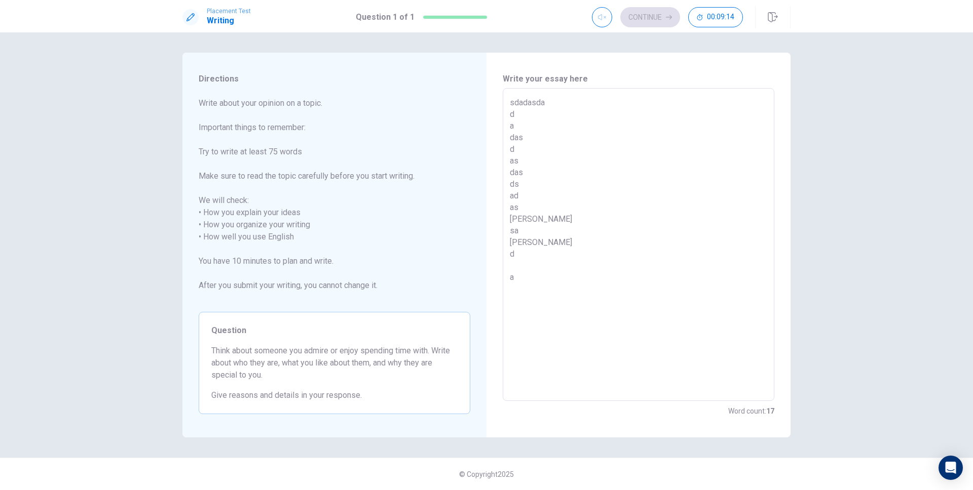
type textarea "sdadasda d a das d as das ds ad as [PERSON_NAME] sa [PERSON_NAME] d a"
type textarea "x"
type textarea "sdadasda d a das d as das ds ad as [PERSON_NAME] sa [PERSON_NAME] d a a"
type textarea "x"
type textarea "sdadasda d a das d as das ds ad as [PERSON_NAME] sa [PERSON_NAME] d a a"
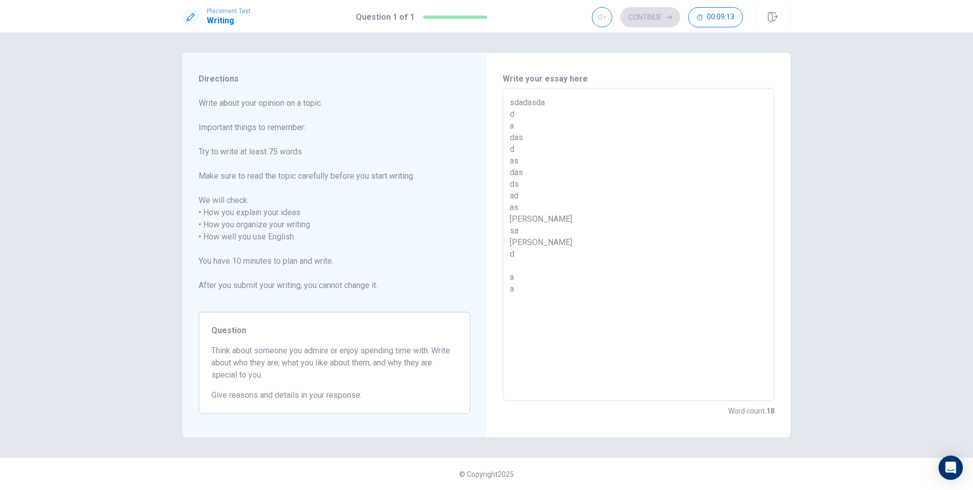
type textarea "x"
type textarea "sdadasda d a das d as das ds ad as [PERSON_NAME] sa [PERSON_NAME] d a a a"
type textarea "x"
type textarea "sdadasda d a das d as das ds ad as [PERSON_NAME] sa [PERSON_NAME] d a a as"
type textarea "x"
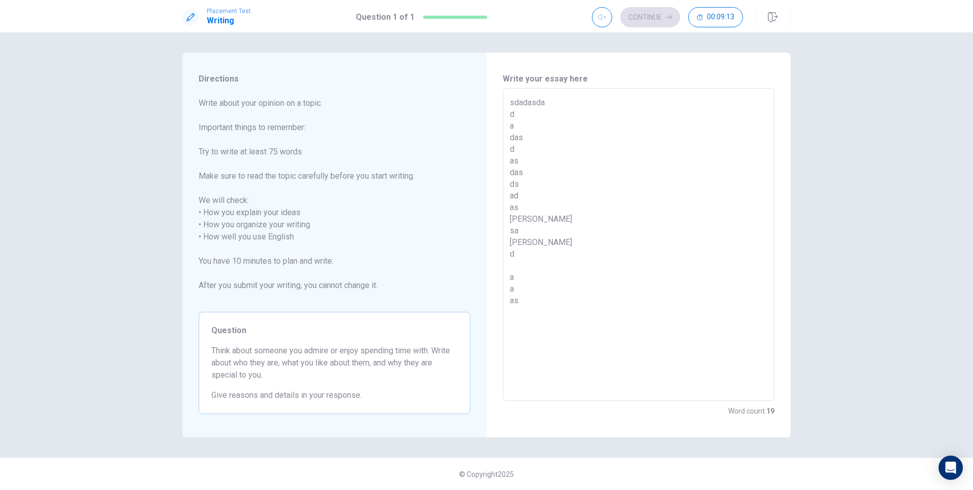
type textarea "sdadasda d a das d as das ds ad as [PERSON_NAME] sa [PERSON_NAME] d a a as"
type textarea "x"
type textarea "sdadasda d a das d as das ds ad as [PERSON_NAME] sa [PERSON_NAME] d a a as d"
type textarea "x"
type textarea "sdadasda d a das d as das ds ad as [PERSON_NAME] sa [PERSON_NAME] d a a as da"
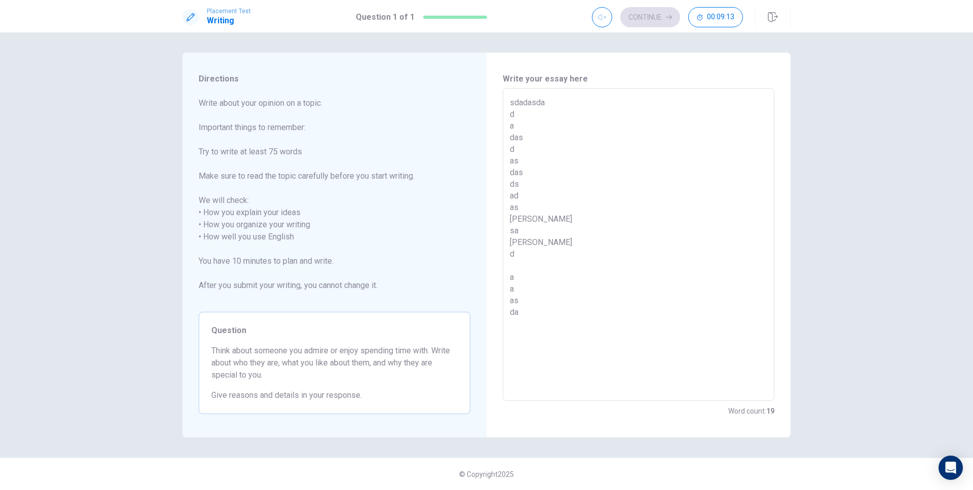
type textarea "x"
type textarea "sdadasda d a das d as das ds ad as [PERSON_NAME] sa [PERSON_NAME] d a a as das"
type textarea "x"
type textarea "sdadasda d a das d as das ds ad as [PERSON_NAME] sa [PERSON_NAME] d a a as das"
type textarea "x"
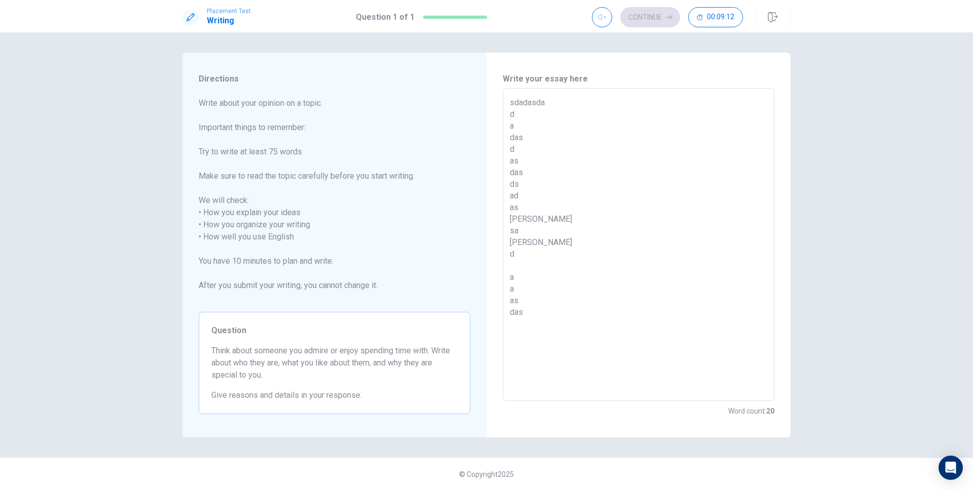
type textarea "sdadasda d a das d as das ds ad as [PERSON_NAME] sa [PERSON_NAME] d a a as das d"
type textarea "x"
type textarea "sdadasda d a das d as das ds ad as [PERSON_NAME] sa [PERSON_NAME] d a a as das d"
type textarea "x"
type textarea "sdadasda d a das d as das ds ad as [PERSON_NAME] sa [PERSON_NAME] d a a as das …"
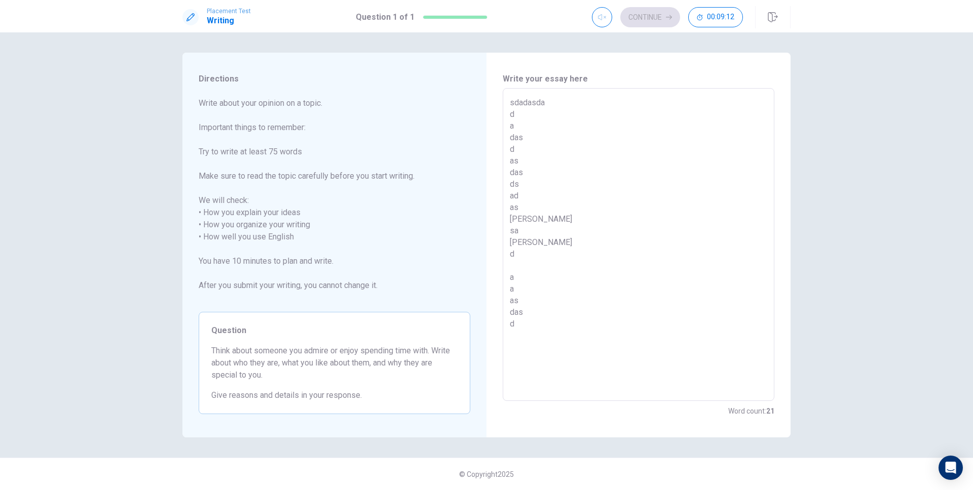
type textarea "x"
type textarea "sdadasda d a das d as das ds ad as [PERSON_NAME] sa [PERSON_NAME] d a a as das …"
type textarea "x"
type textarea "sdadasda d a das d as das ds ad as [PERSON_NAME] sa [PERSON_NAME] d a a as das …"
type textarea "x"
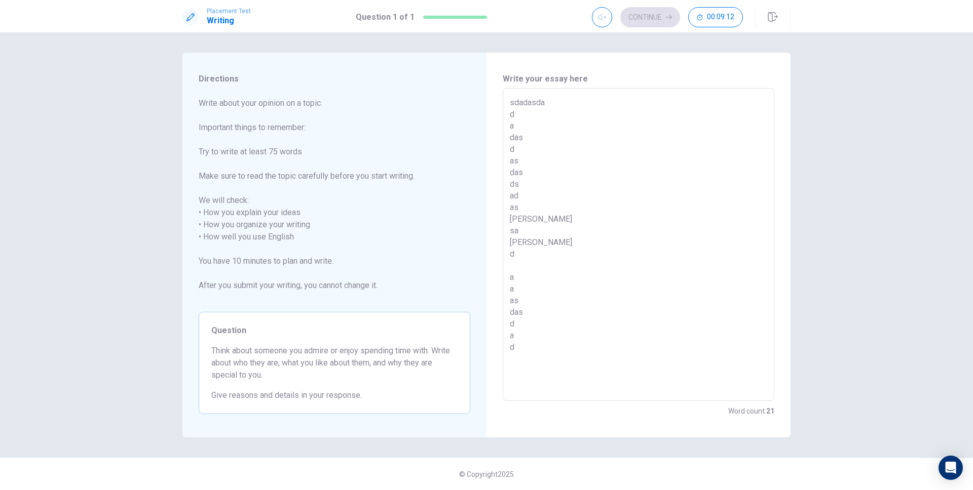
type textarea "sdadasda d a das d as das ds ad as [PERSON_NAME] sa [PERSON_NAME] d a a as das …"
click at [664, 183] on textarea "sdadasda d a das d as das ds ad as [PERSON_NAME] sa [PERSON_NAME] d a a as das …" at bounding box center [638, 245] width 257 height 296
type textarea "x"
type textarea "sdadasda d a das d as das ds ad as [PERSON_NAME] sa [PERSON_NAME] d a a as das …"
click at [945, 467] on icon "Open Intercom Messenger" at bounding box center [950, 467] width 12 height 13
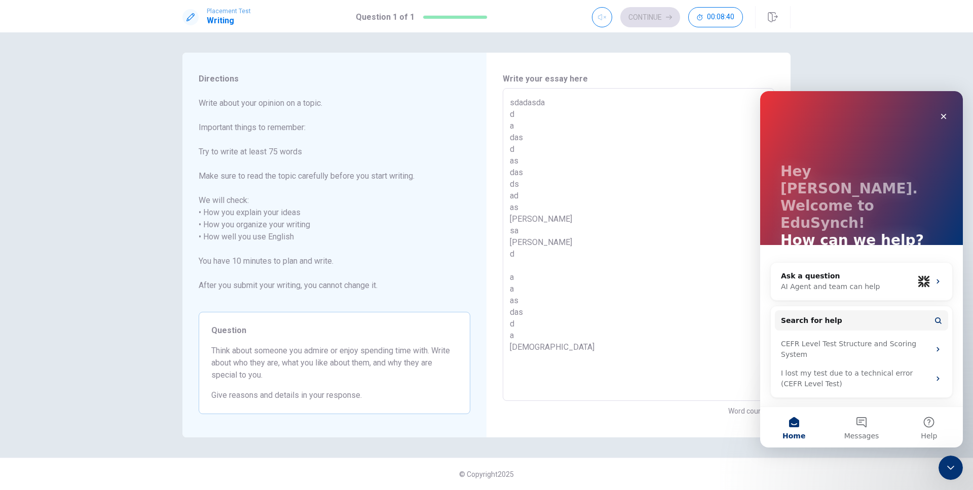
scroll to position [0, 0]
click at [939, 112] on icon "Close" at bounding box center [943, 116] width 8 height 8
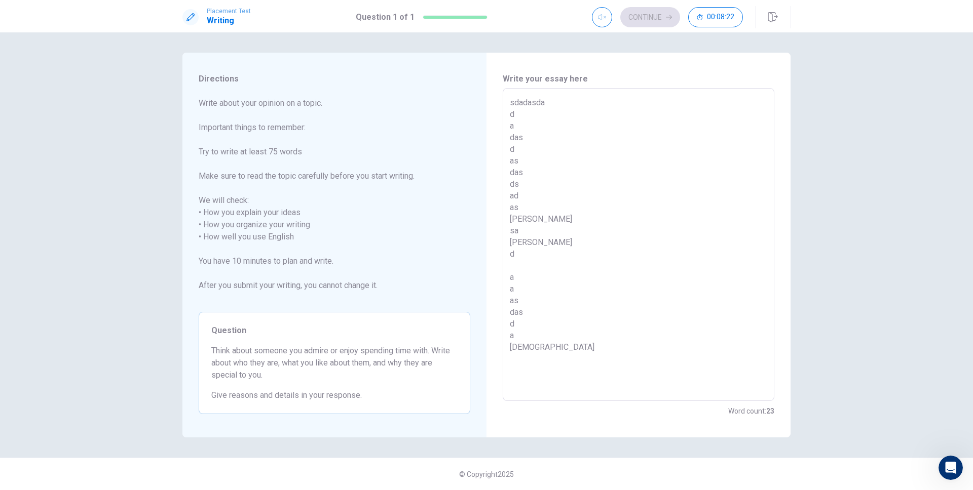
click at [692, 295] on textarea "sdadasda d a das d as das ds ad as [PERSON_NAME] sa [PERSON_NAME] d a a as das …" at bounding box center [638, 245] width 257 height 296
click at [650, 10] on button "Continue" at bounding box center [650, 17] width 60 height 20
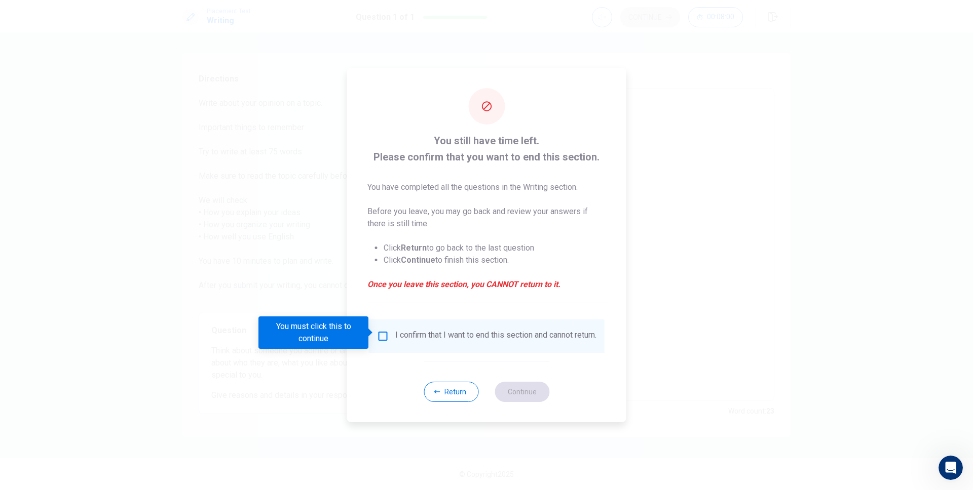
click at [377, 330] on input "You must click this to continue" at bounding box center [383, 336] width 12 height 12
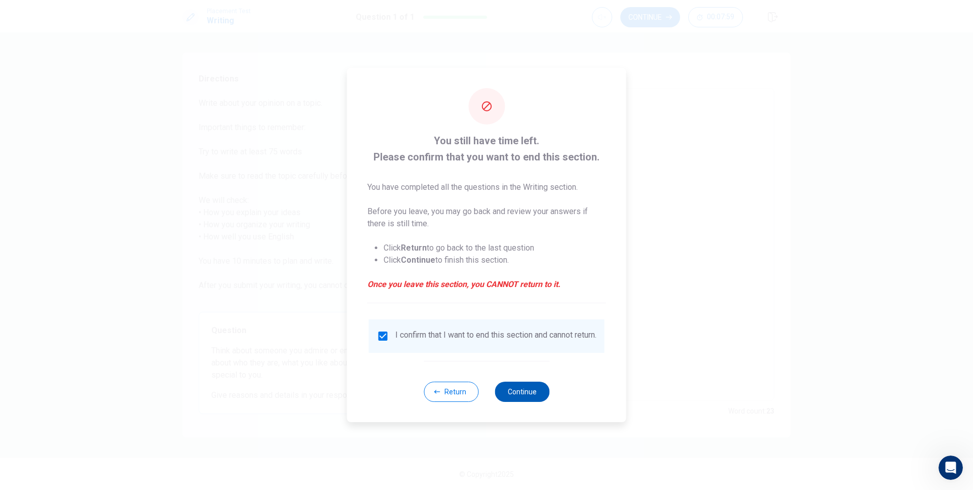
click at [524, 391] on button "Continue" at bounding box center [521, 392] width 55 height 20
type textarea "x"
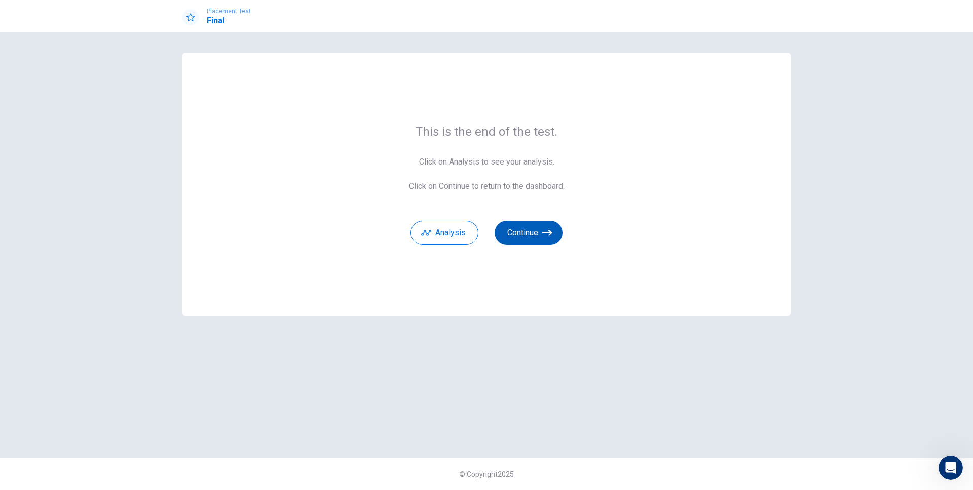
click at [531, 239] on button "Continue" at bounding box center [528, 233] width 68 height 24
